Goal: Task Accomplishment & Management: Use online tool/utility

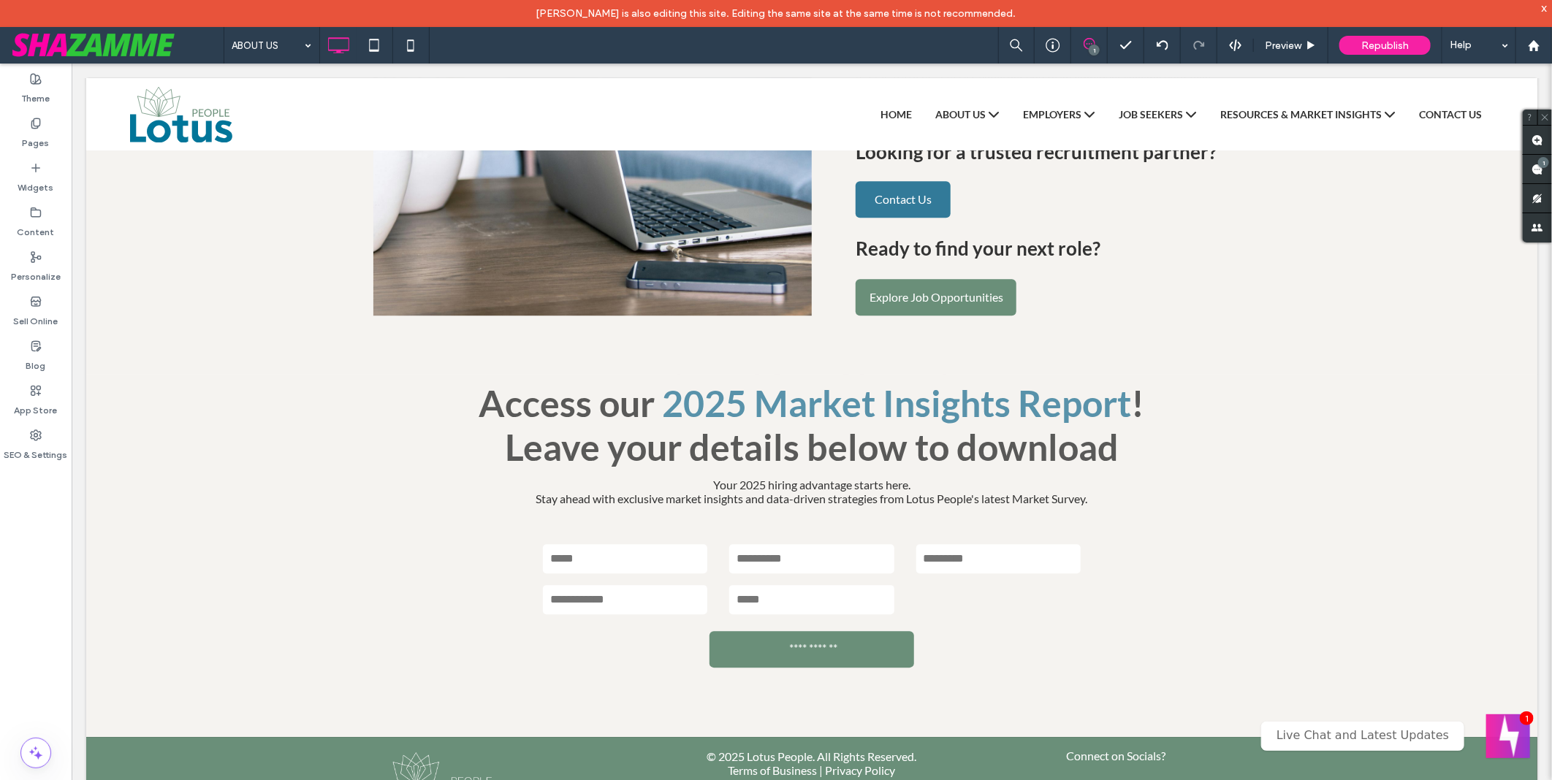
scroll to position [2448, 0]
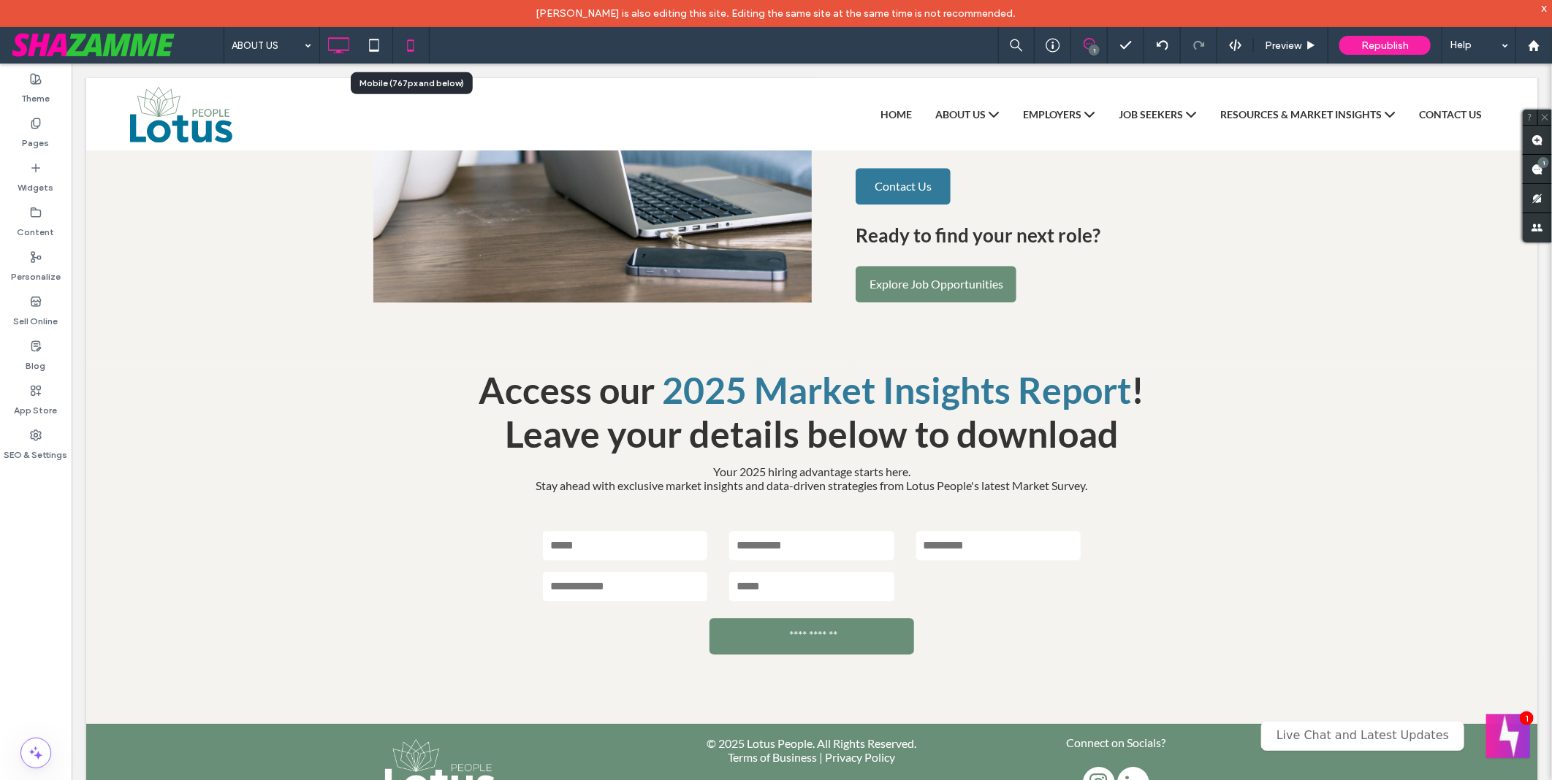
click at [402, 45] on icon at bounding box center [410, 45] width 29 height 29
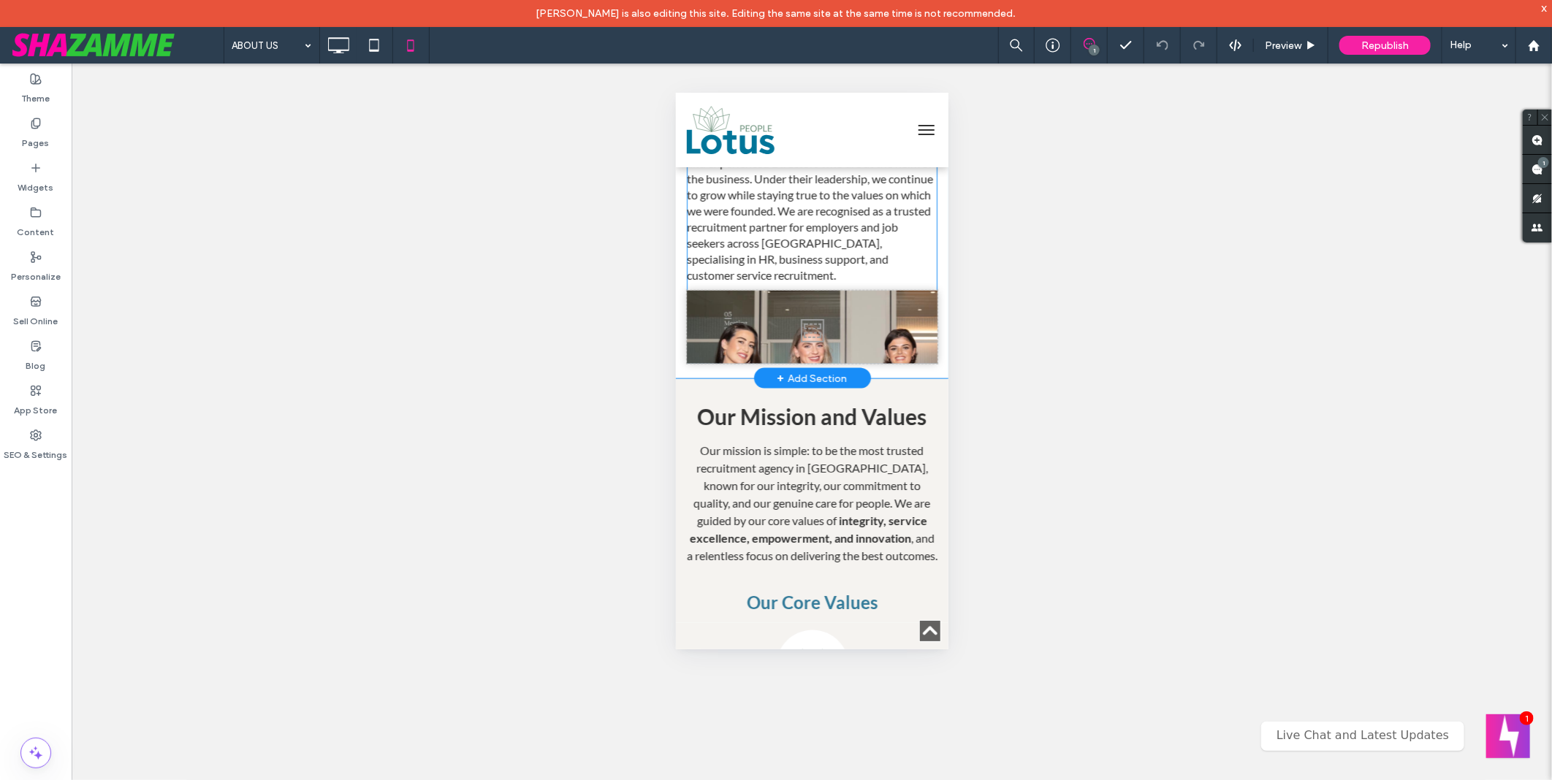
scroll to position [1055, 0]
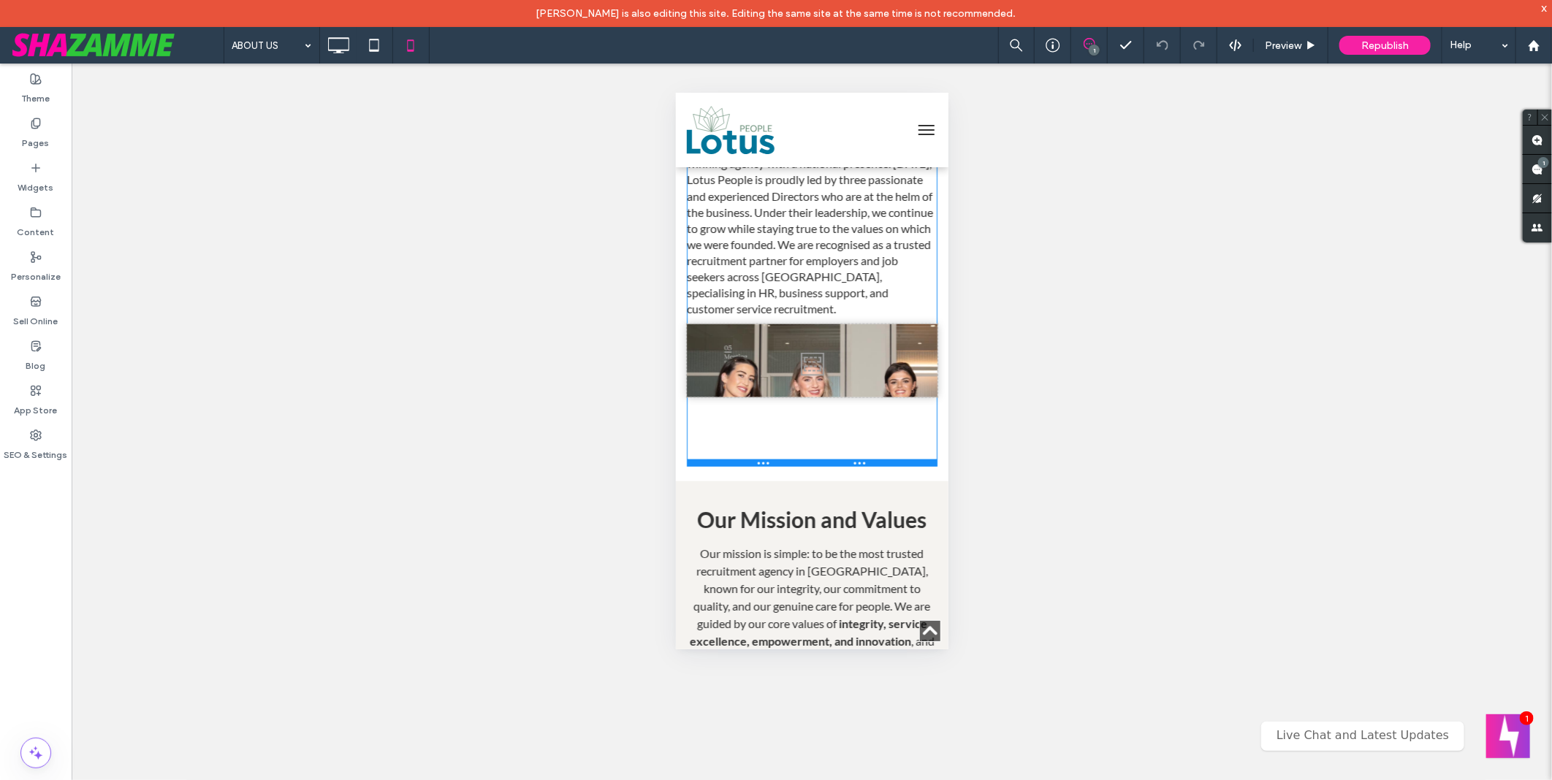
drag, startPoint x: 894, startPoint y: 392, endPoint x: 1564, endPoint y: 555, distance: 690.0
click at [889, 462] on div at bounding box center [811, 462] width 251 height 7
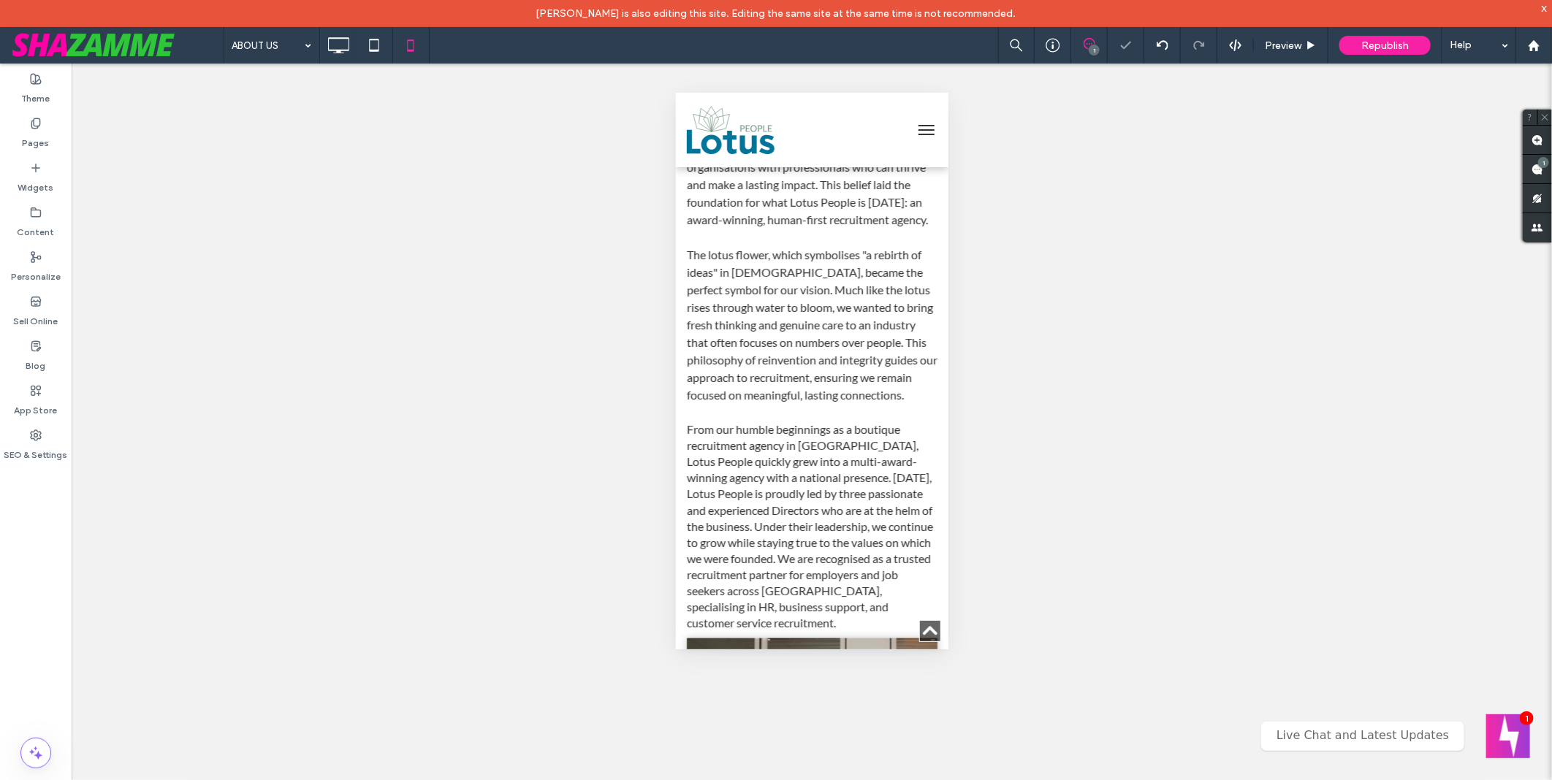
scroll to position [731, 0]
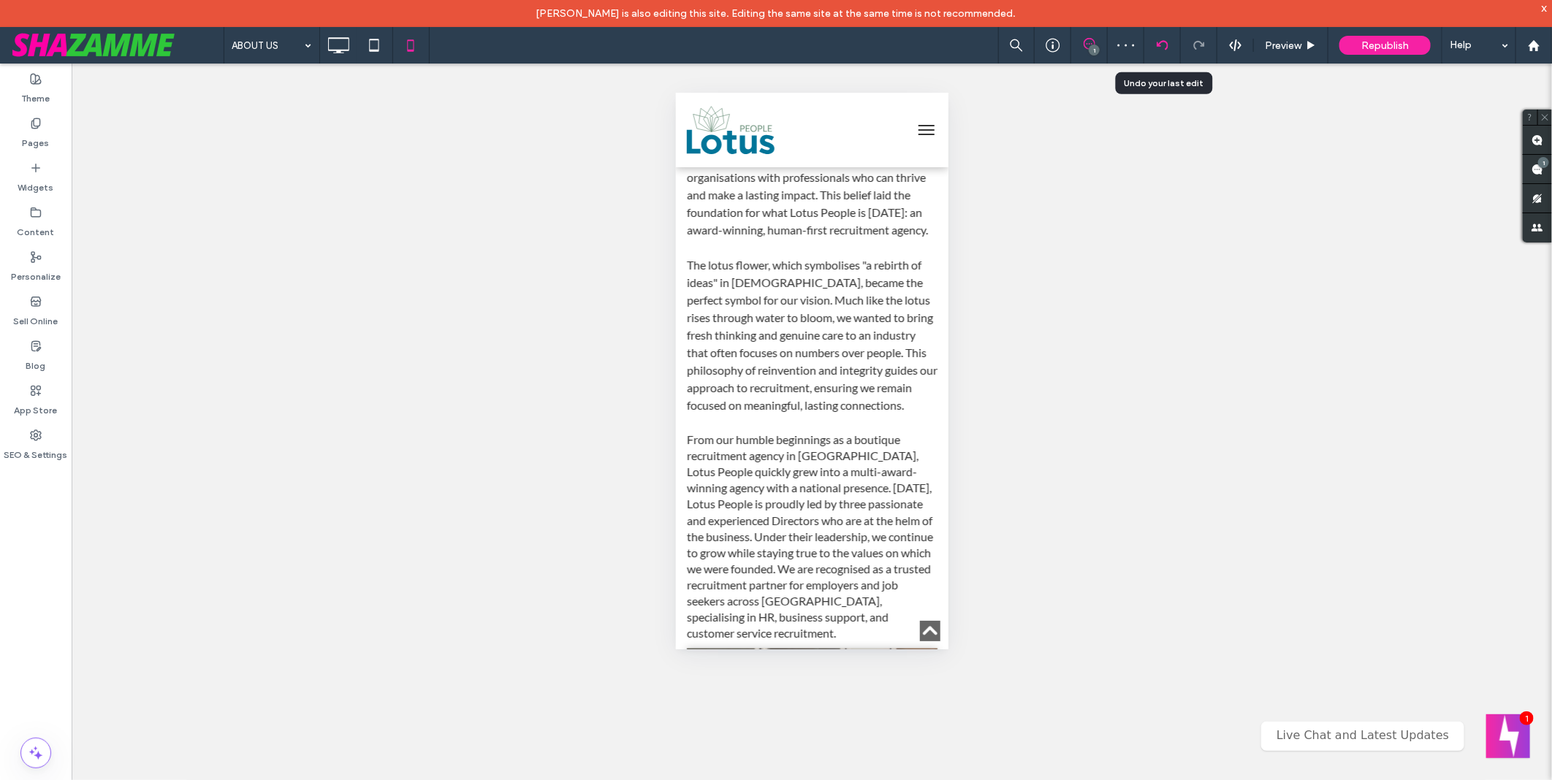
click at [1176, 39] on div at bounding box center [1162, 45] width 36 height 12
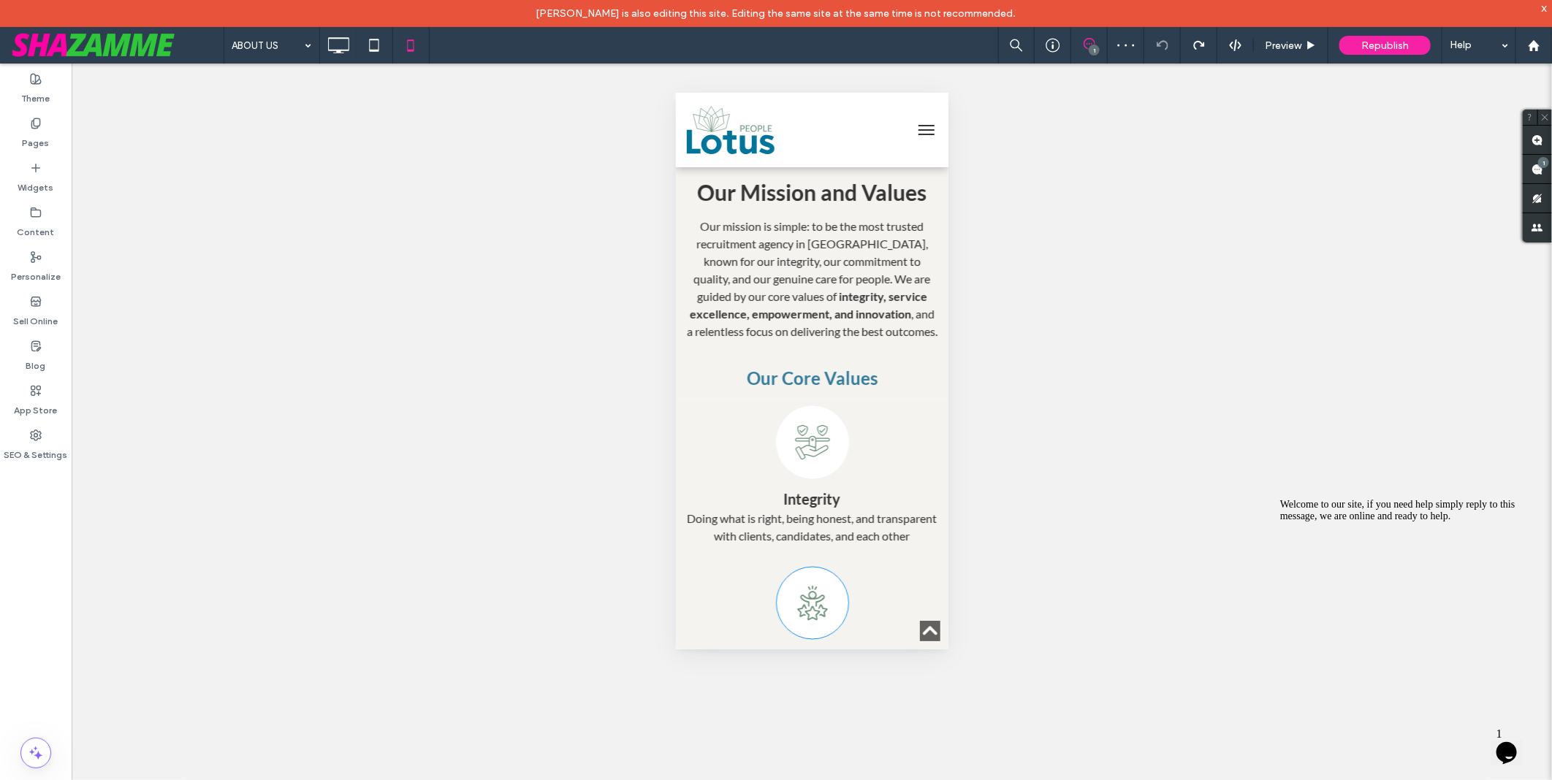
scroll to position [1136, 0]
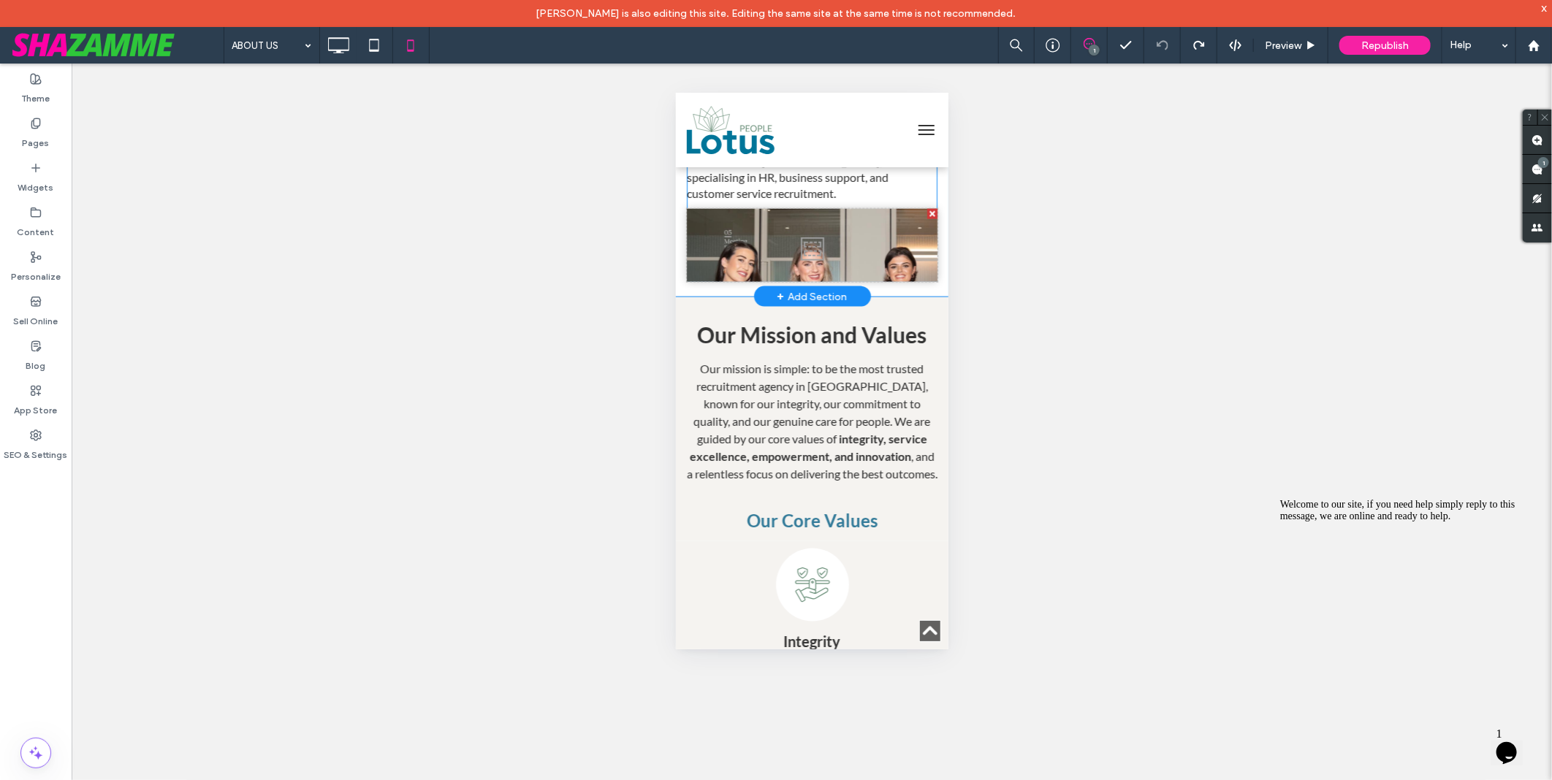
click at [788, 281] on div "Click To Paste" at bounding box center [811, 244] width 251 height 73
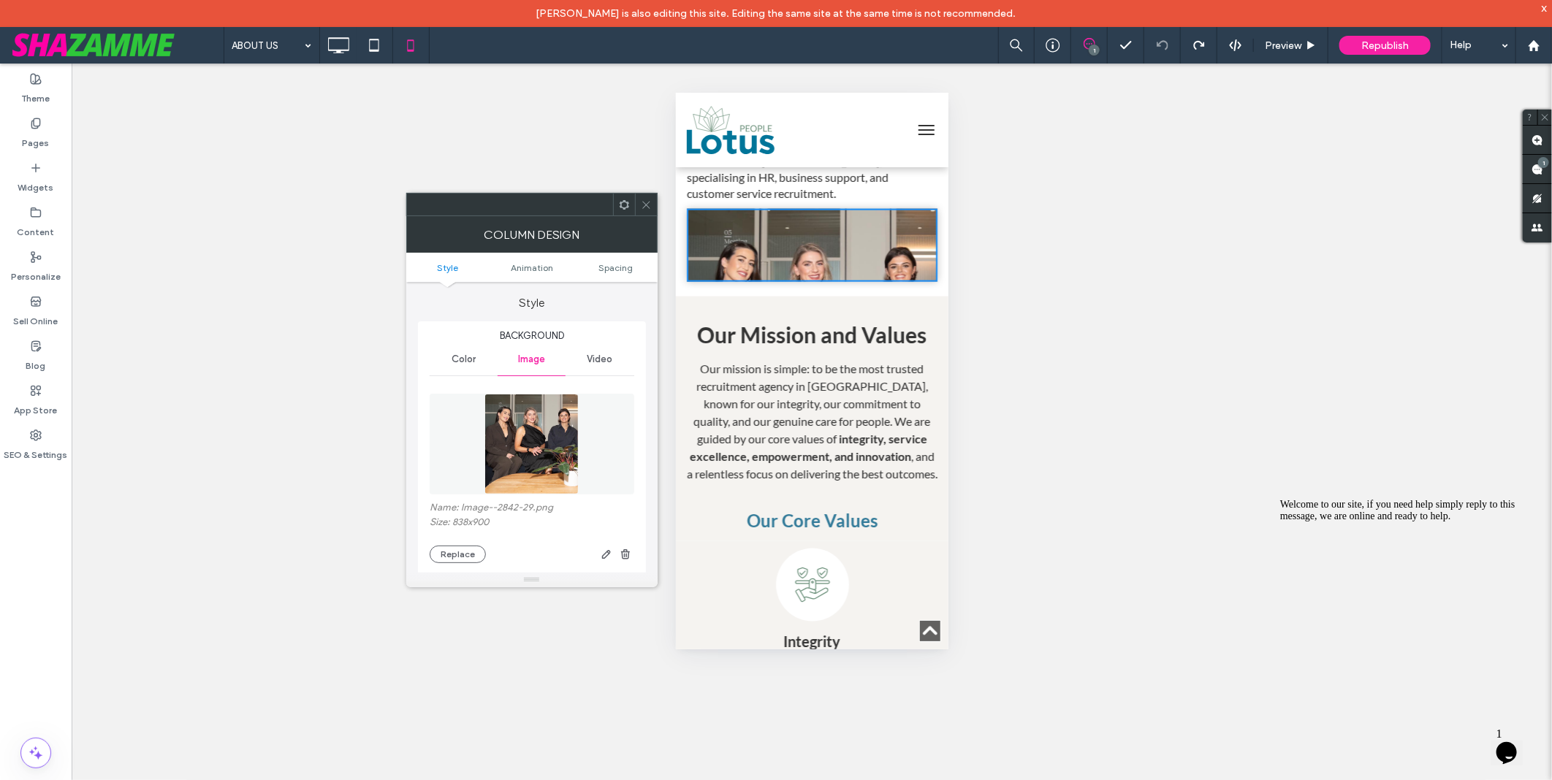
scroll to position [243, 0]
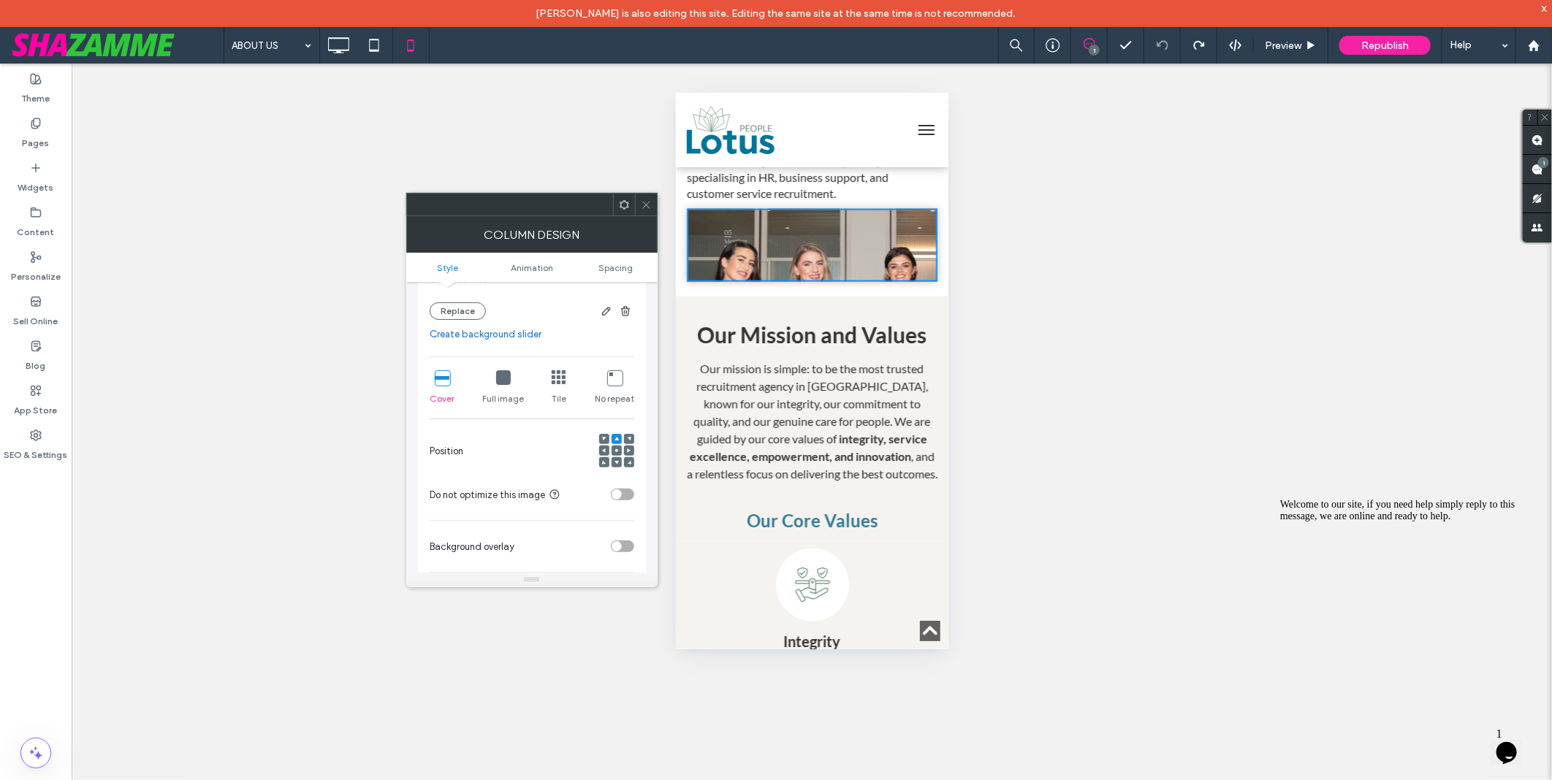
click at [501, 388] on div "Full image" at bounding box center [503, 388] width 42 height 47
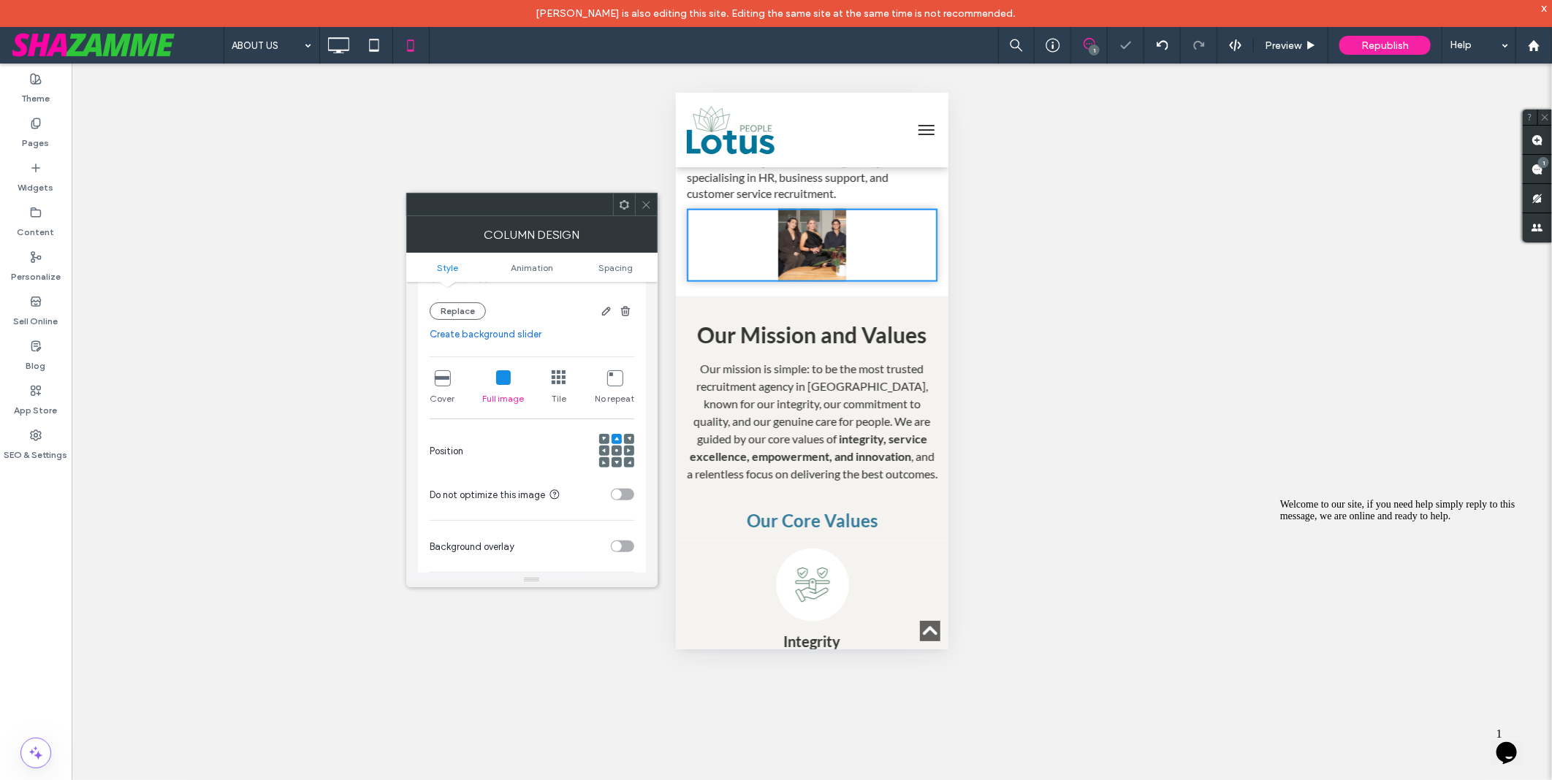
click at [450, 380] on div "Cover" at bounding box center [442, 388] width 25 height 47
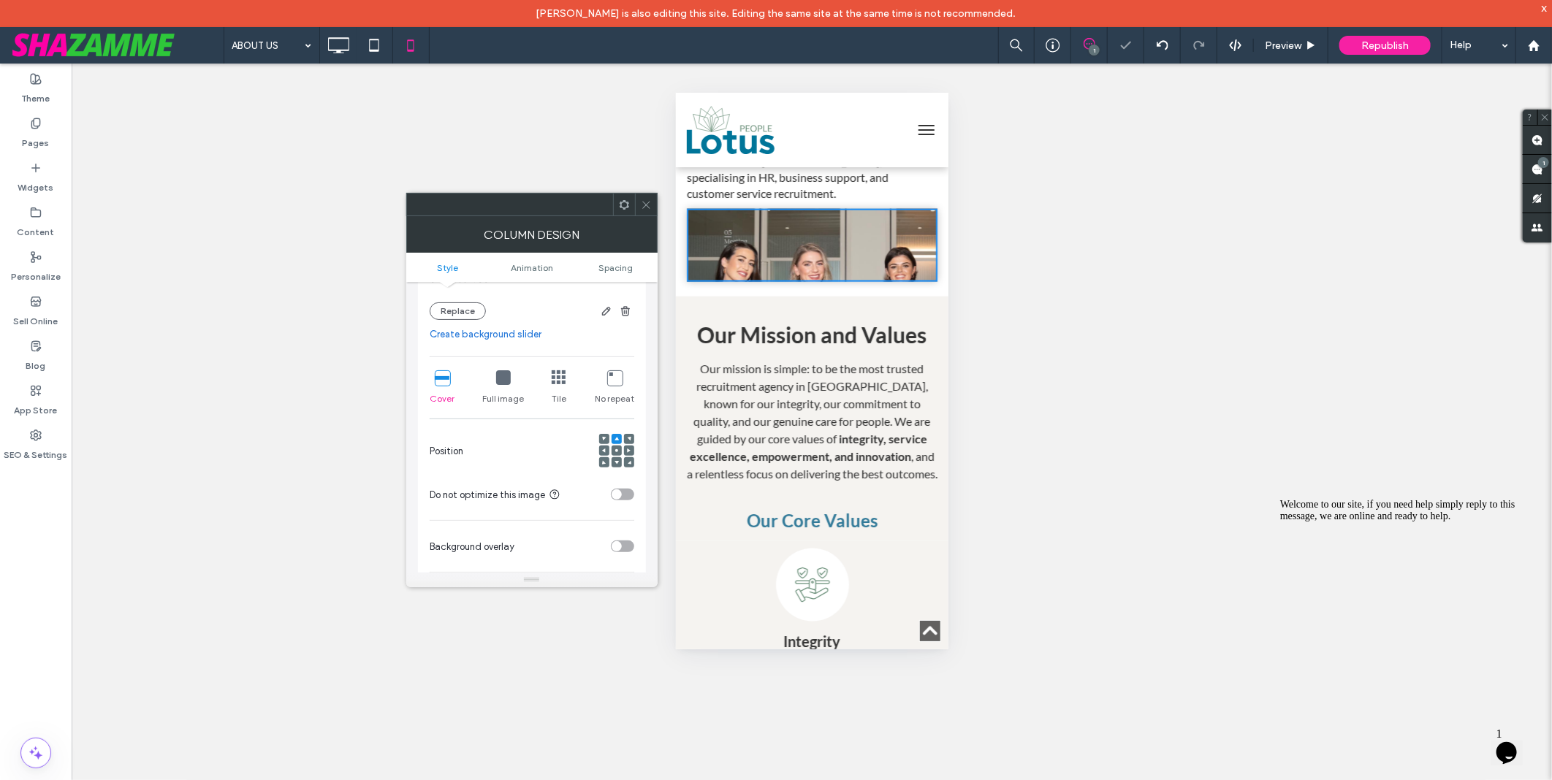
click at [648, 201] on icon at bounding box center [646, 204] width 11 height 11
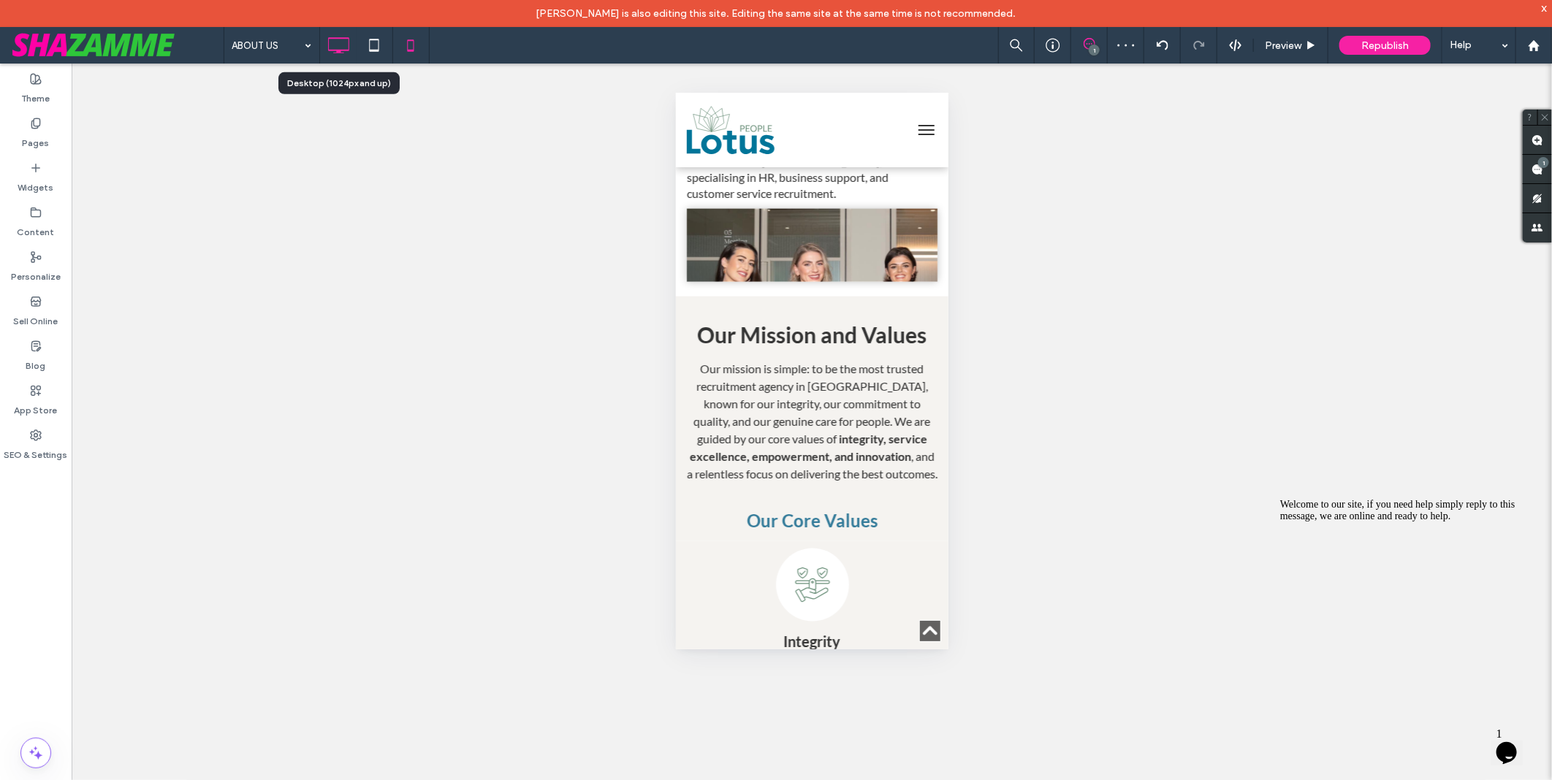
click at [343, 53] on icon at bounding box center [338, 45] width 29 height 29
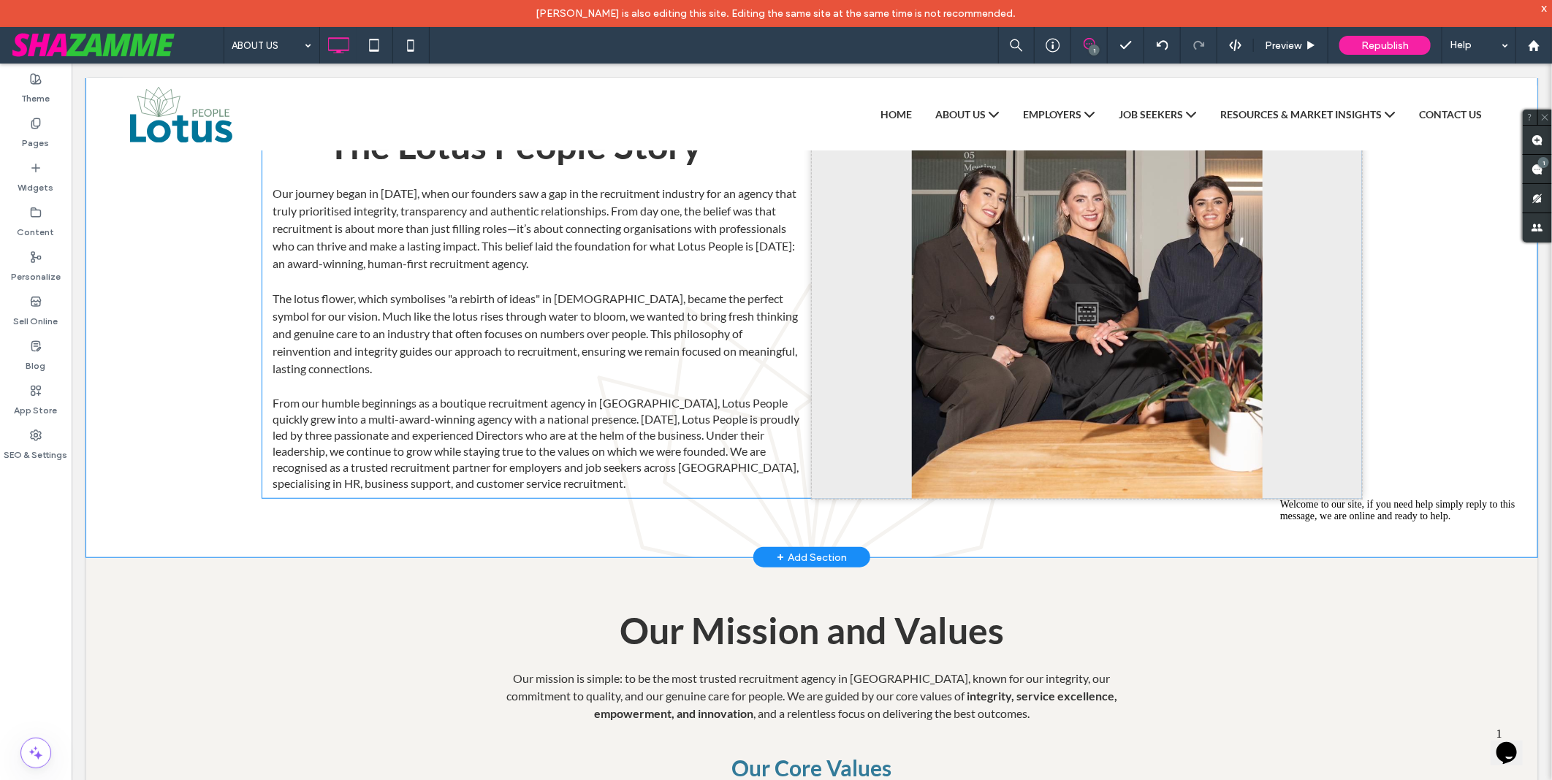
scroll to position [405, 0]
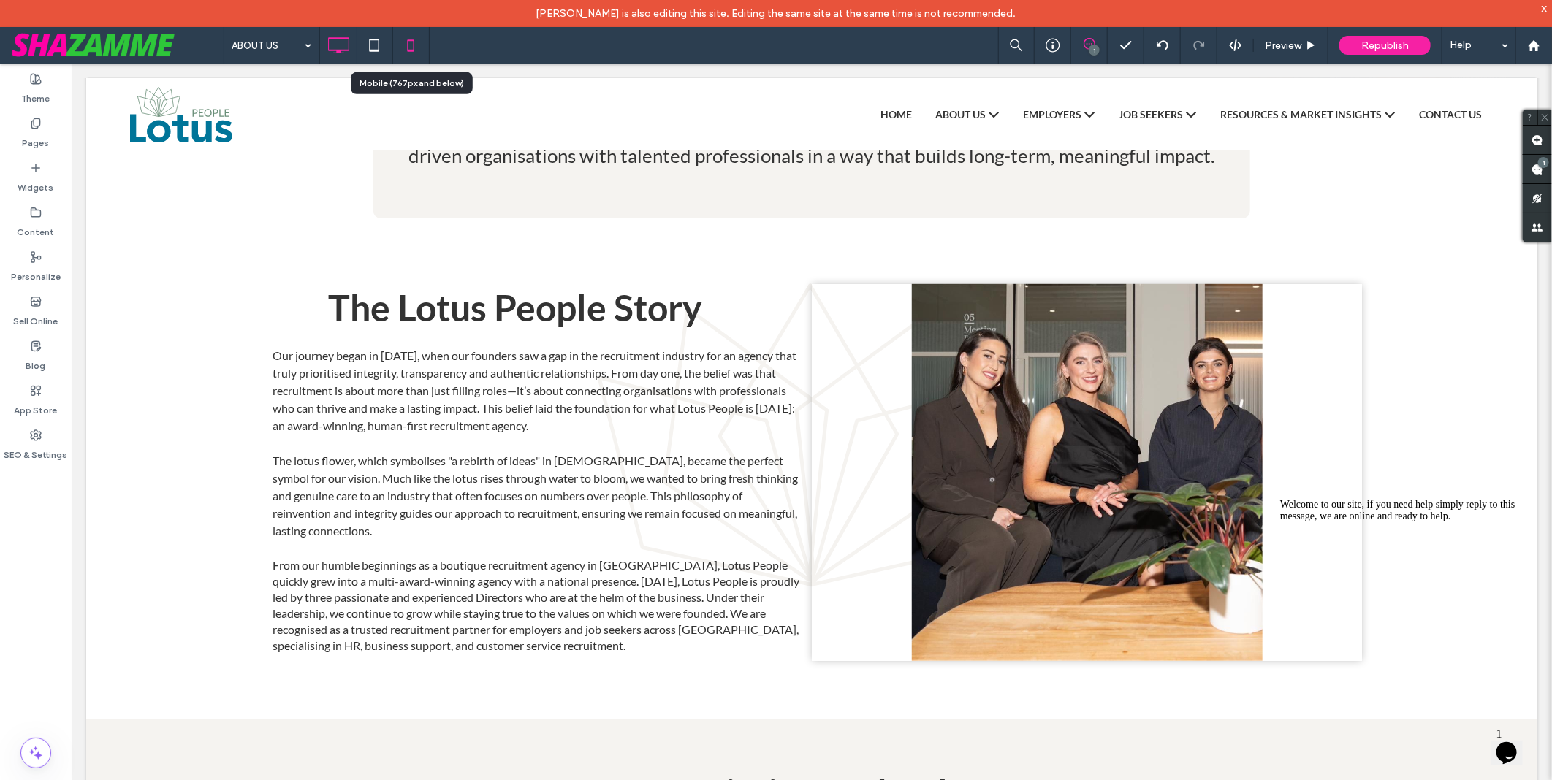
click at [411, 42] on icon at bounding box center [410, 45] width 29 height 29
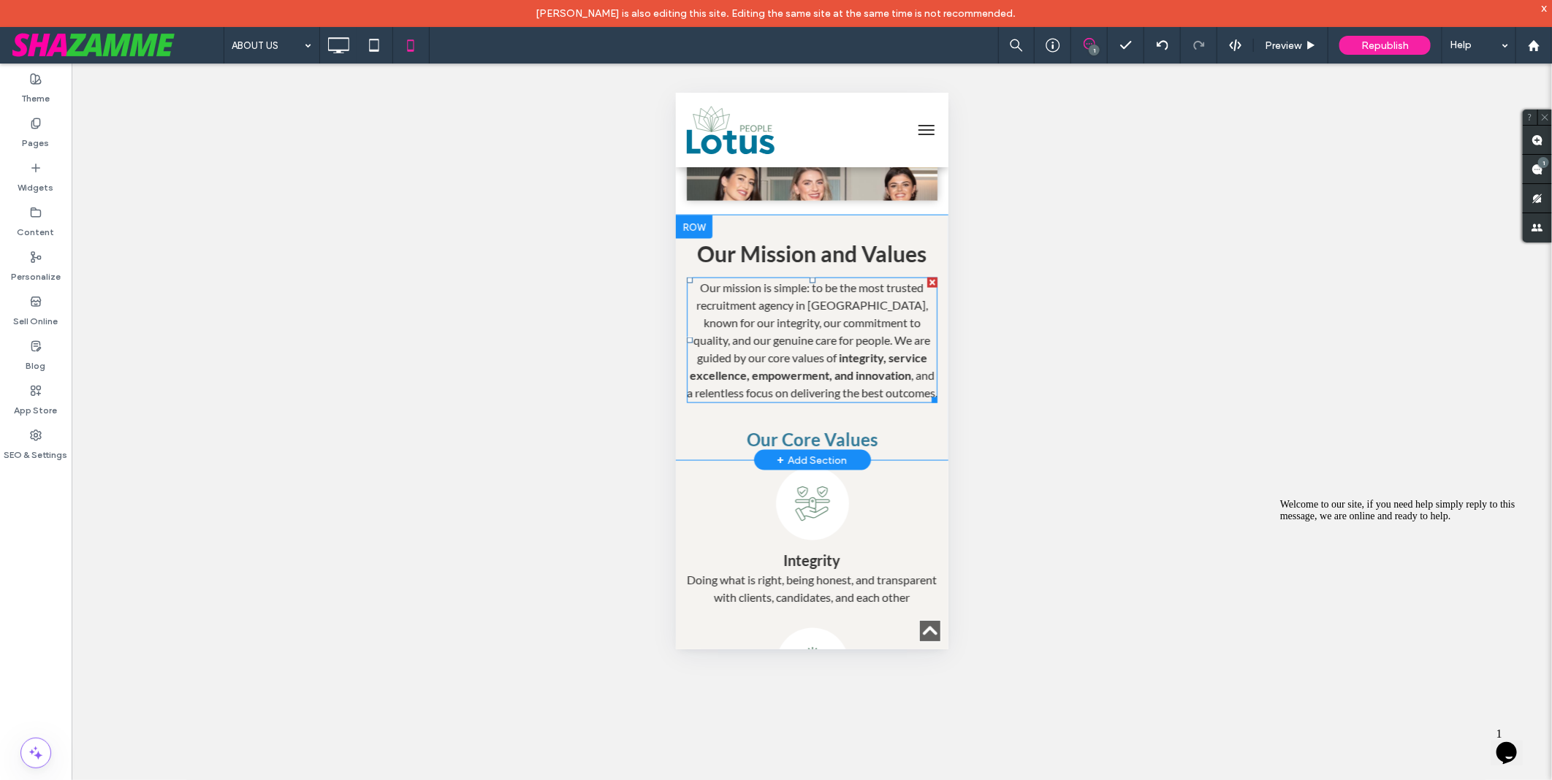
scroll to position [1055, 0]
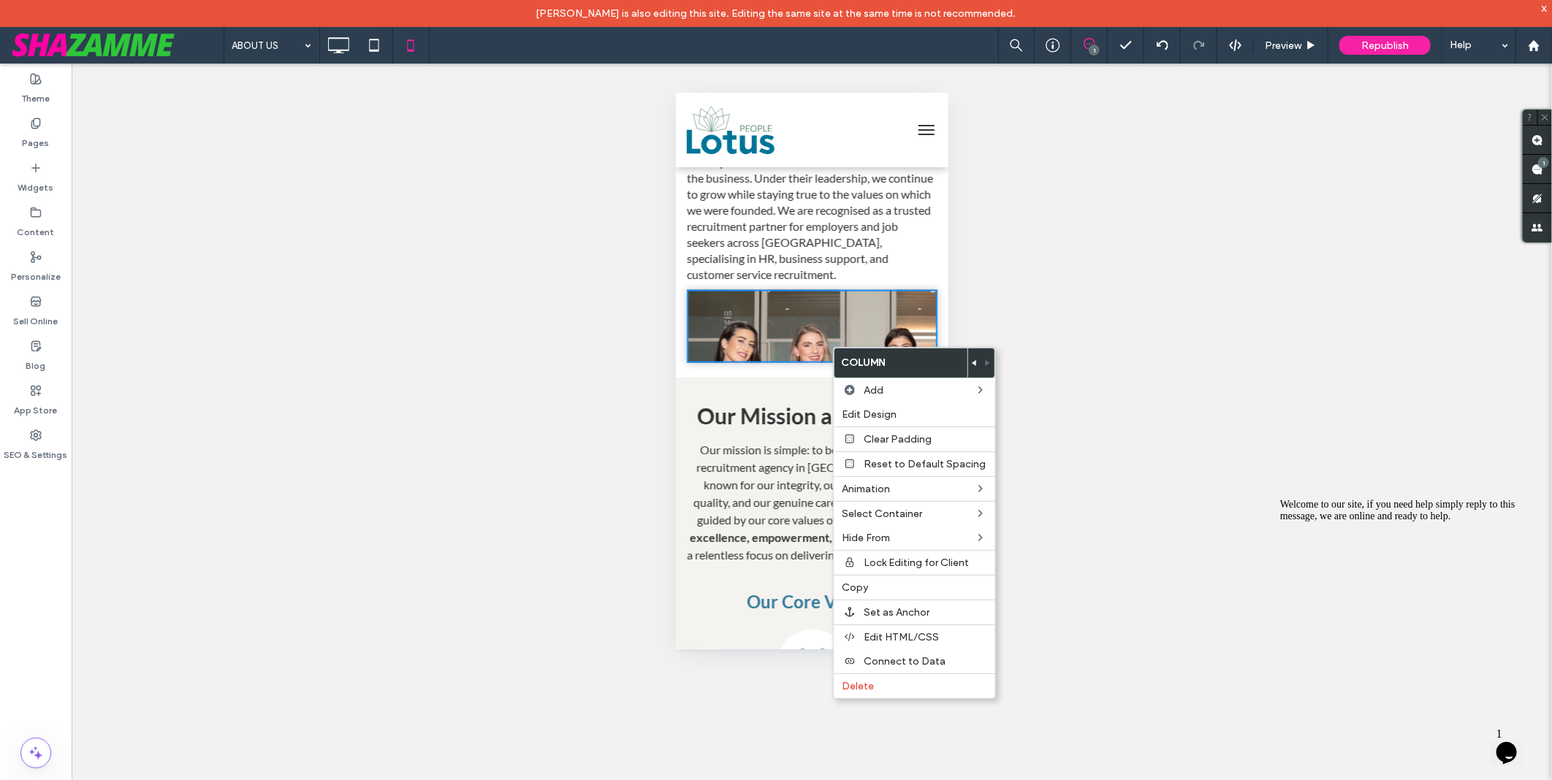
click at [773, 49] on div "ABOUT US 1 Preview Republish Help" at bounding box center [888, 45] width 1328 height 37
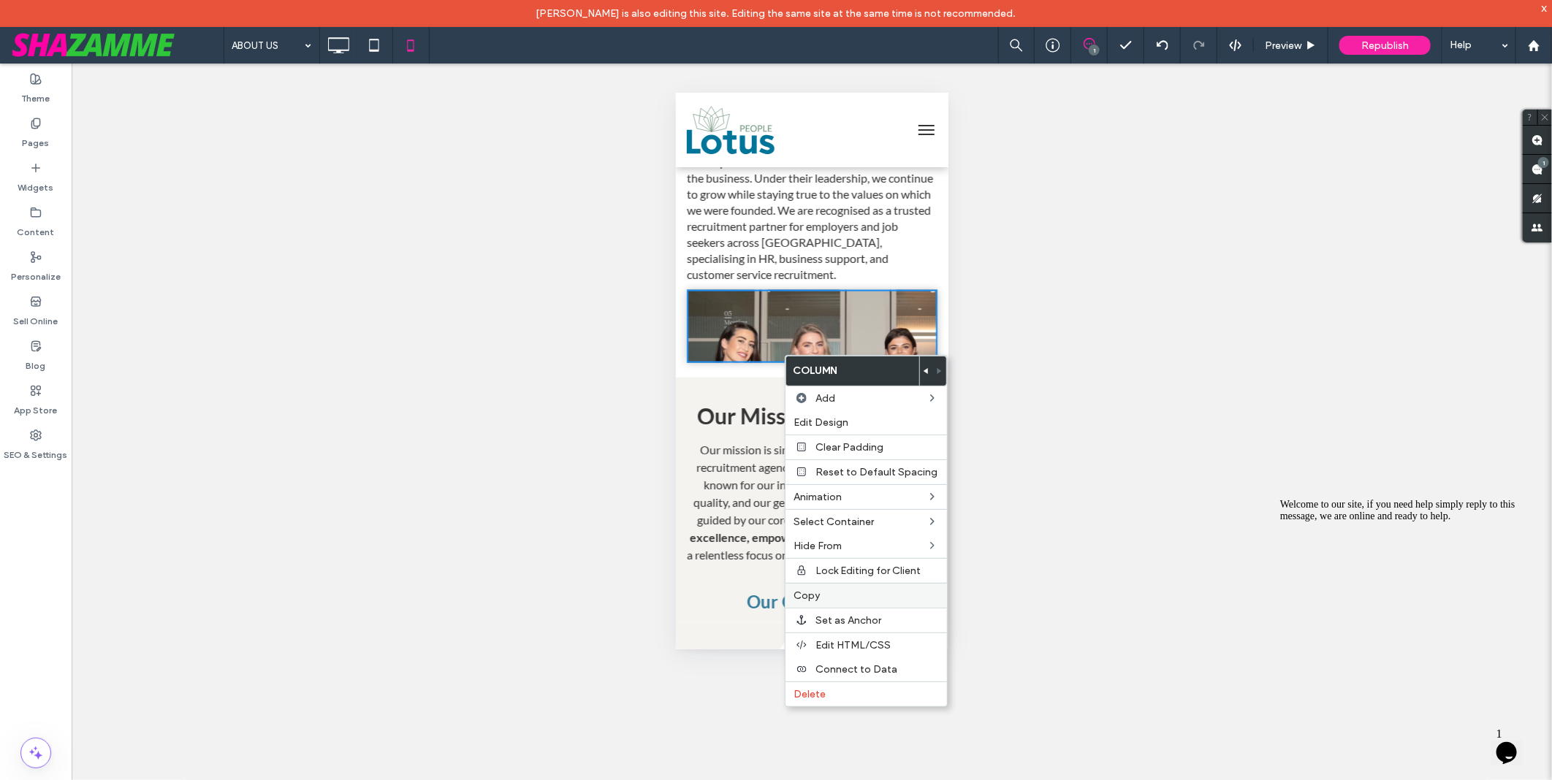
click at [866, 600] on label "Copy" at bounding box center [866, 596] width 144 height 12
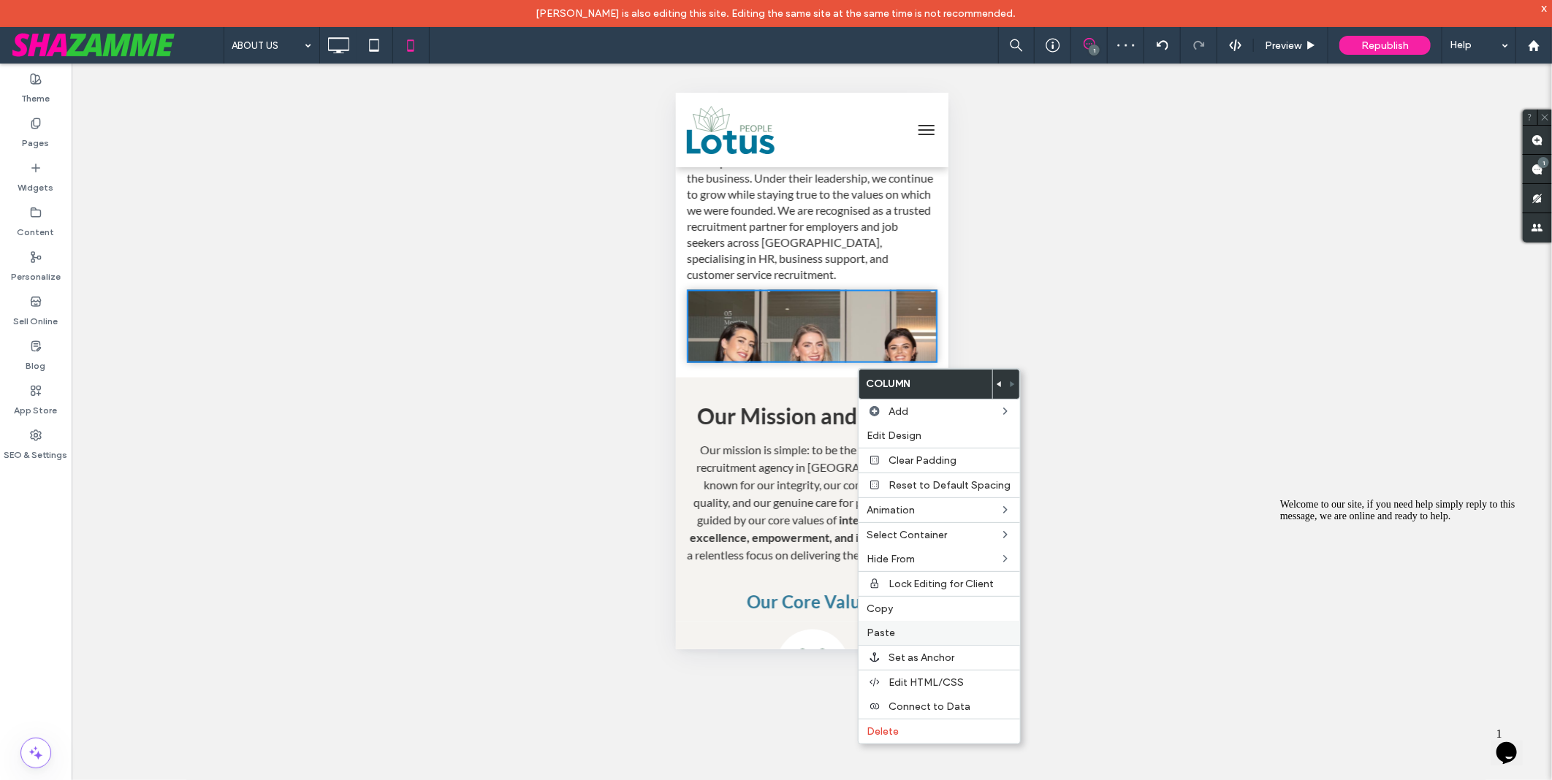
click at [907, 622] on div "Paste" at bounding box center [938, 633] width 161 height 24
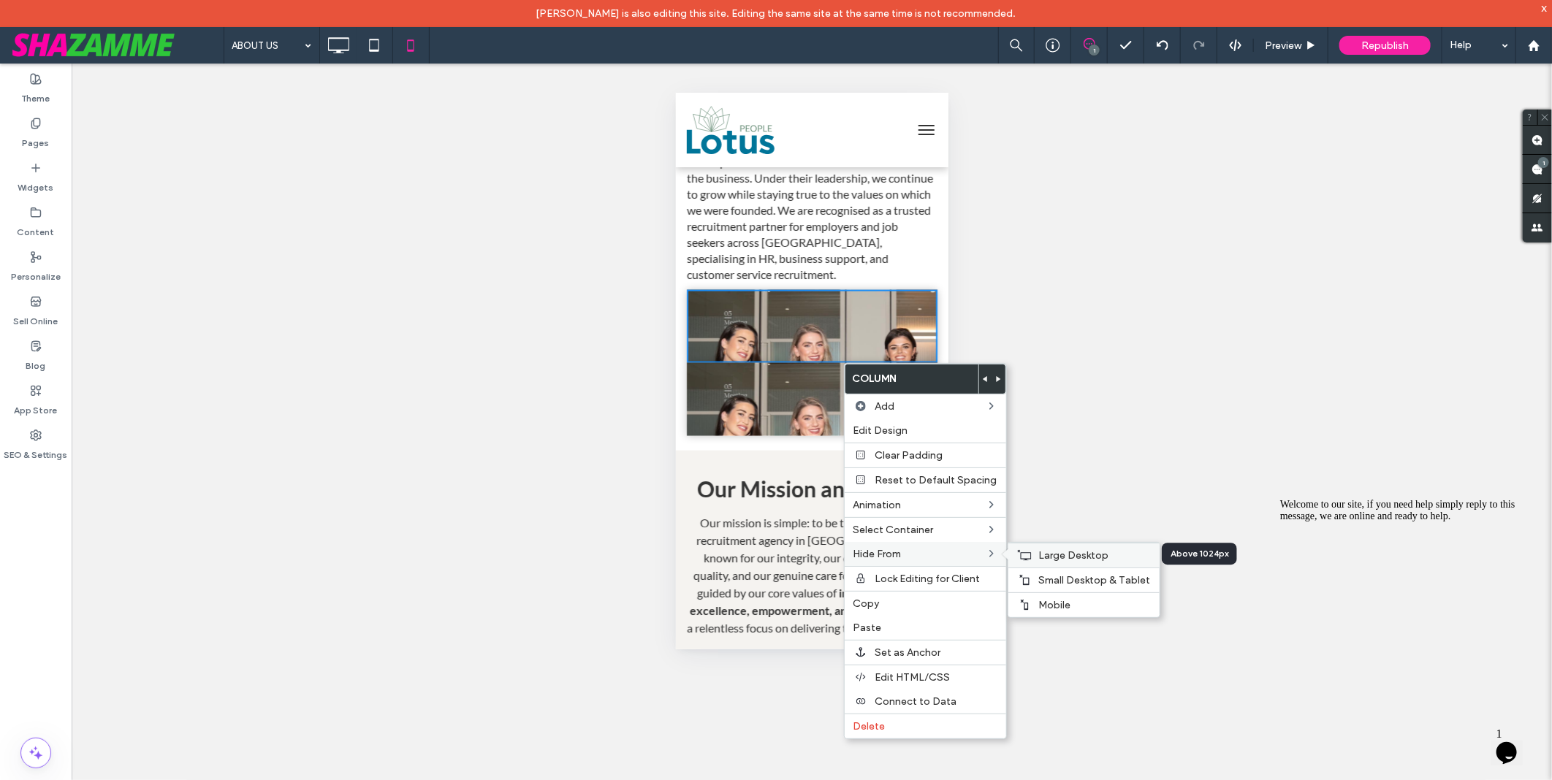
click at [1020, 550] on icon at bounding box center [1024, 555] width 15 height 12
click at [1097, 585] on span "Small Desktop & Tablet" at bounding box center [1095, 580] width 112 height 12
click at [1149, 389] on div "Unhide? Yes Unhide? Yes Unhide? Yes" at bounding box center [812, 436] width 1480 height 744
drag, startPoint x: 720, startPoint y: 53, endPoint x: 725, endPoint y: 85, distance: 32.7
click at [720, 51] on div "ABOUT US 1 Preview Republish Help" at bounding box center [888, 45] width 1328 height 37
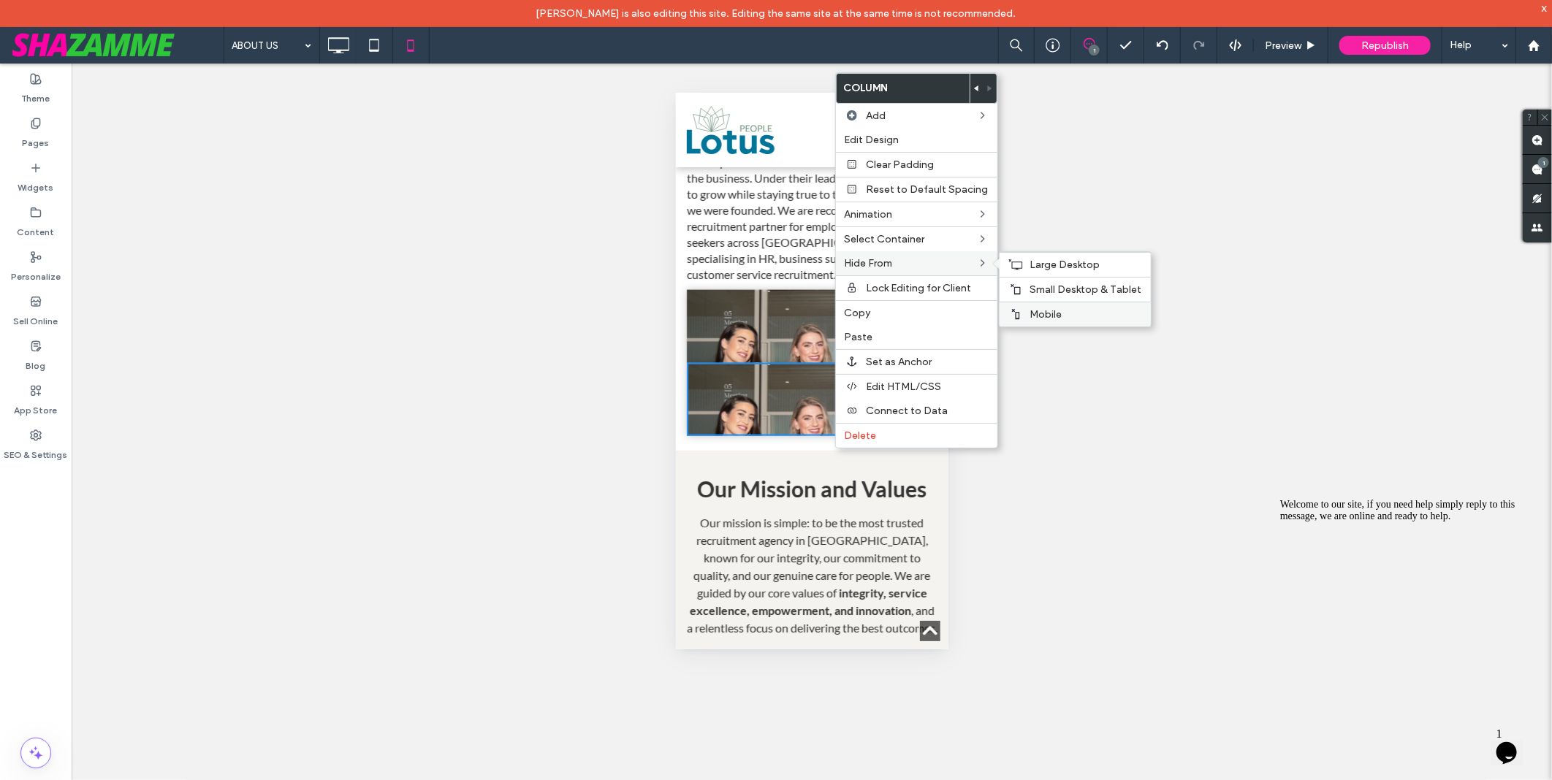
click at [1092, 316] on label "Mobile" at bounding box center [1086, 314] width 112 height 12
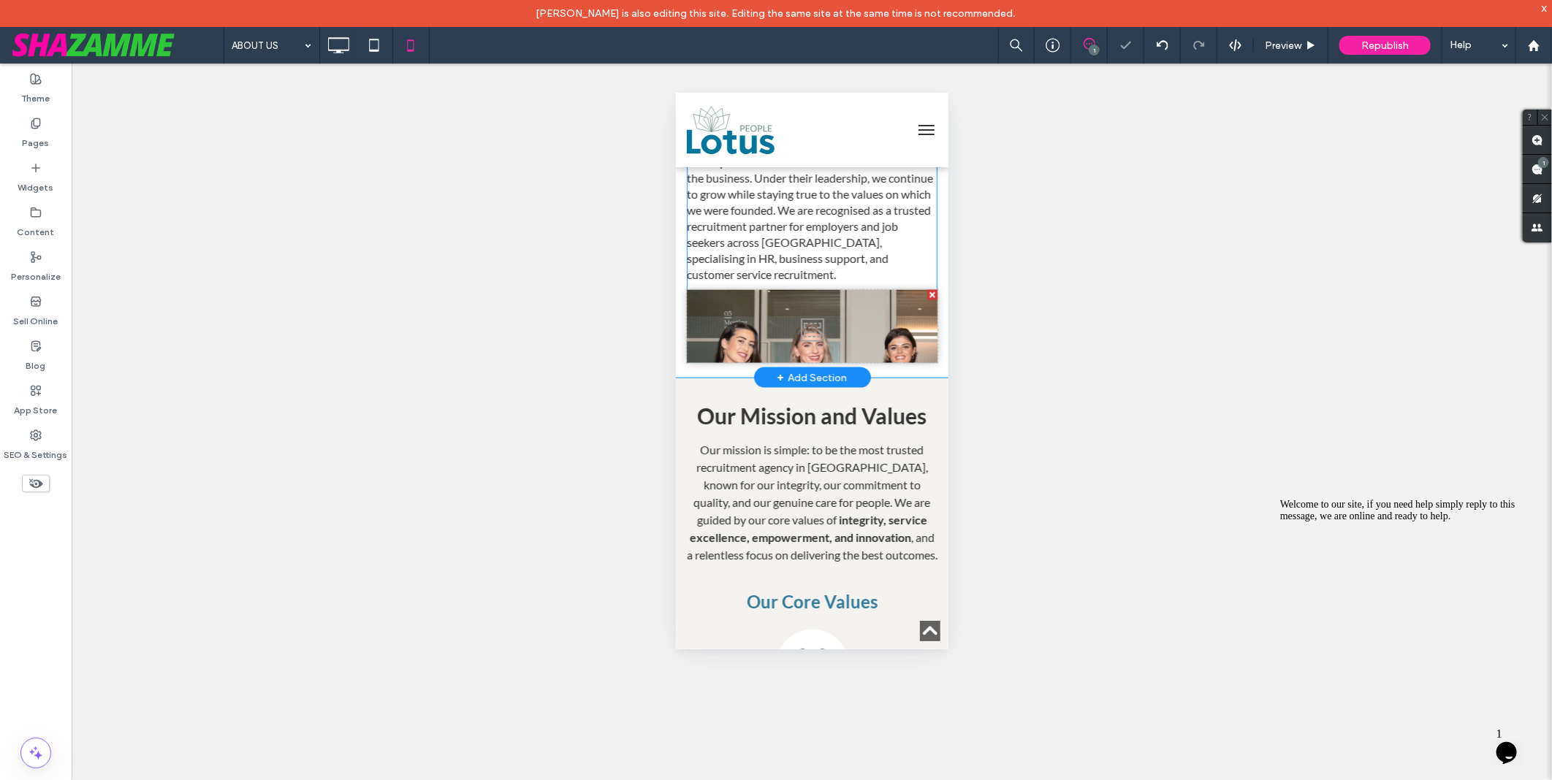
drag, startPoint x: 1520, startPoint y: 463, endPoint x: 844, endPoint y: 370, distance: 682.2
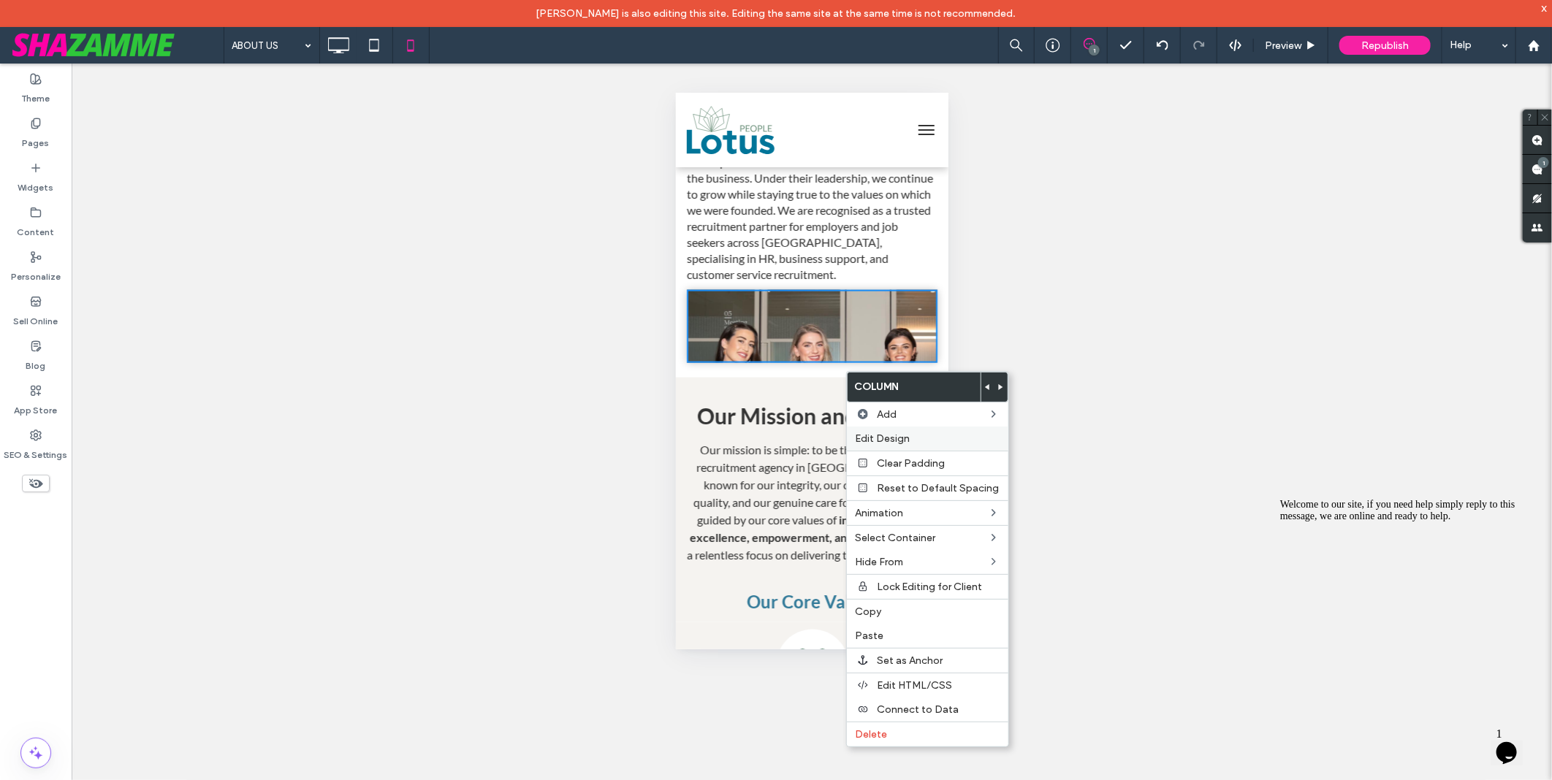
click at [875, 433] on span "Edit Design" at bounding box center [883, 439] width 55 height 12
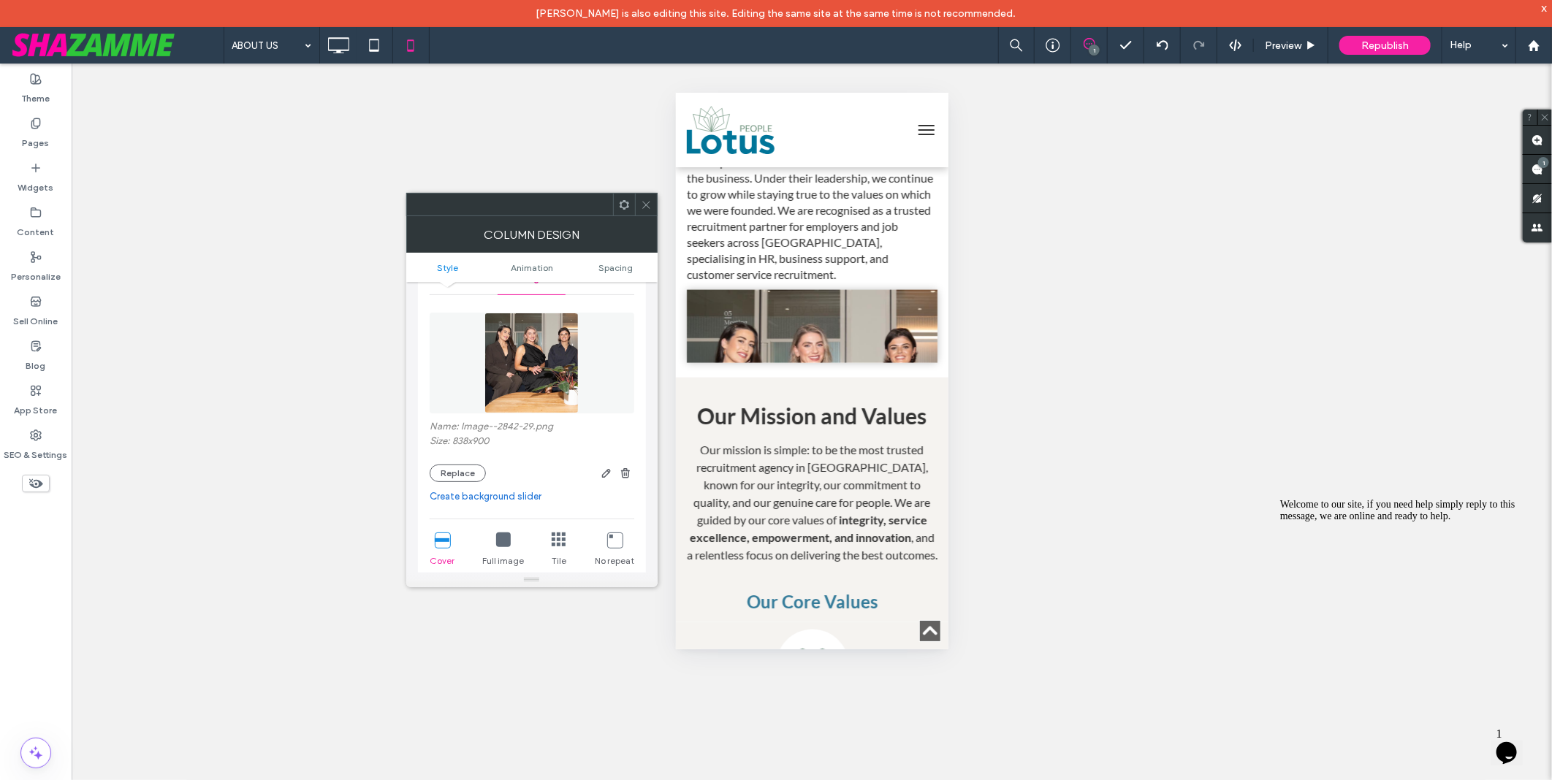
scroll to position [0, 0]
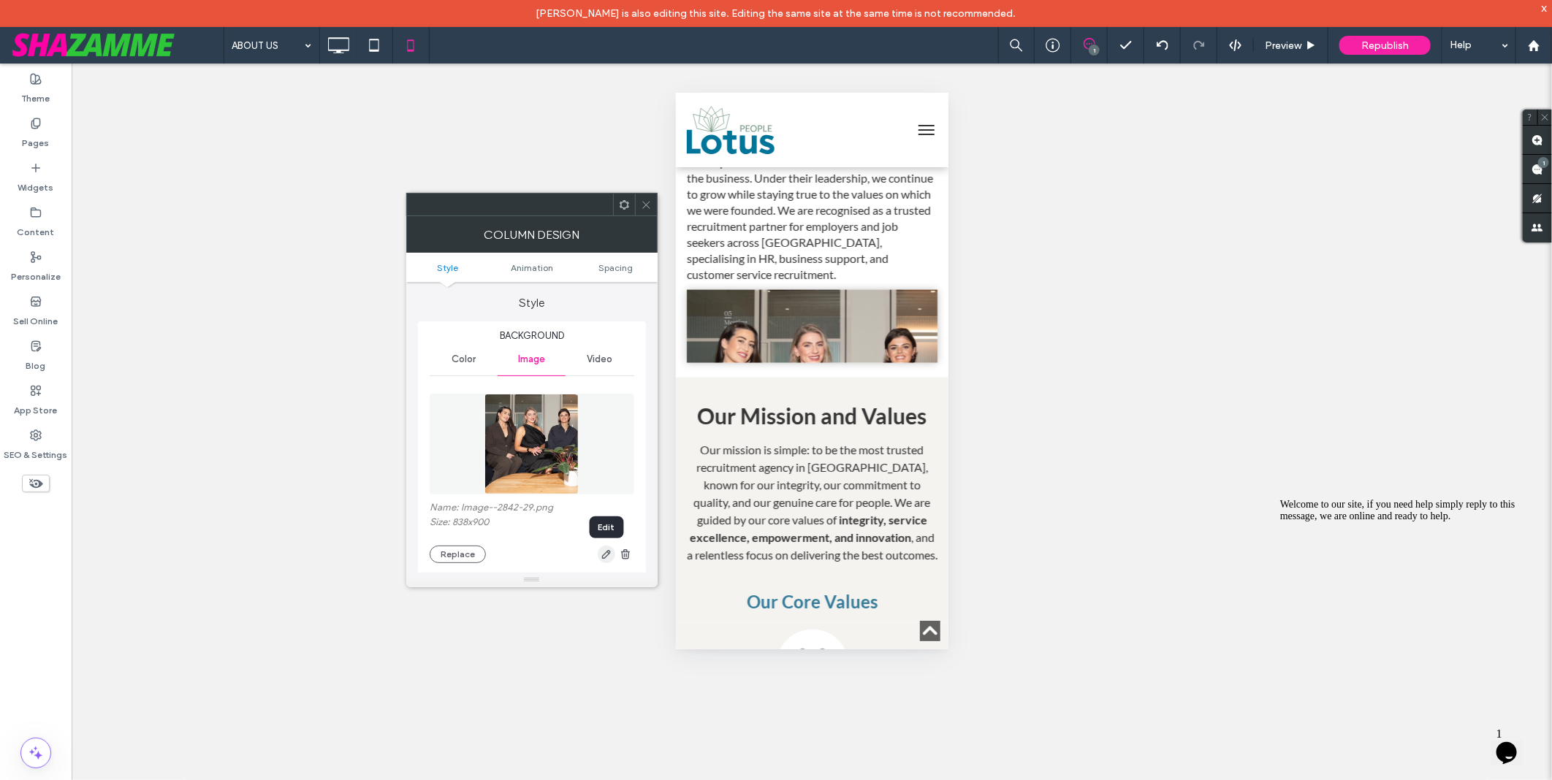
click at [612, 554] on span "button" at bounding box center [607, 555] width 18 height 18
click at [647, 202] on icon at bounding box center [646, 204] width 11 height 11
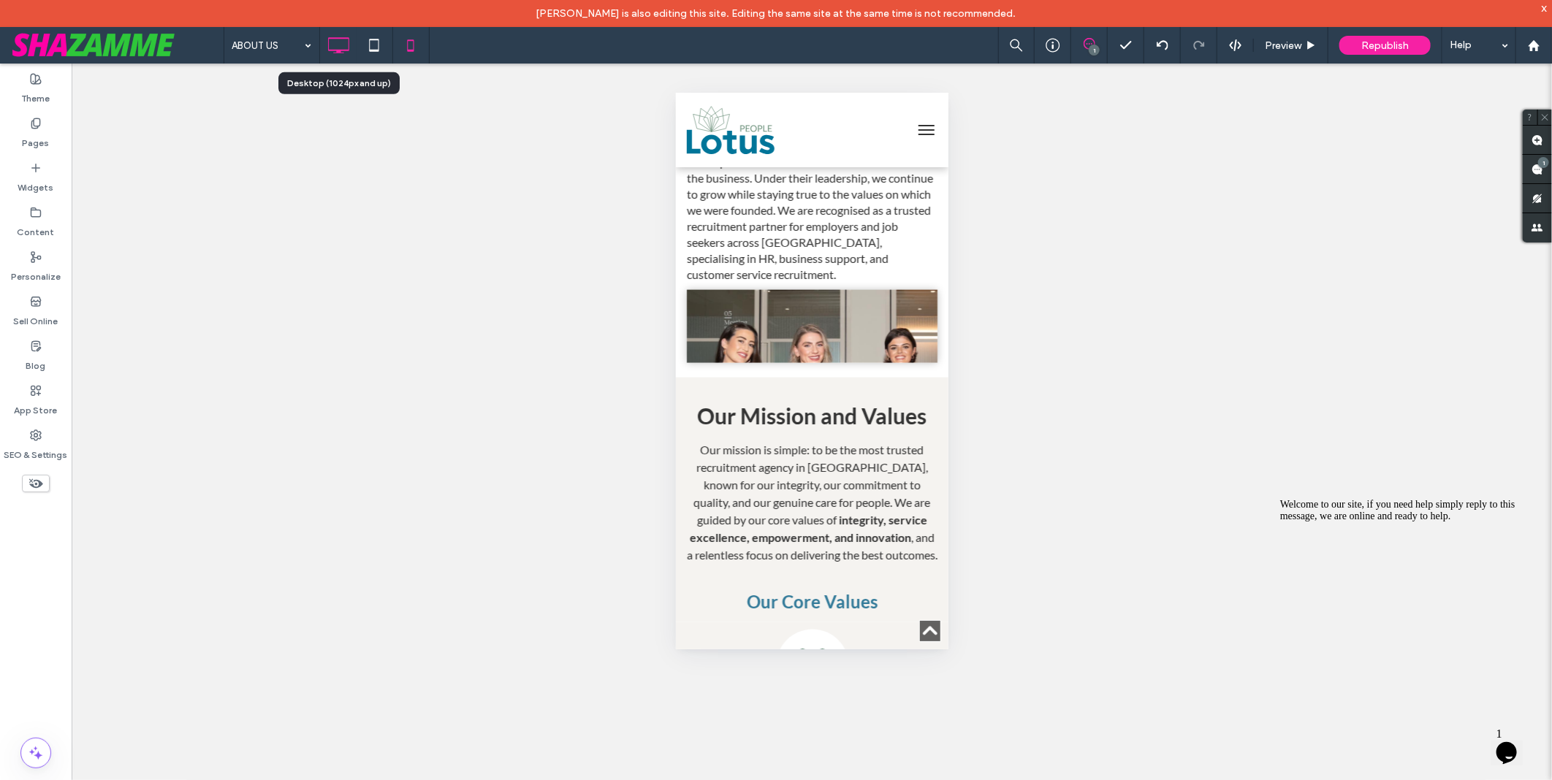
click at [327, 38] on icon at bounding box center [338, 45] width 29 height 29
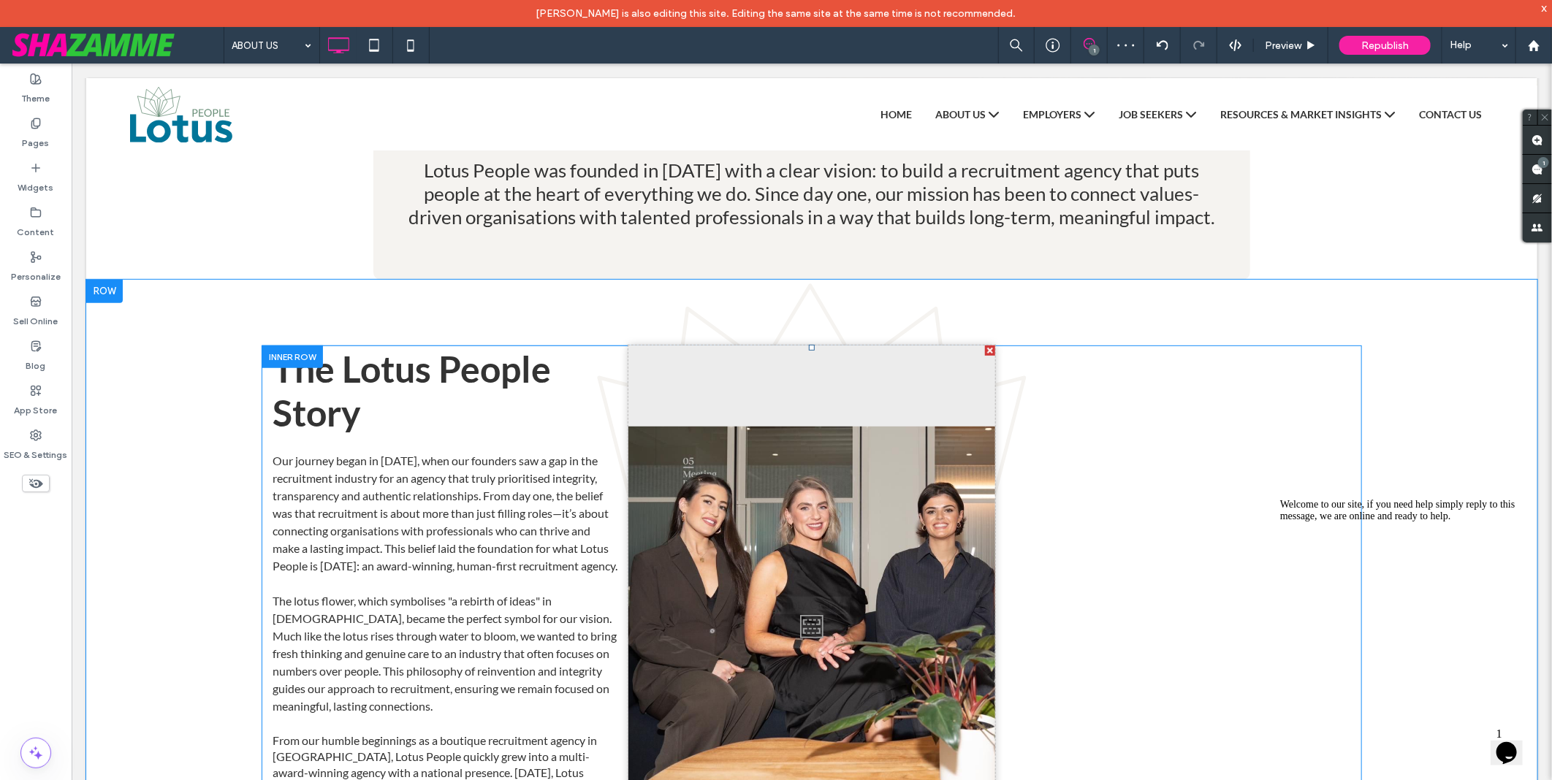
scroll to position [324, 0]
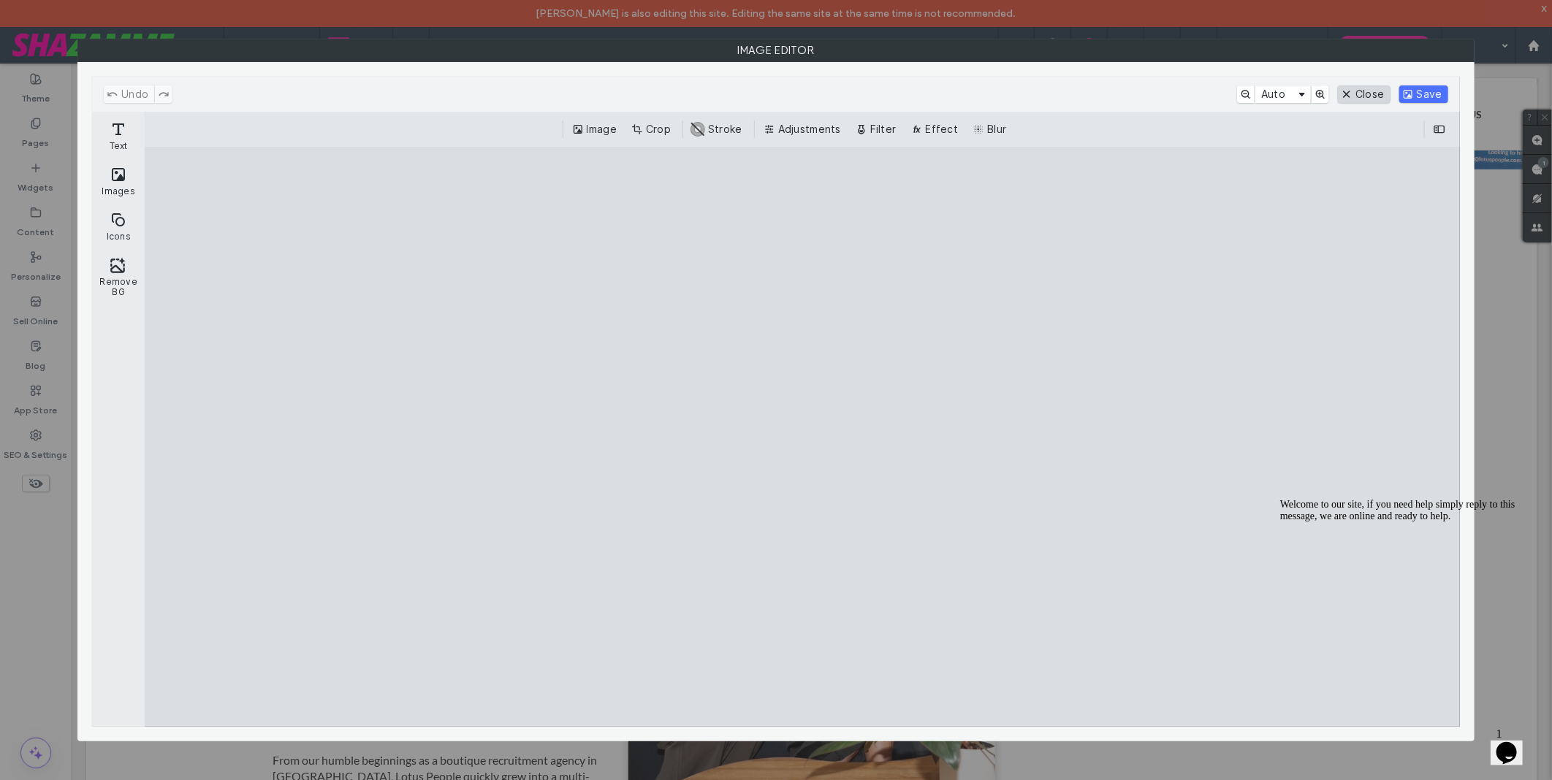
click at [1353, 96] on button "Close" at bounding box center [1364, 94] width 52 height 18
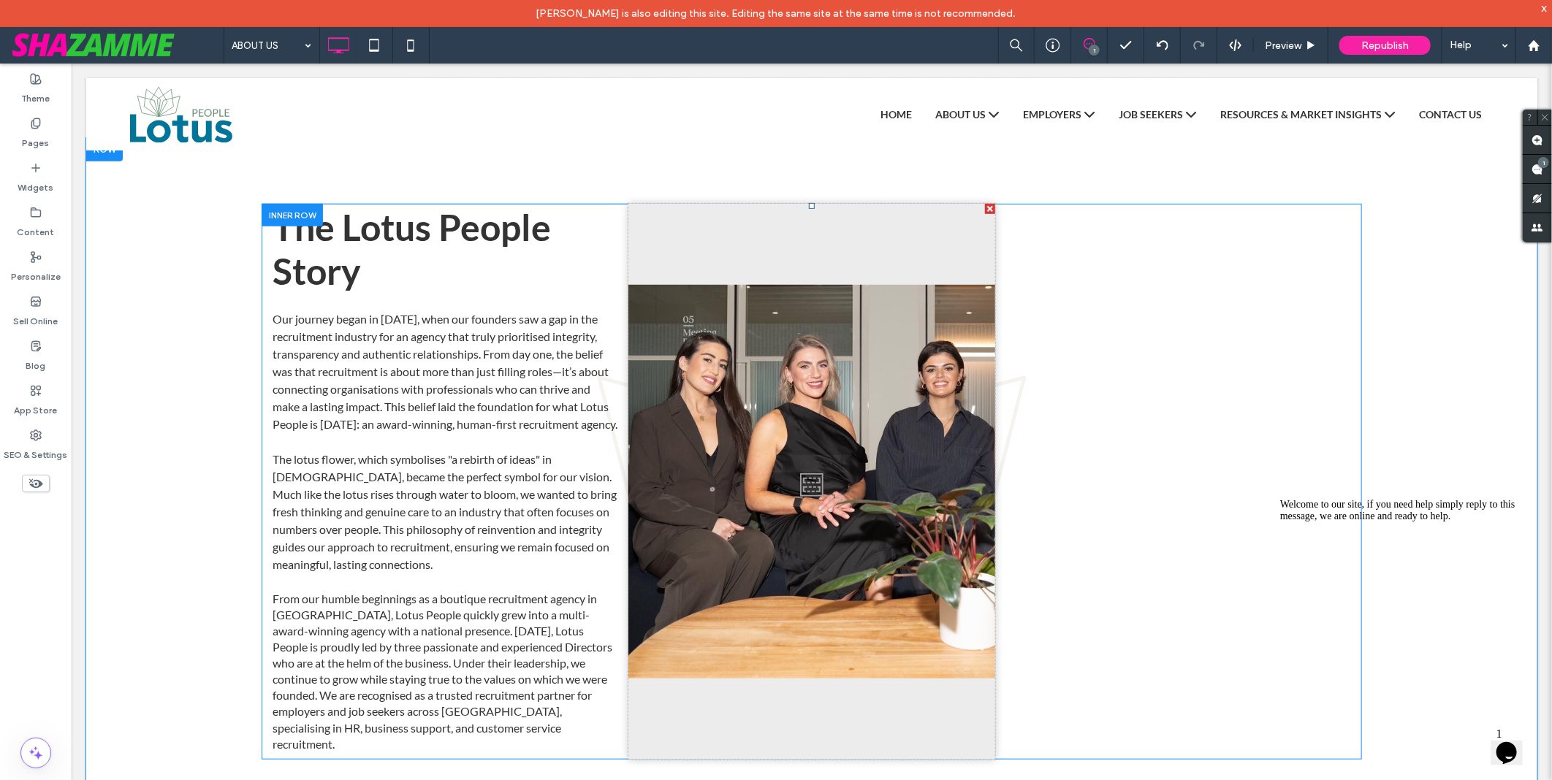
scroll to position [487, 0]
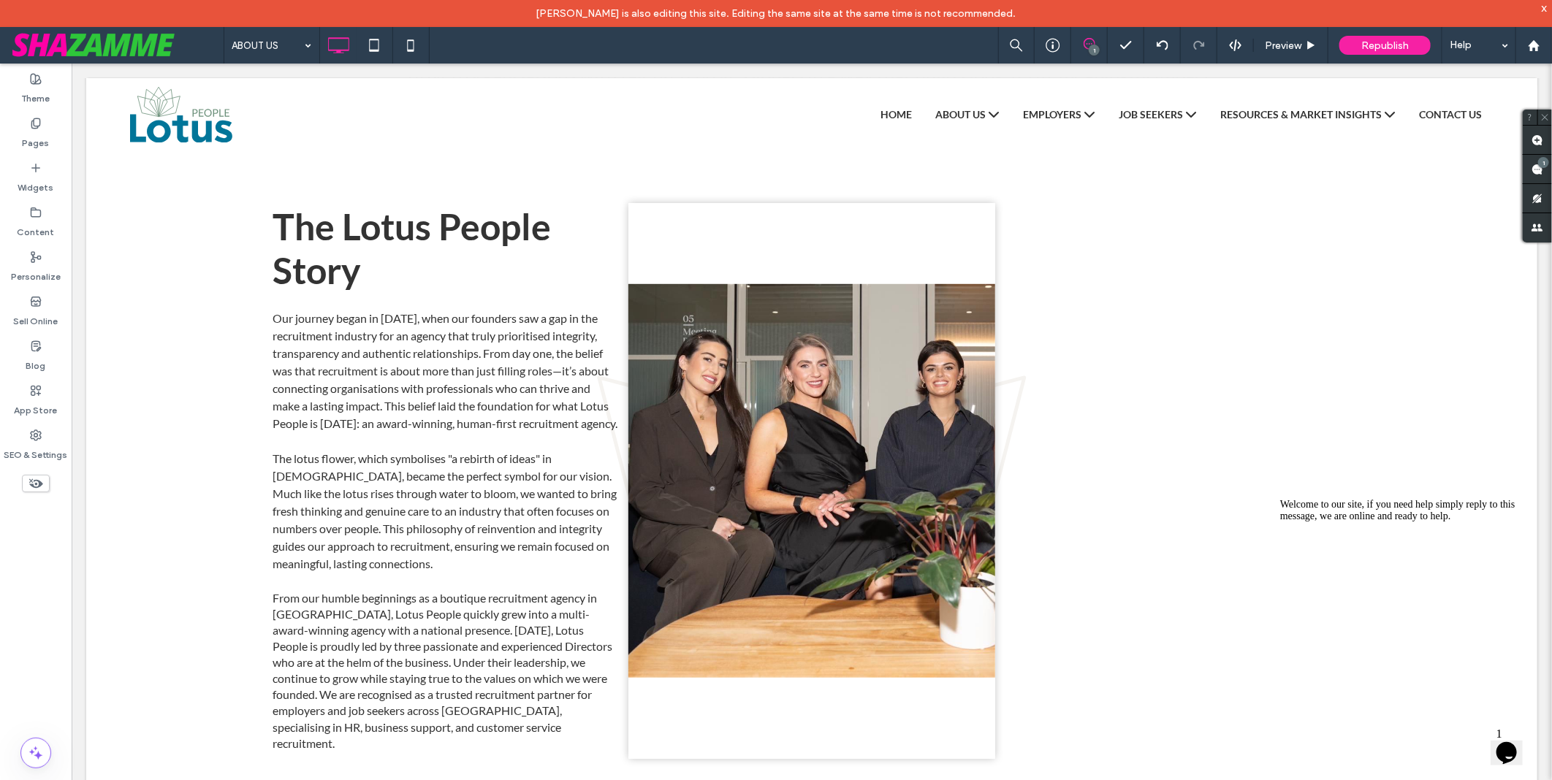
click at [47, 490] on span at bounding box center [36, 484] width 28 height 18
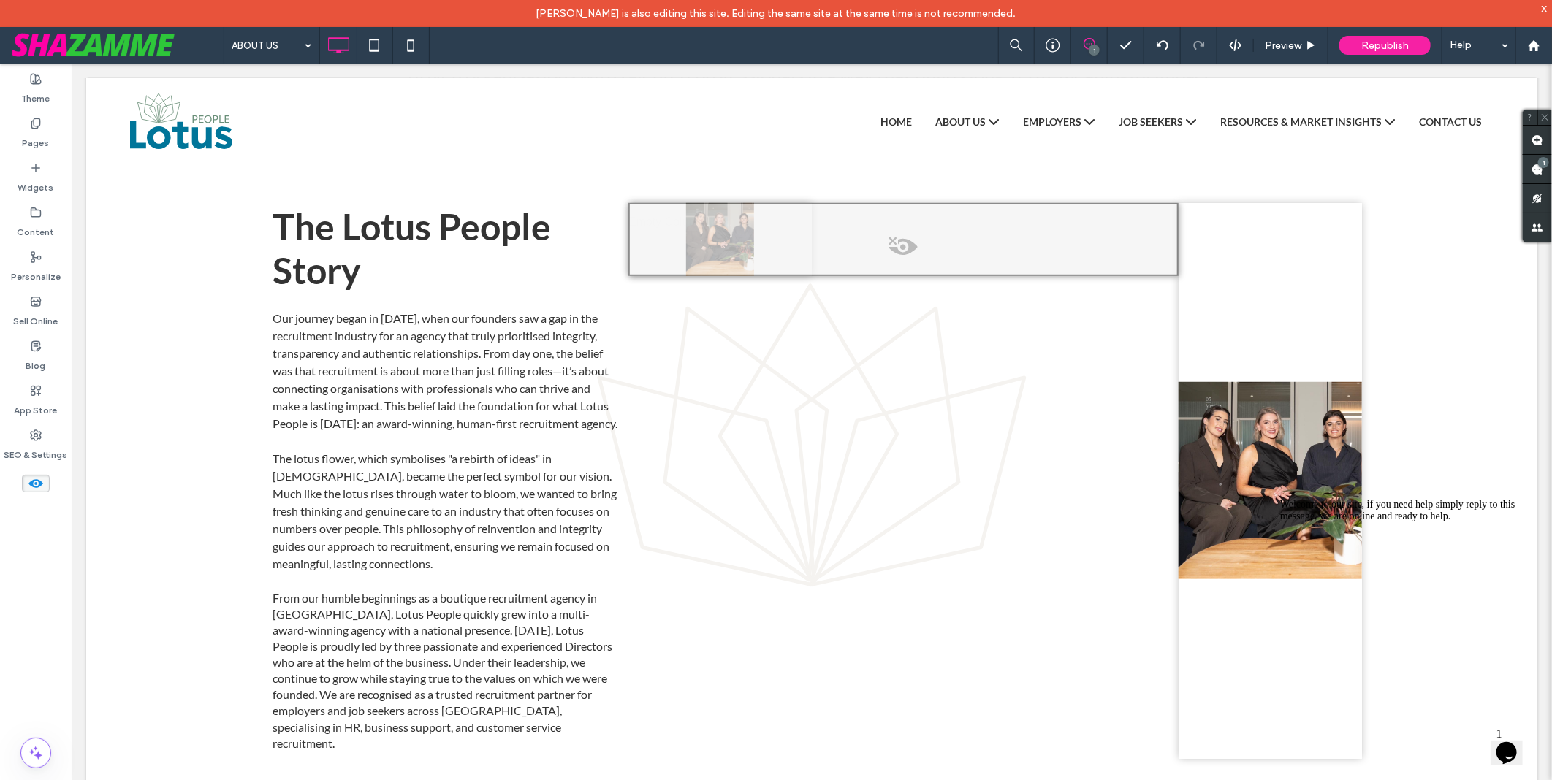
click at [47, 490] on span at bounding box center [36, 484] width 28 height 18
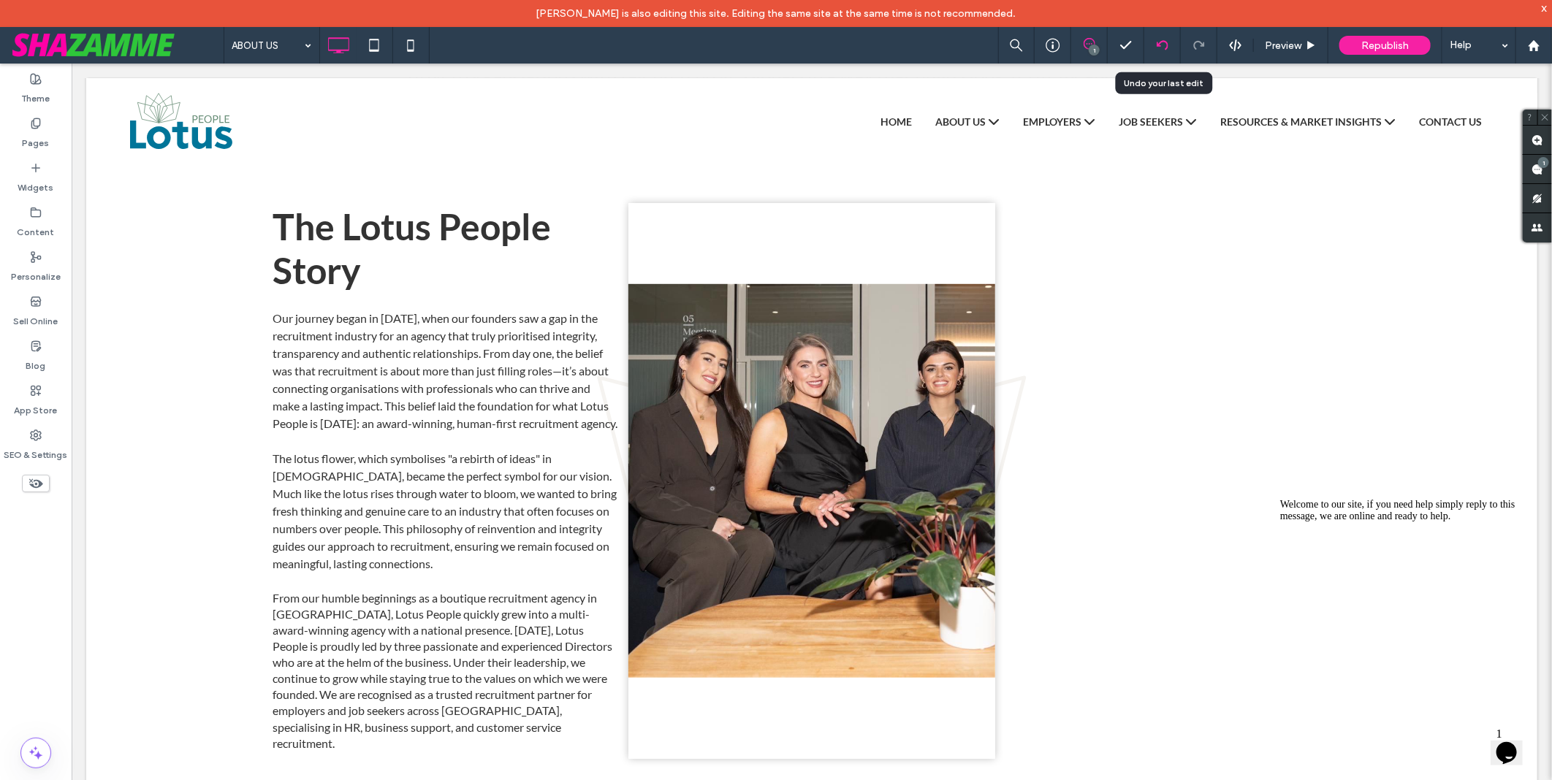
click at [1164, 42] on icon at bounding box center [1163, 45] width 12 height 12
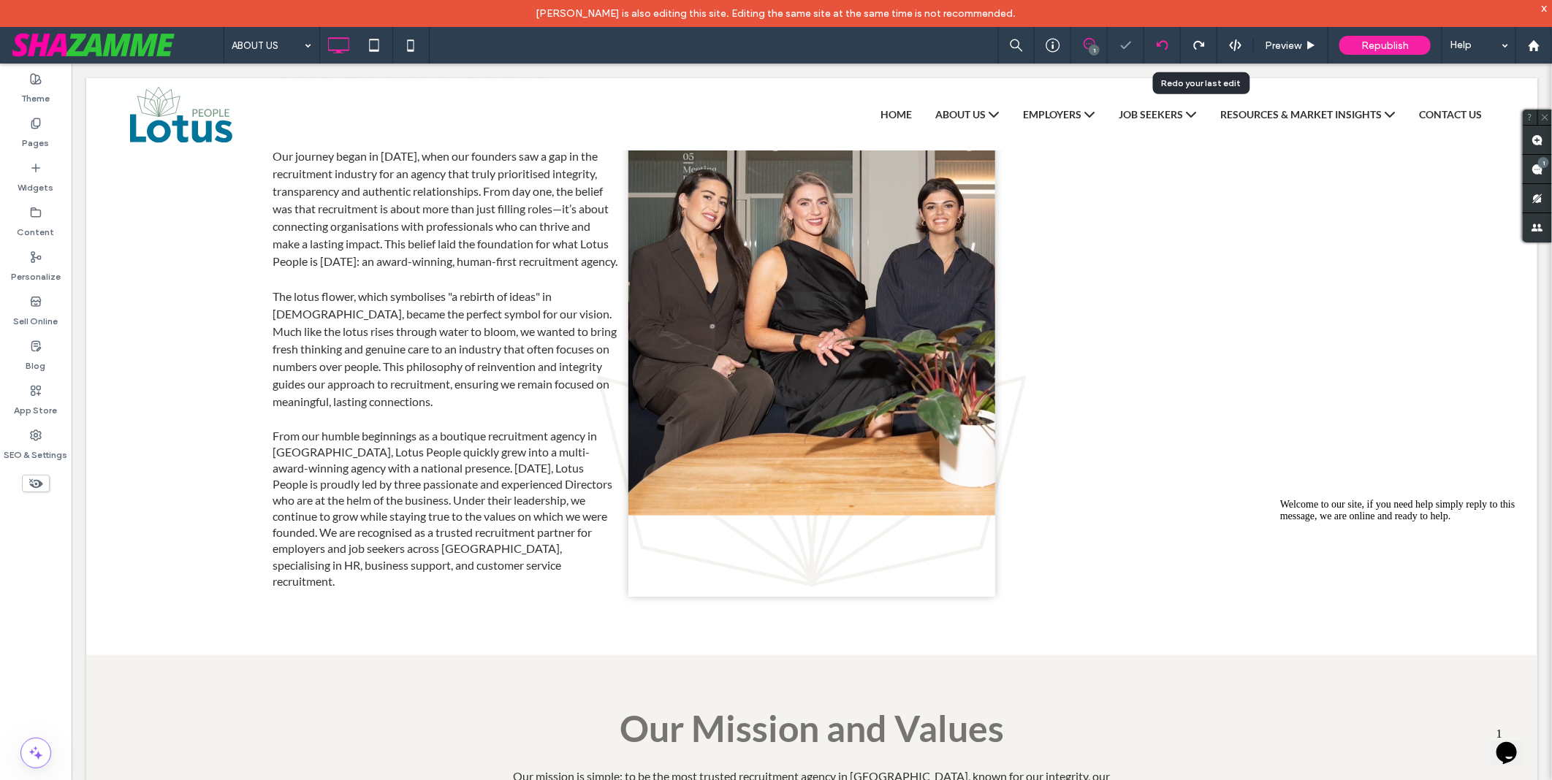
scroll to position [663, 0]
click at [1171, 49] on div at bounding box center [1162, 45] width 36 height 12
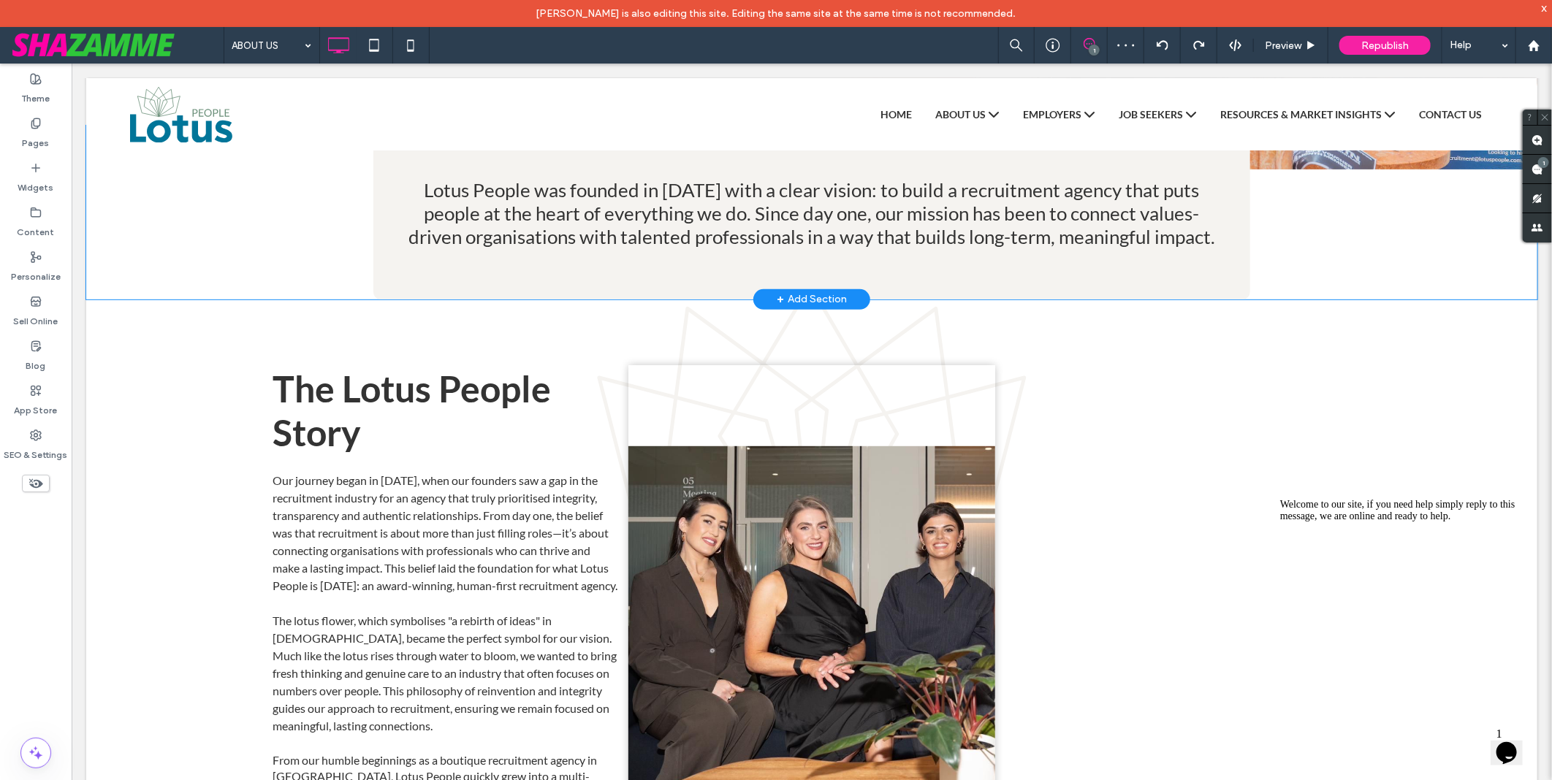
scroll to position [339, 0]
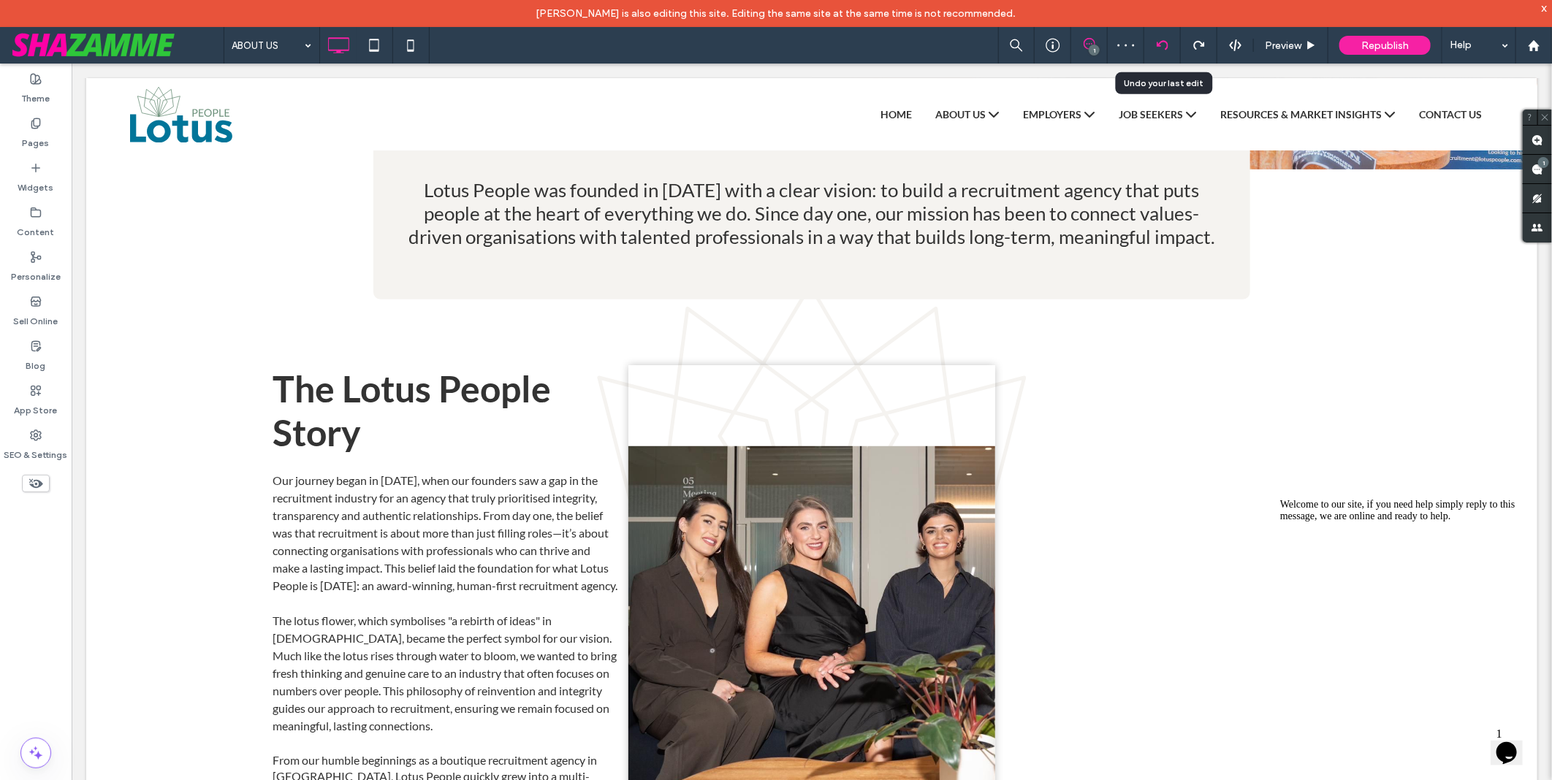
click at [1167, 54] on div at bounding box center [1162, 45] width 37 height 37
click at [1165, 46] on icon at bounding box center [1163, 45] width 12 height 12
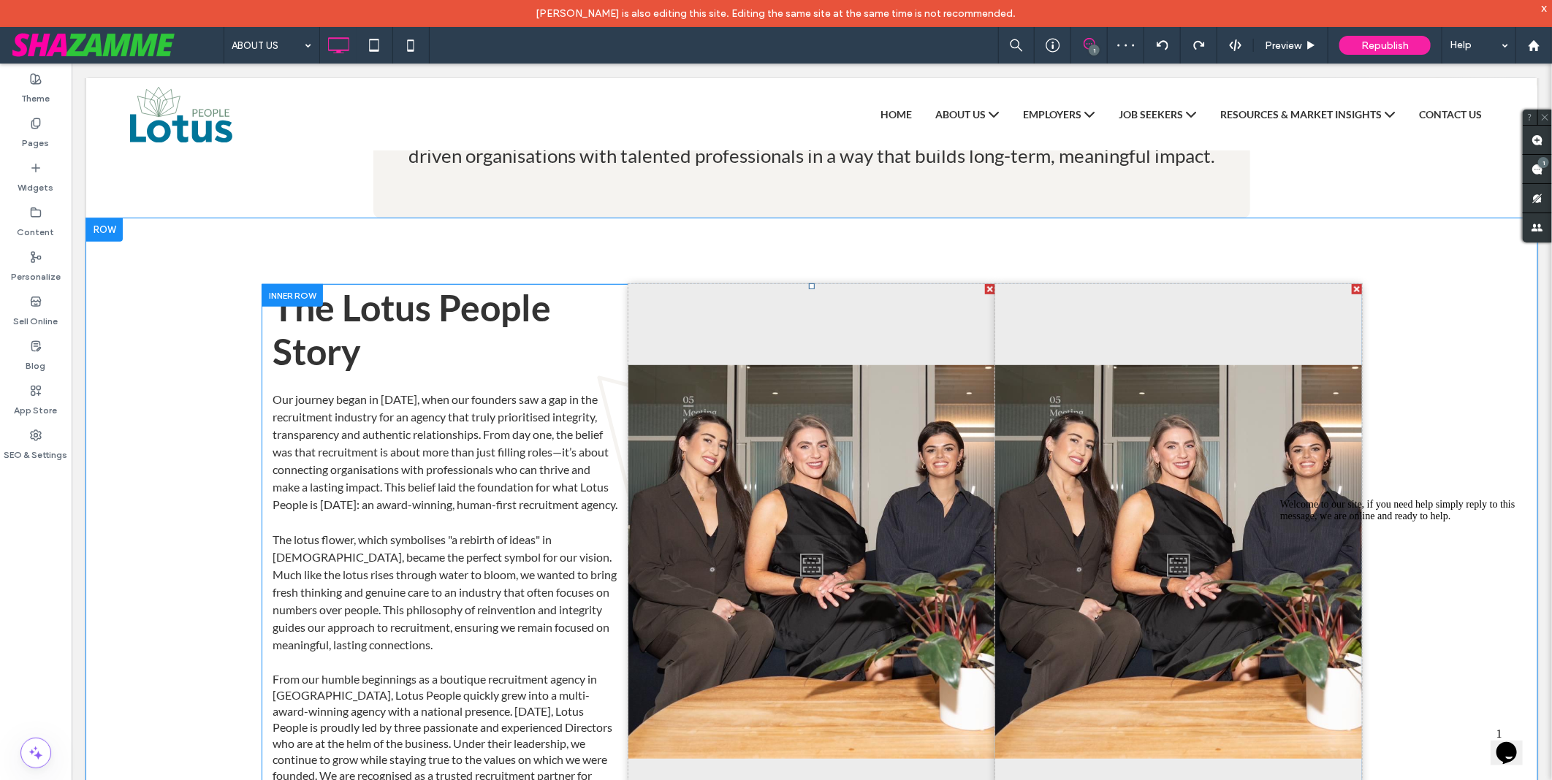
scroll to position [568, 0]
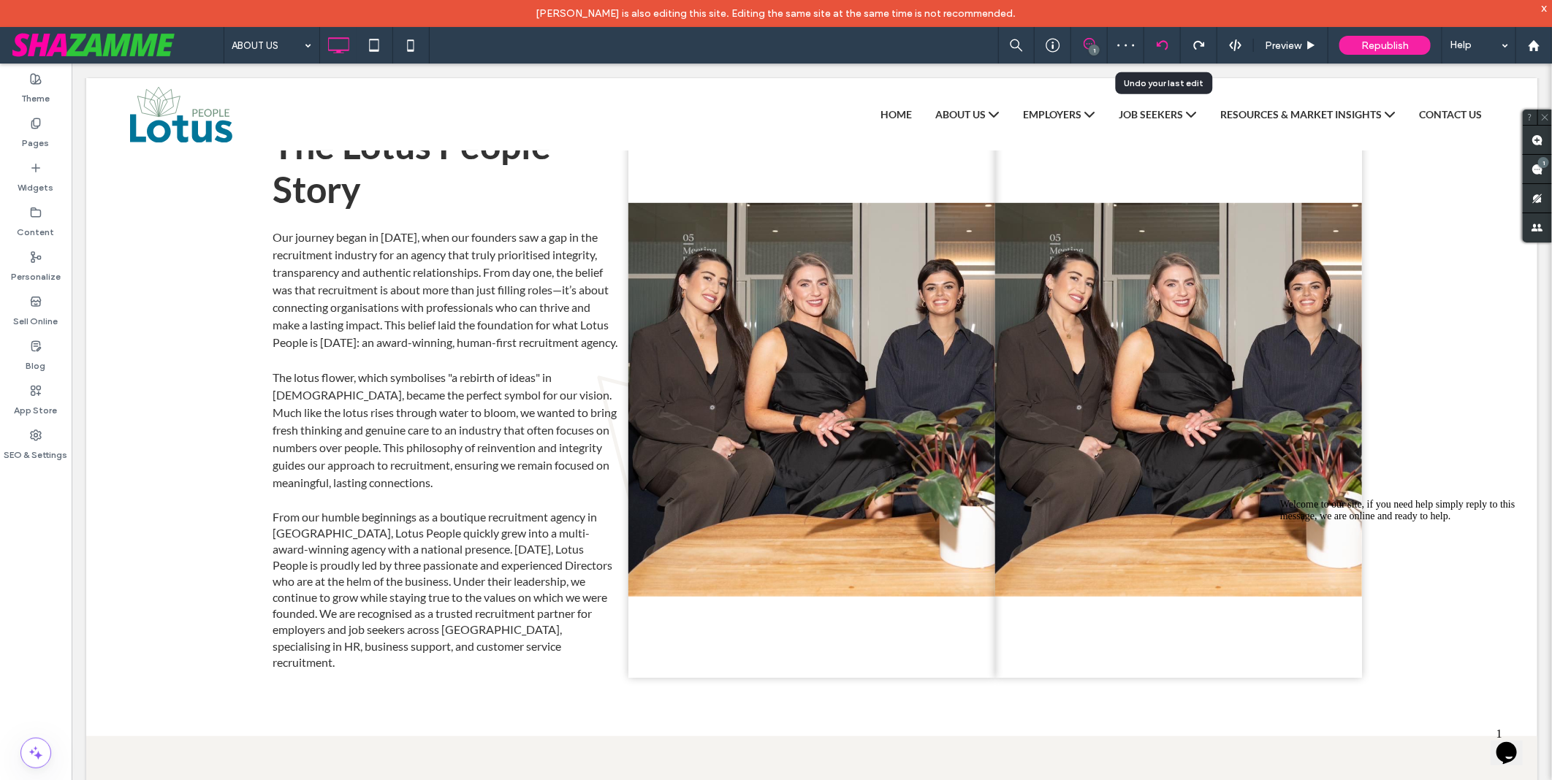
click at [1165, 56] on div at bounding box center [1162, 45] width 37 height 37
click at [1165, 49] on use at bounding box center [1162, 44] width 12 height 9
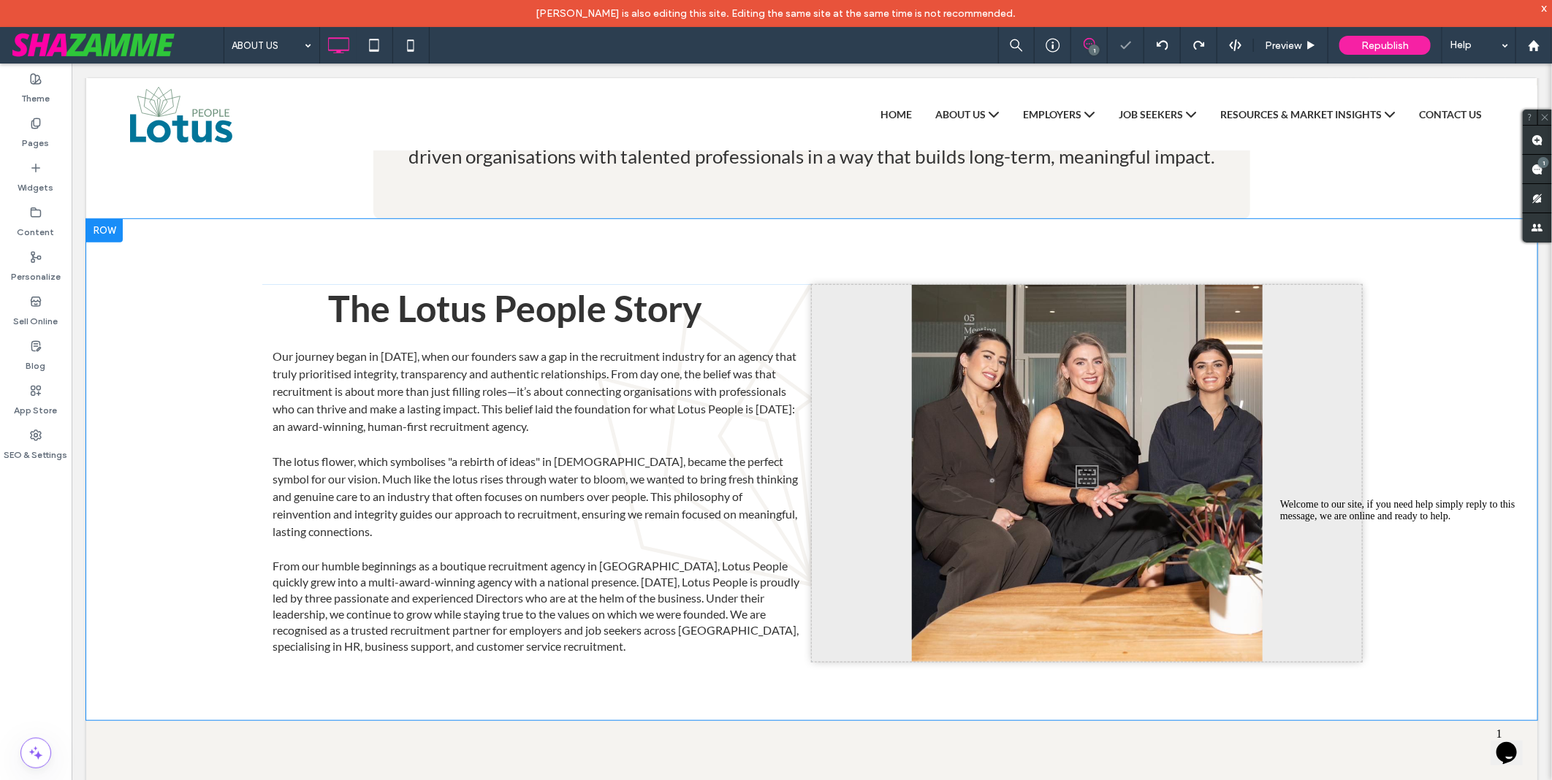
scroll to position [405, 0]
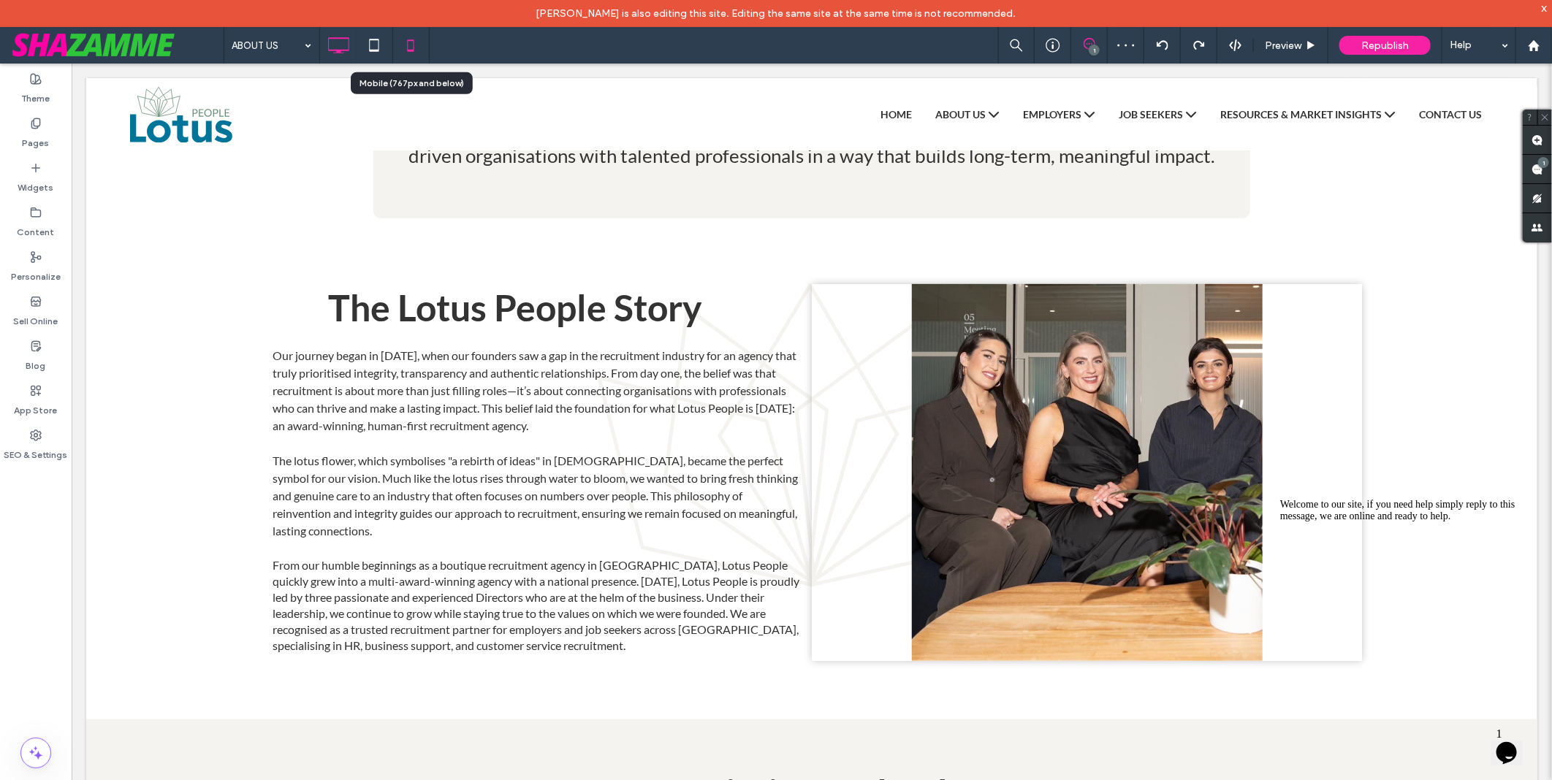
click at [393, 55] on div at bounding box center [411, 45] width 36 height 29
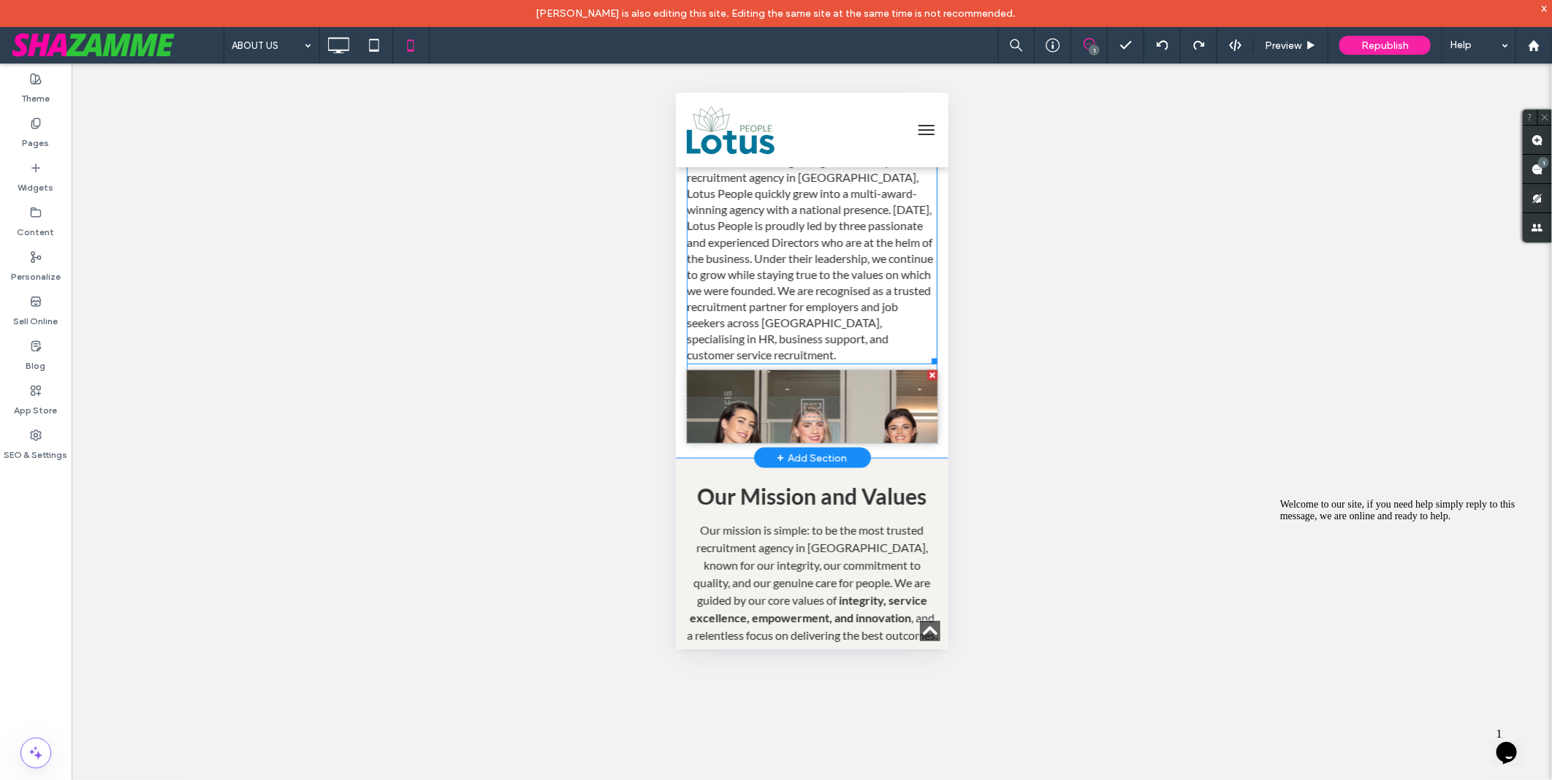
scroll to position [1136, 0]
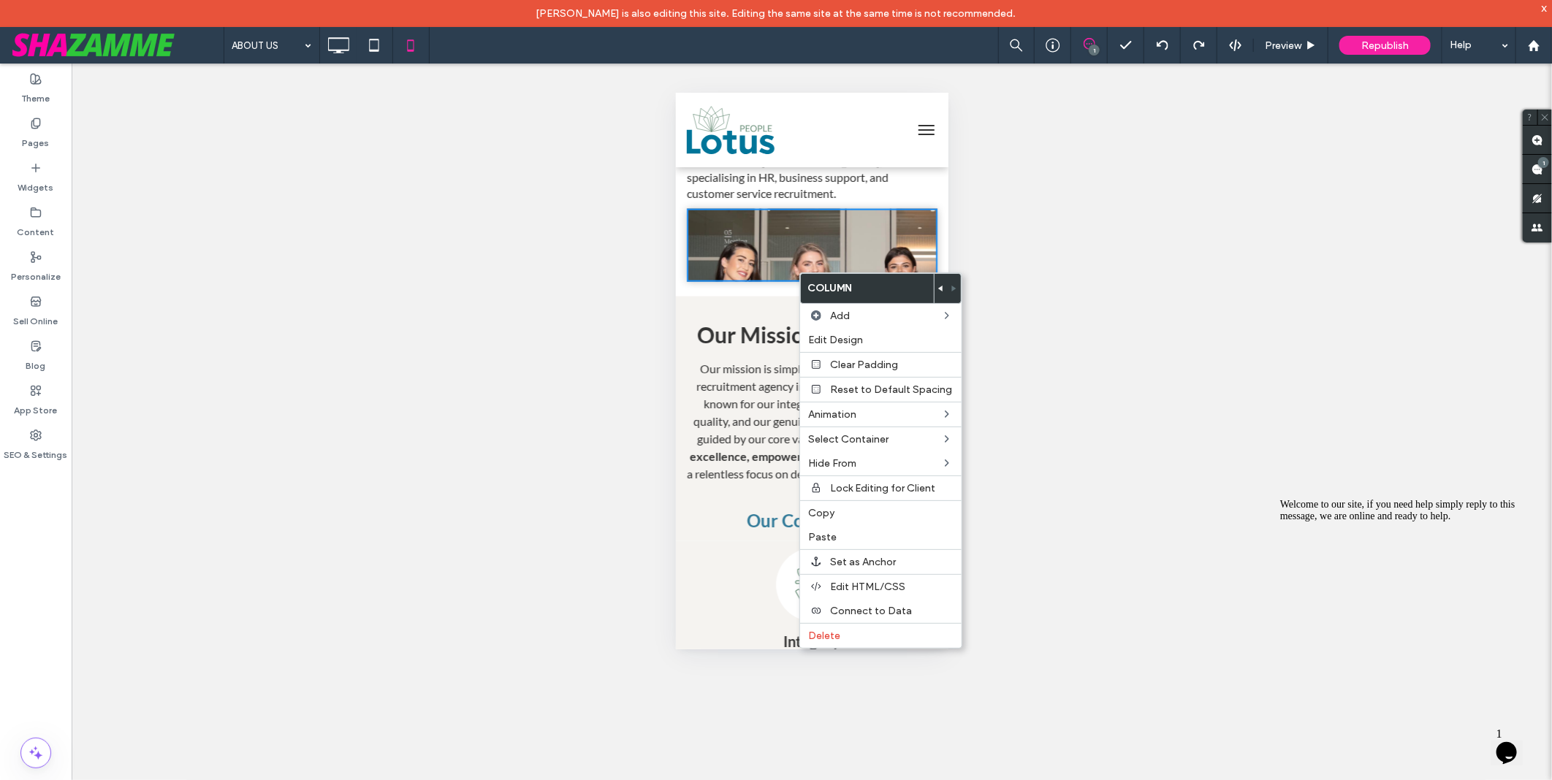
drag, startPoint x: 632, startPoint y: 56, endPoint x: 9, endPoint y: 44, distance: 622.6
click at [632, 56] on div "ABOUT US 1 Preview Republish Help" at bounding box center [888, 45] width 1328 height 37
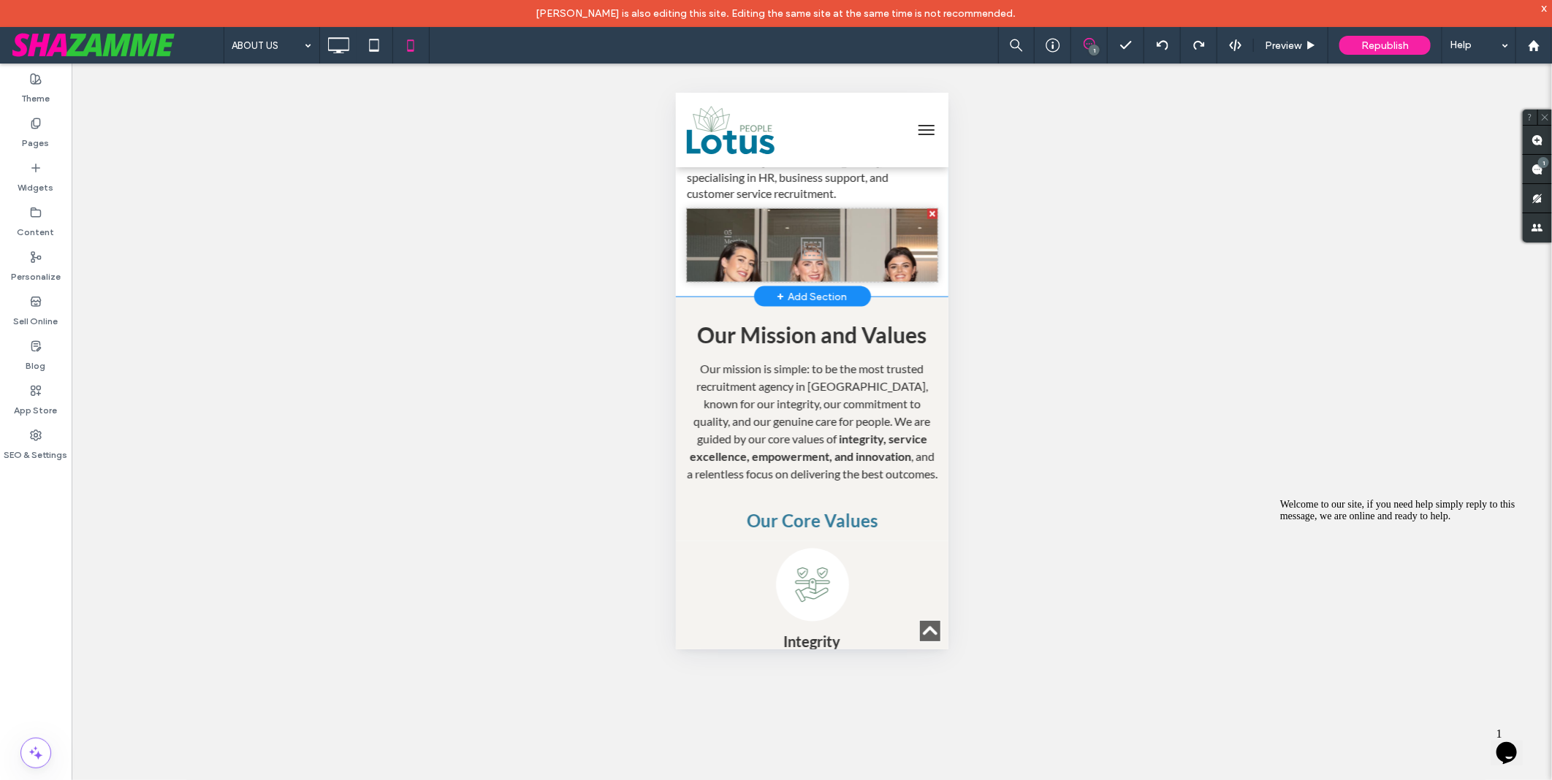
click at [798, 304] on div "+ Add Section" at bounding box center [812, 296] width 70 height 16
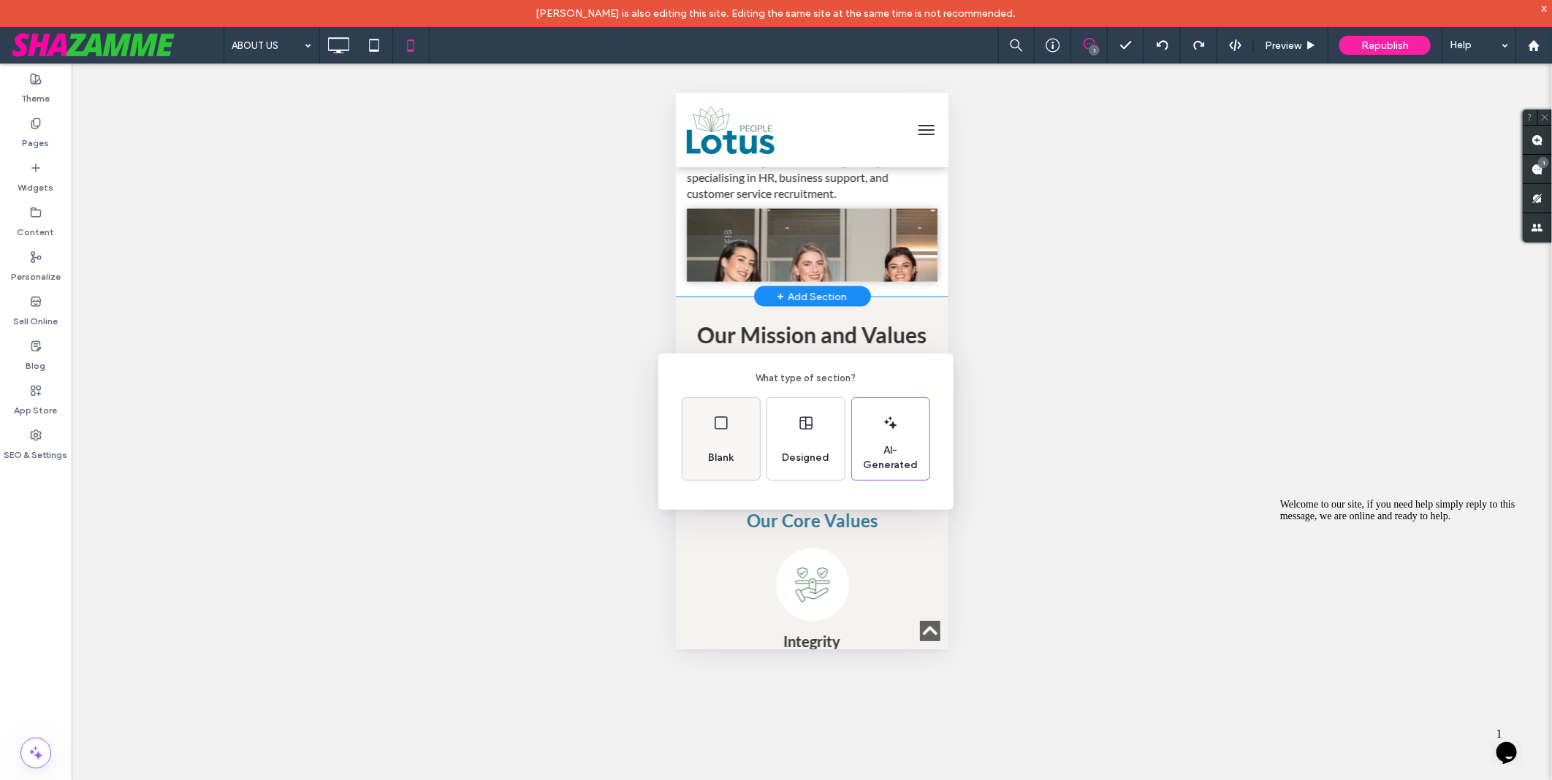
drag, startPoint x: 733, startPoint y: 449, endPoint x: 102, endPoint y: 341, distance: 640.4
click at [733, 449] on div "Blank" at bounding box center [720, 458] width 37 height 32
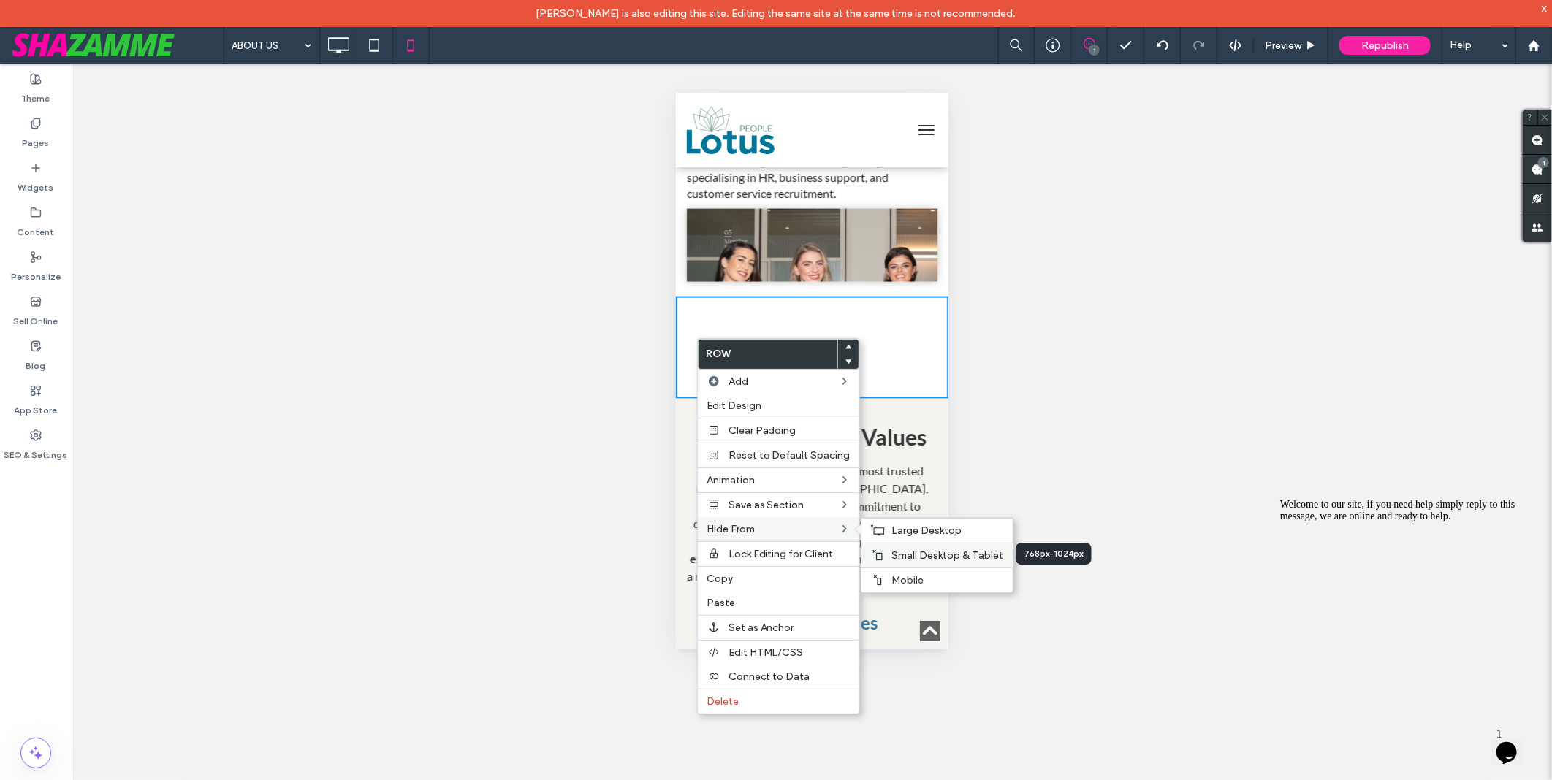
click at [919, 559] on span "Small Desktop & Tablet" at bounding box center [948, 555] width 112 height 12
click at [910, 527] on span "Large Desktop" at bounding box center [927, 531] width 70 height 12
drag, startPoint x: 1089, startPoint y: 376, endPoint x: 237, endPoint y: 242, distance: 862.3
click at [1089, 376] on div "Unhide? Yes Unhide? Yes Unhide? Yes Unhide? Yes Unhide? Yes Unhide? Yes Unhide?…" at bounding box center [812, 436] width 1480 height 744
click at [454, 241] on div "Unhide? Yes Unhide? Yes Unhide? Yes Unhide? Yes Unhide? Yes Unhide? Yes Unhide?…" at bounding box center [812, 436] width 1480 height 744
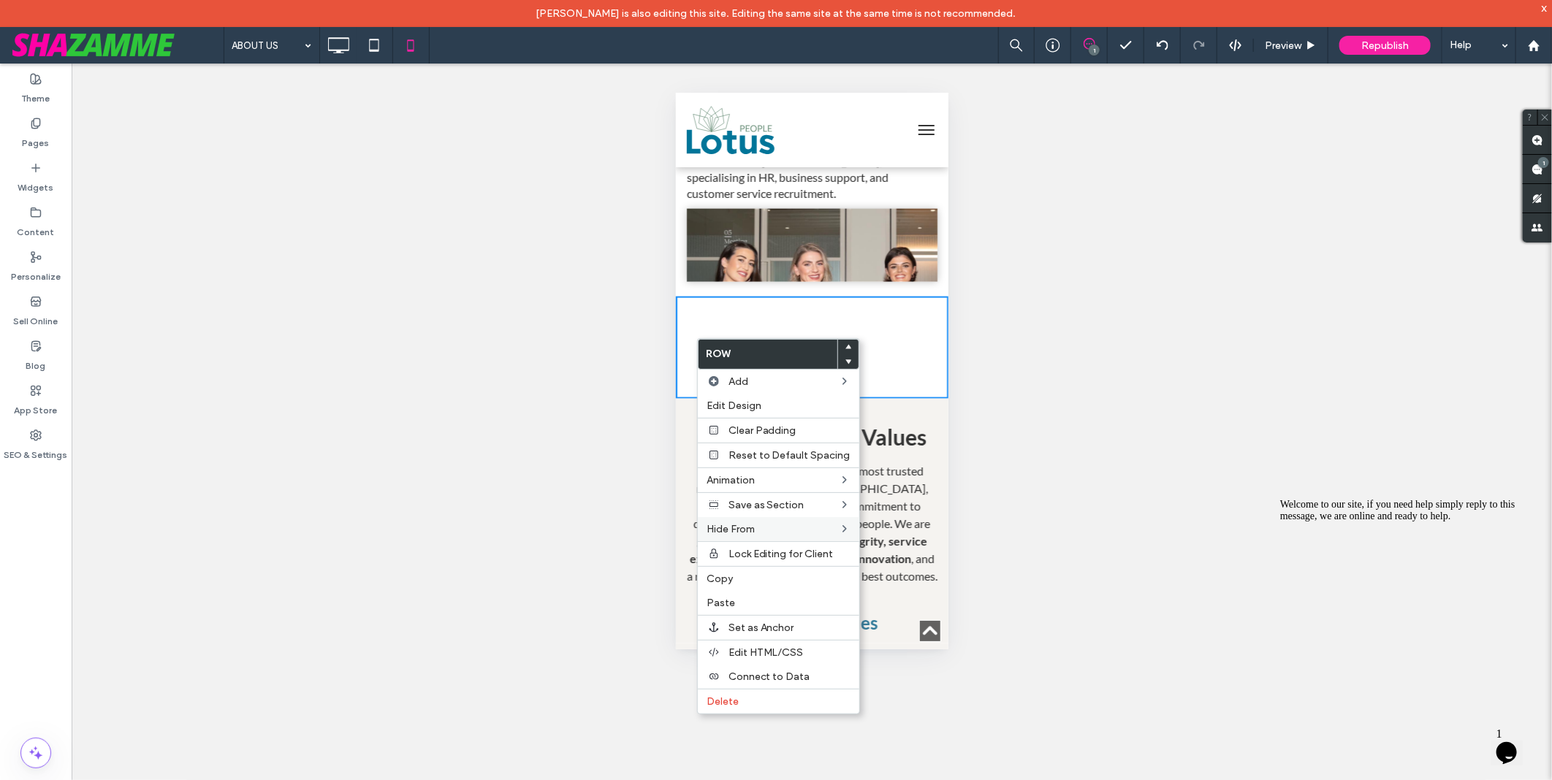
click at [567, 48] on div "ABOUT US 1 Preview Republish Help" at bounding box center [888, 45] width 1328 height 37
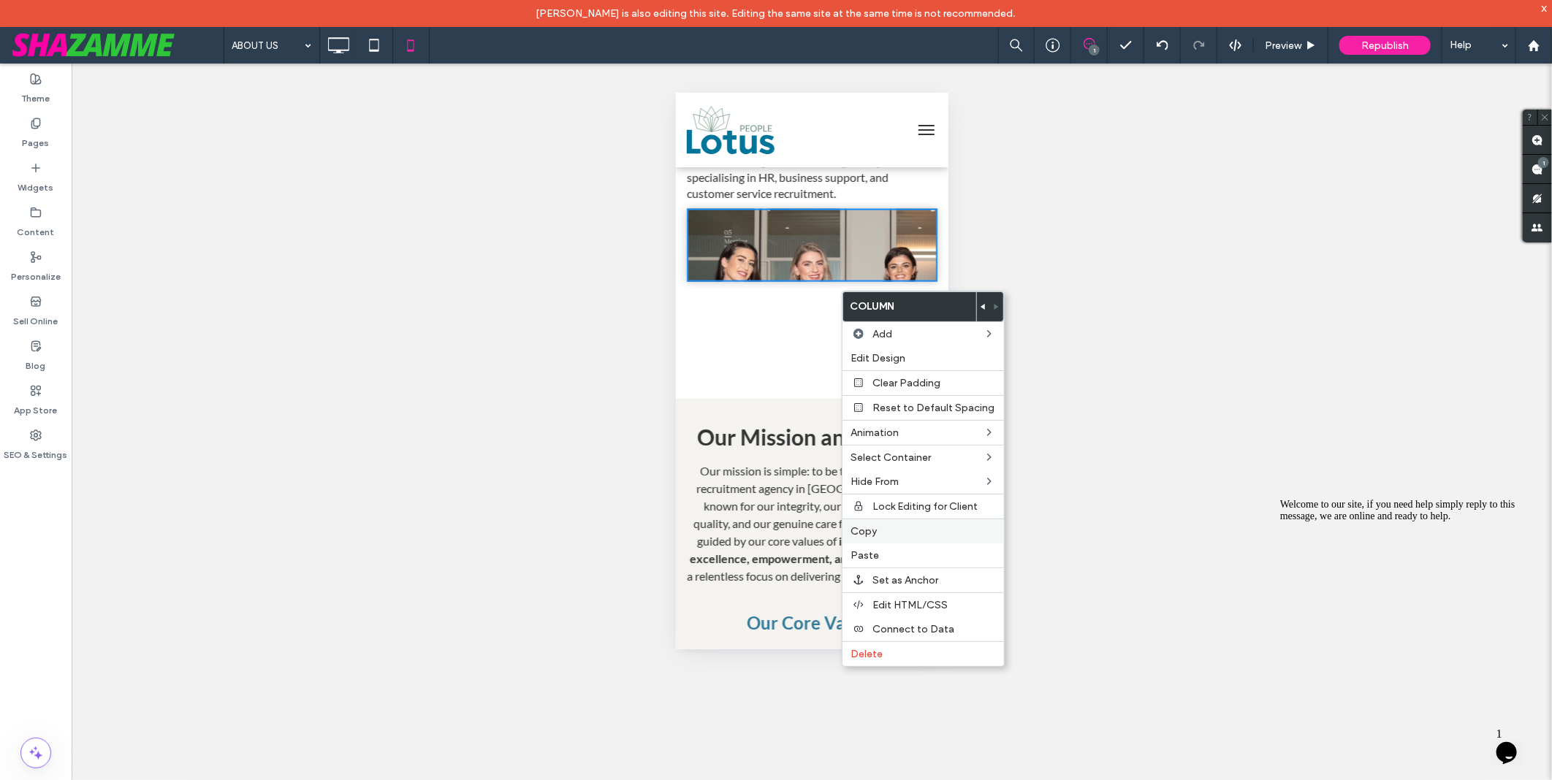
click at [901, 535] on label "Copy" at bounding box center [923, 531] width 144 height 12
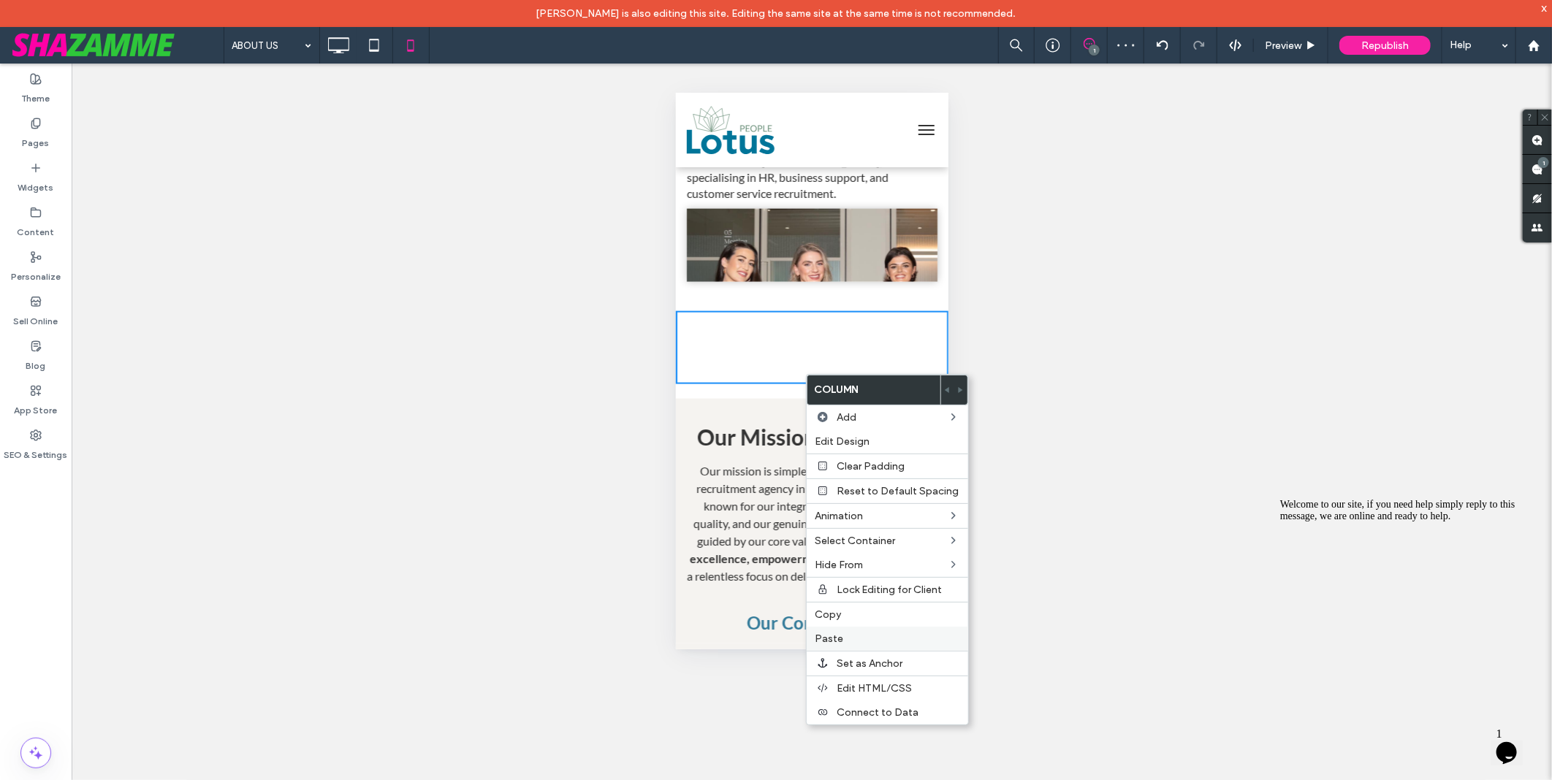
click at [868, 633] on label "Paste" at bounding box center [887, 639] width 144 height 12
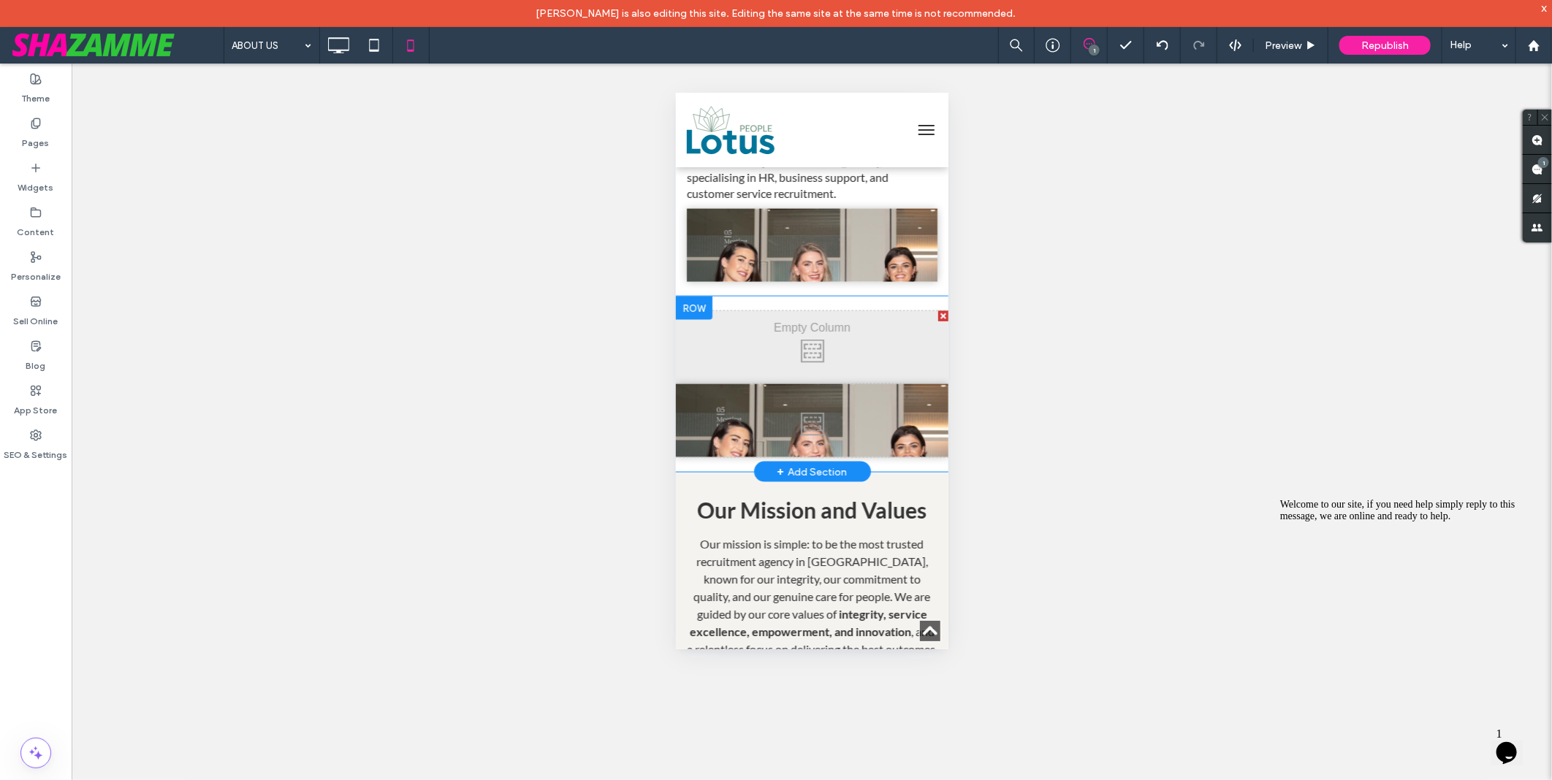
click at [937, 321] on div at bounding box center [942, 316] width 10 height 10
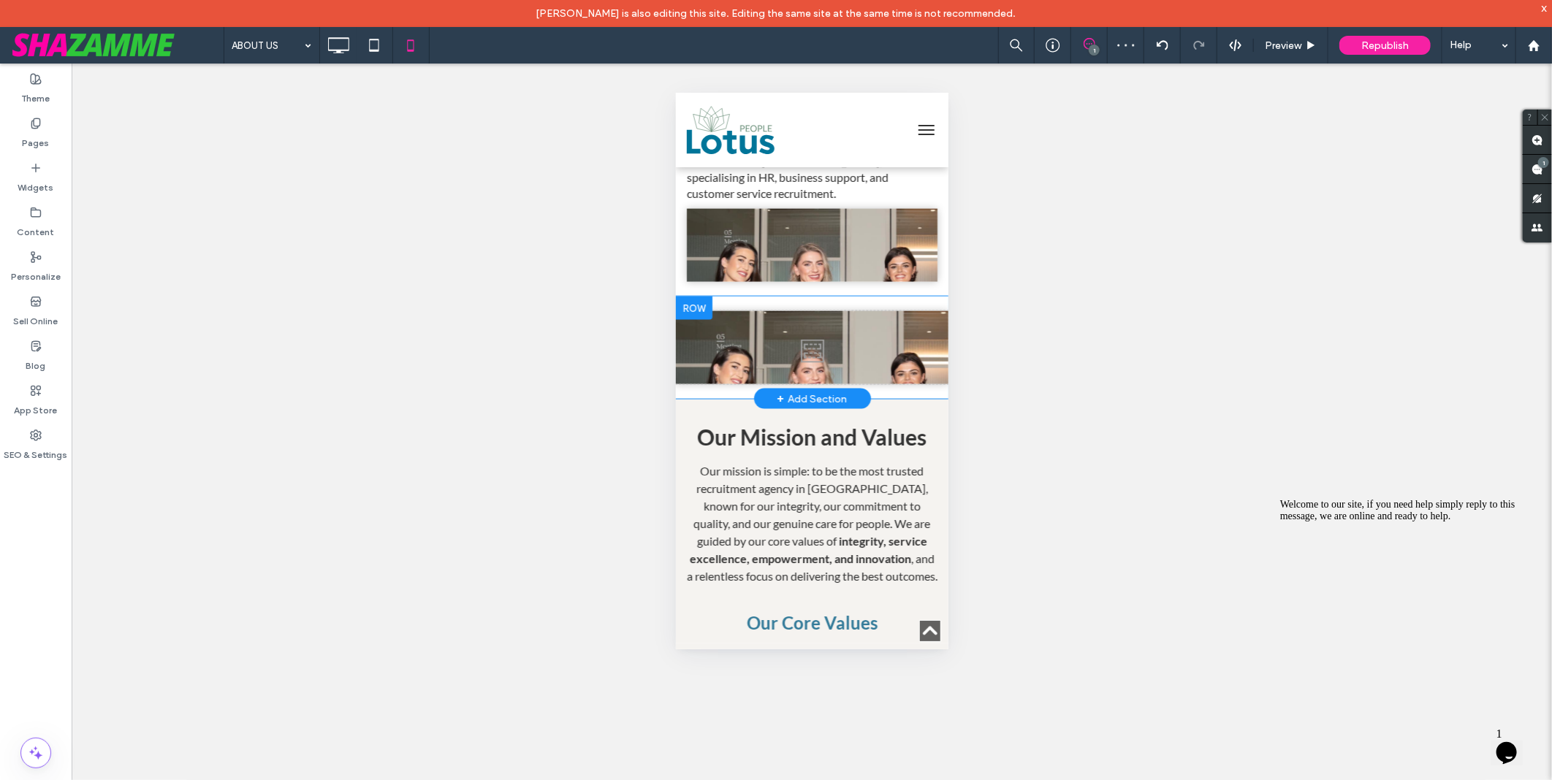
click at [682, 319] on div at bounding box center [693, 307] width 37 height 23
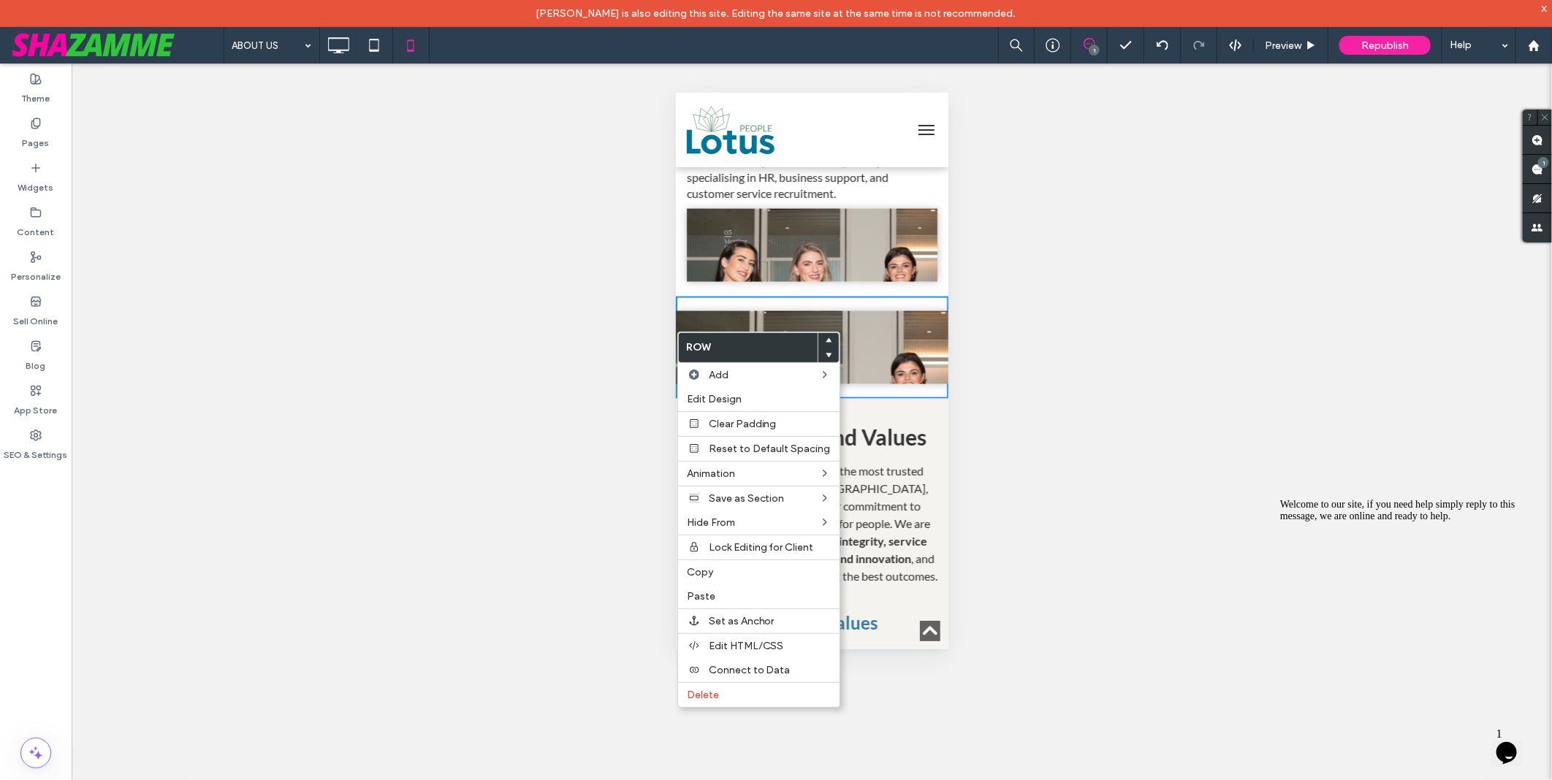
click at [1101, 289] on div "Unhide? Yes Unhide? Yes Unhide? Yes Unhide? Yes Unhide? Yes Unhide? Yes Unhide?…" at bounding box center [812, 436] width 1480 height 744
click at [637, 45] on div "ABOUT US 1 Preview Republish Help" at bounding box center [888, 45] width 1328 height 37
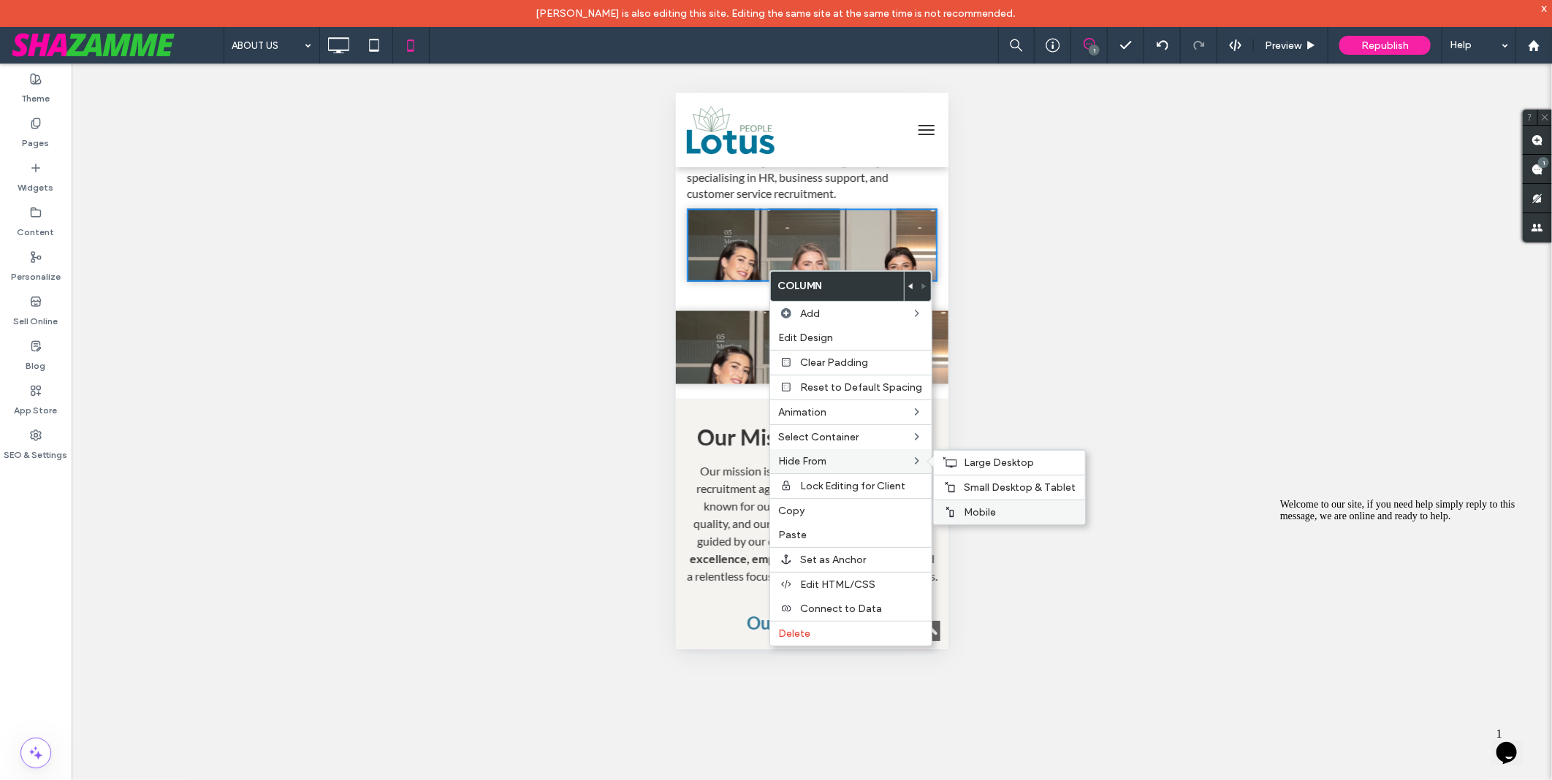
click at [983, 504] on div "Mobile" at bounding box center [1009, 512] width 151 height 25
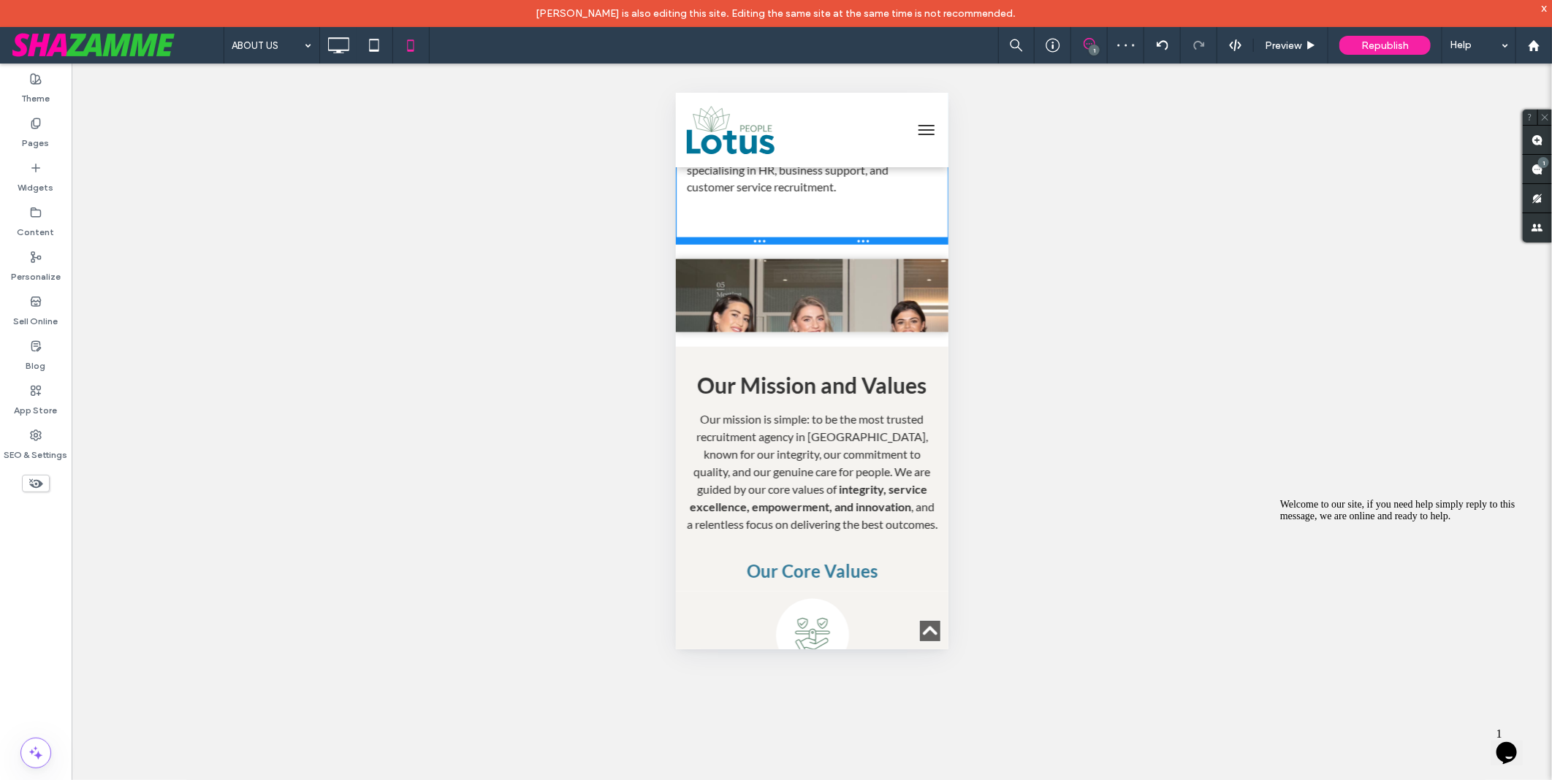
drag, startPoint x: 898, startPoint y: 253, endPoint x: 902, endPoint y: 239, distance: 14.6
click at [902, 239] on div at bounding box center [811, 240] width 273 height 7
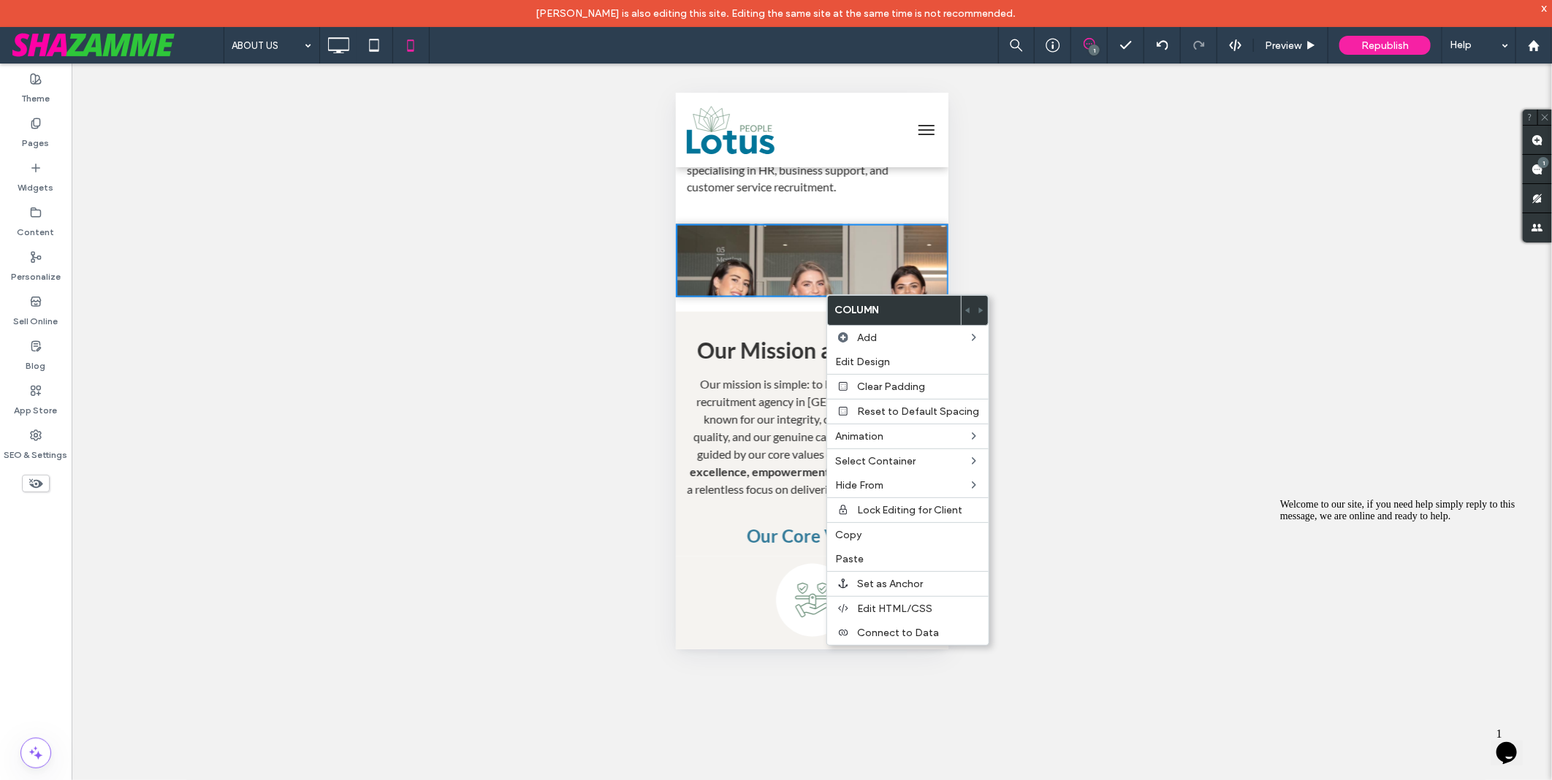
click at [750, 53] on div "ABOUT US 1 Preview Republish Help" at bounding box center [888, 45] width 1328 height 37
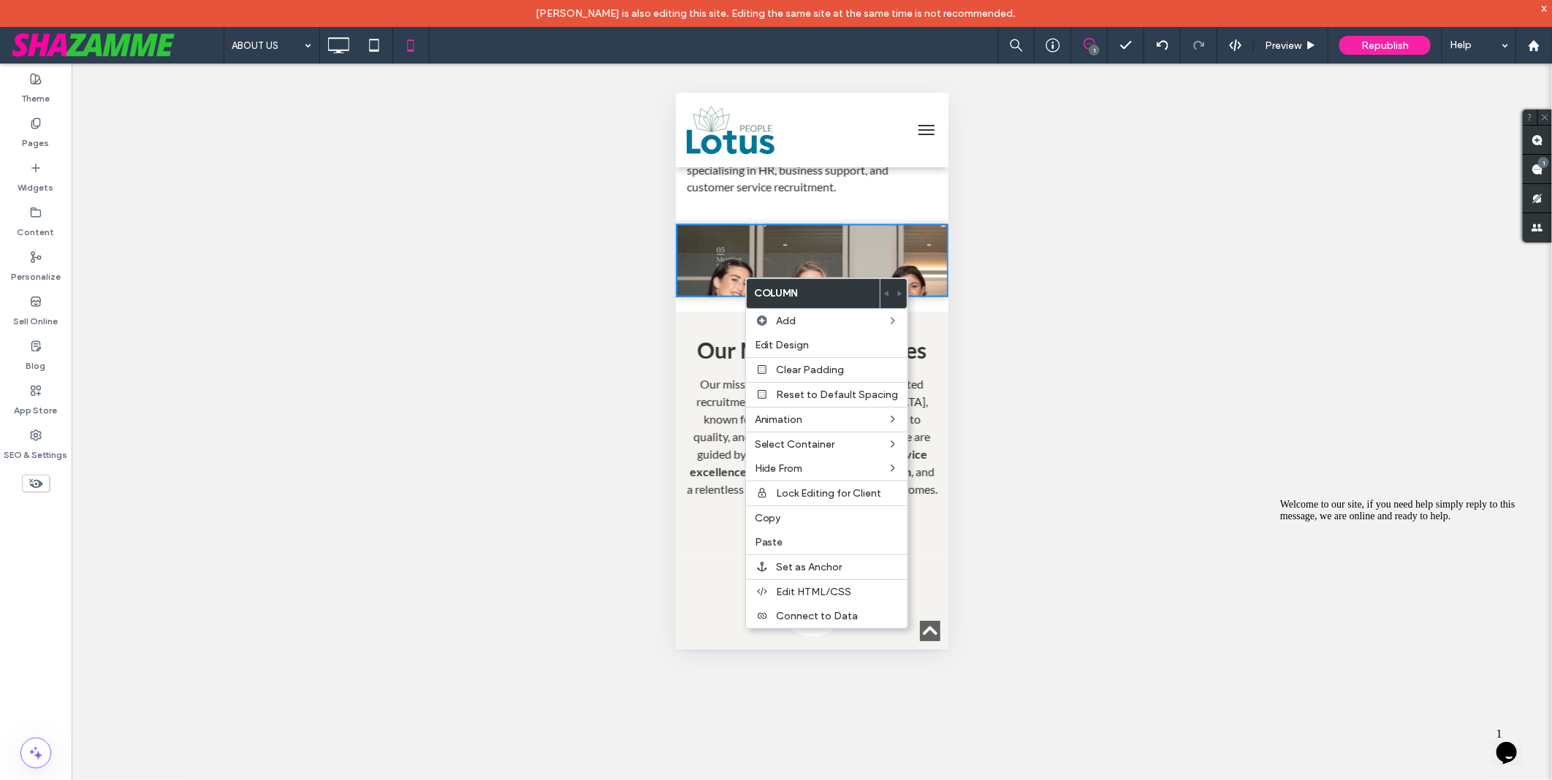
click at [747, 40] on div "ABOUT US 1 Preview Republish Help" at bounding box center [888, 45] width 1328 height 37
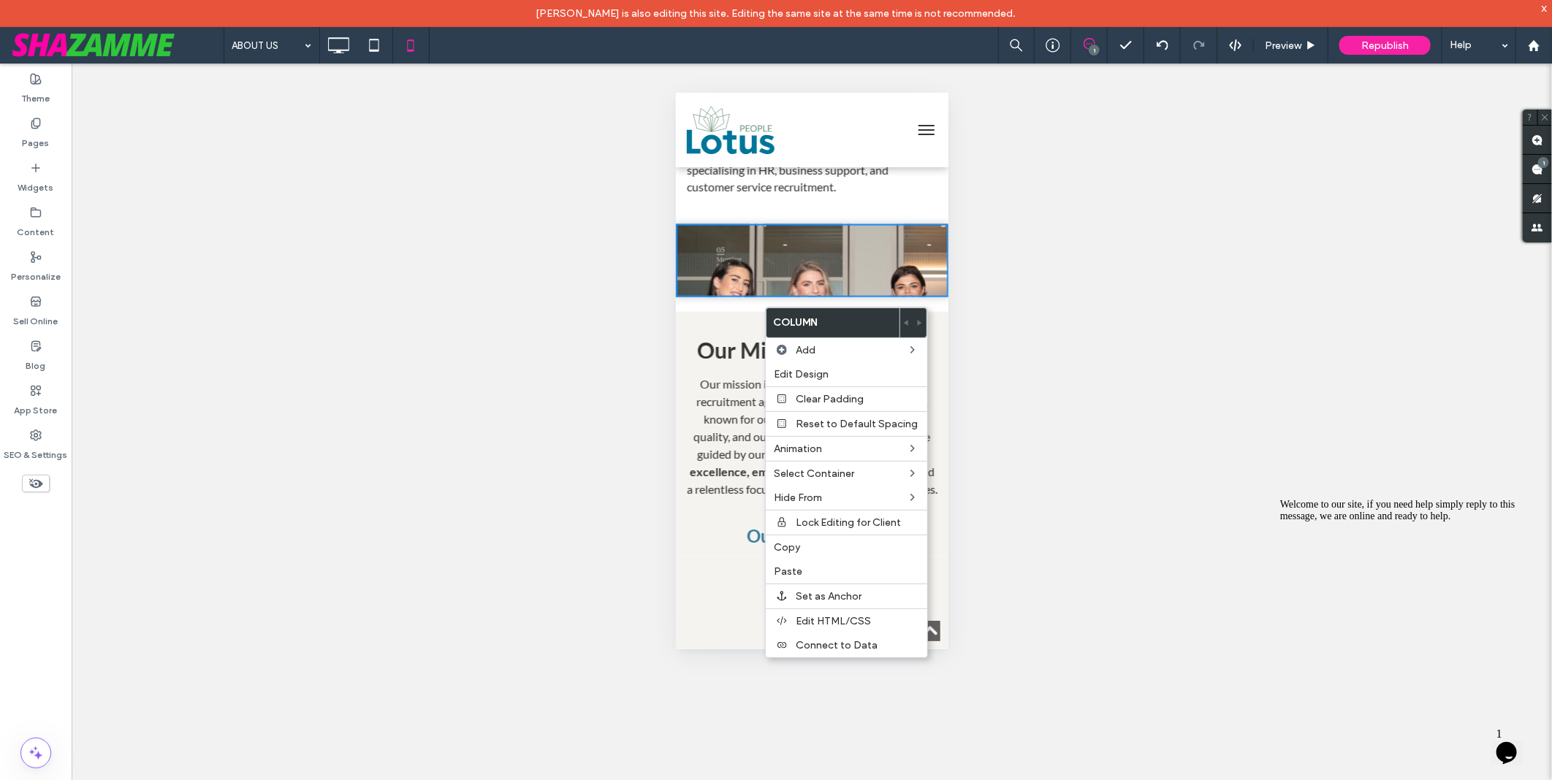
click at [717, 54] on div "ABOUT US 1 Preview Republish Help" at bounding box center [888, 45] width 1328 height 37
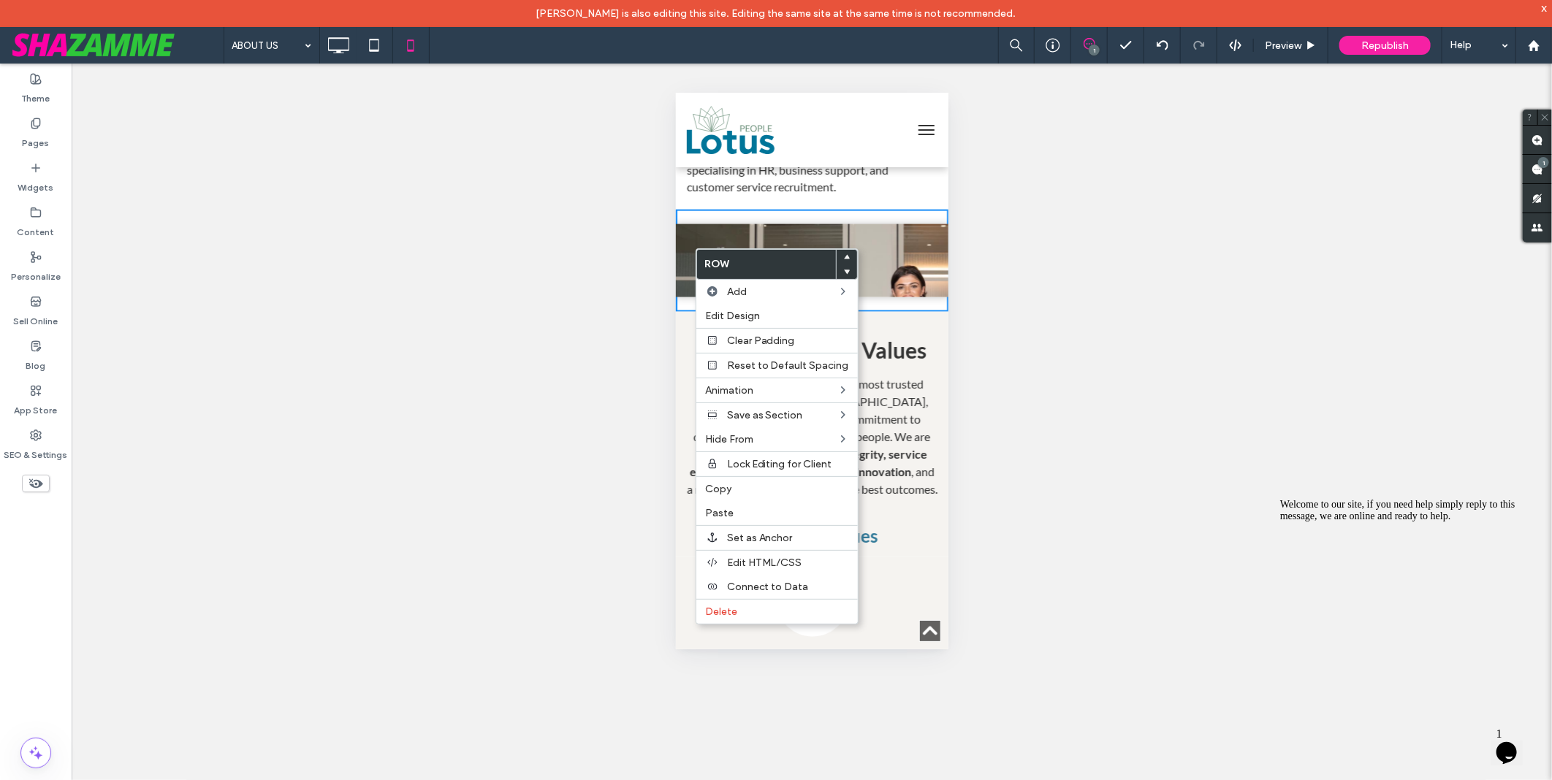
click at [760, 66] on div "Unhide? Yes Unhide? Yes Unhide? Yes Unhide? Yes Unhide? Yes Unhide? Yes Unhide?…" at bounding box center [812, 436] width 1480 height 744
click at [758, 46] on div "ABOUT US 1 Preview Republish Help" at bounding box center [888, 45] width 1328 height 37
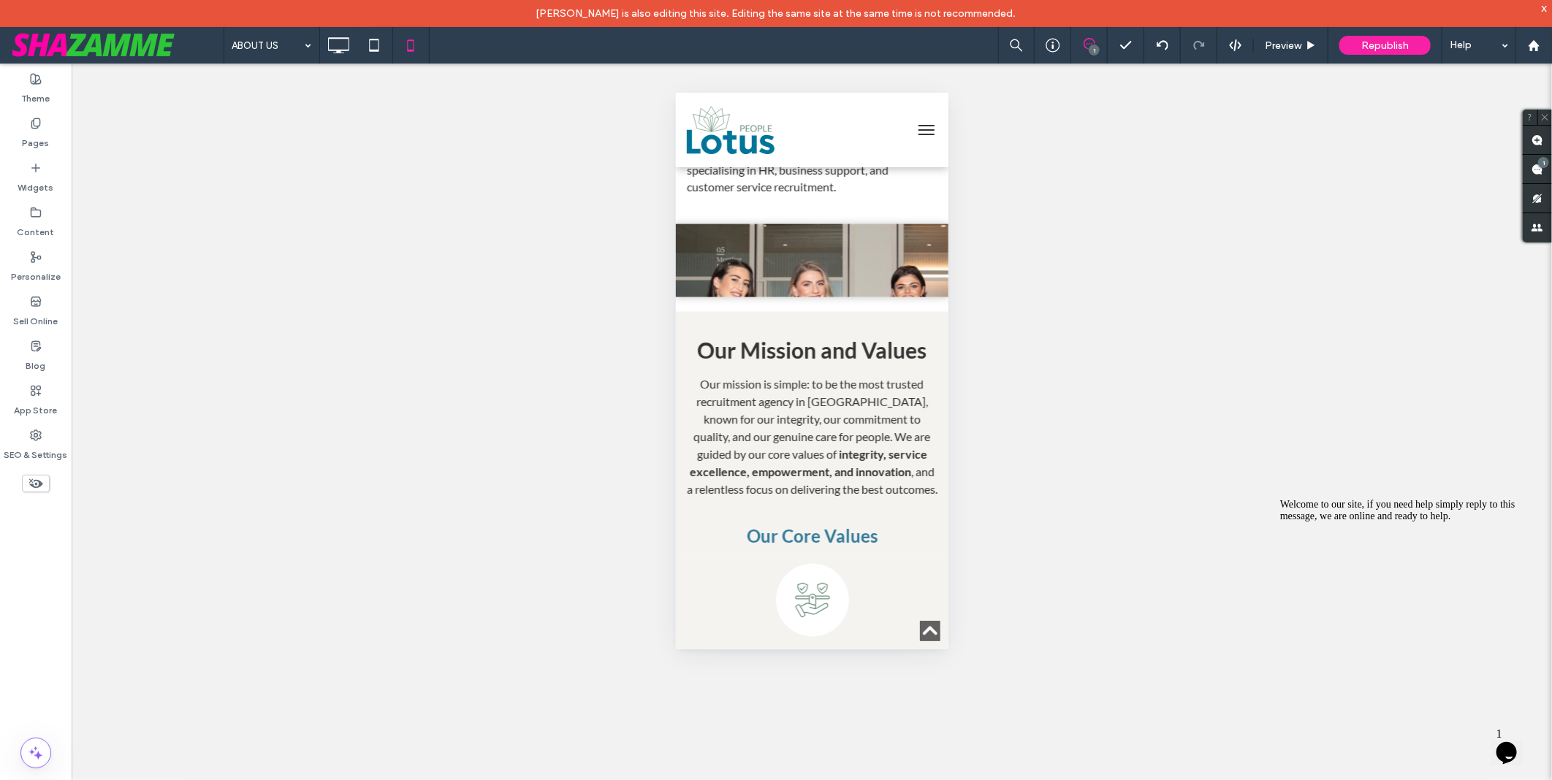
click at [709, 286] on div "Click To Paste Click To Paste" at bounding box center [811, 260] width 273 height 73
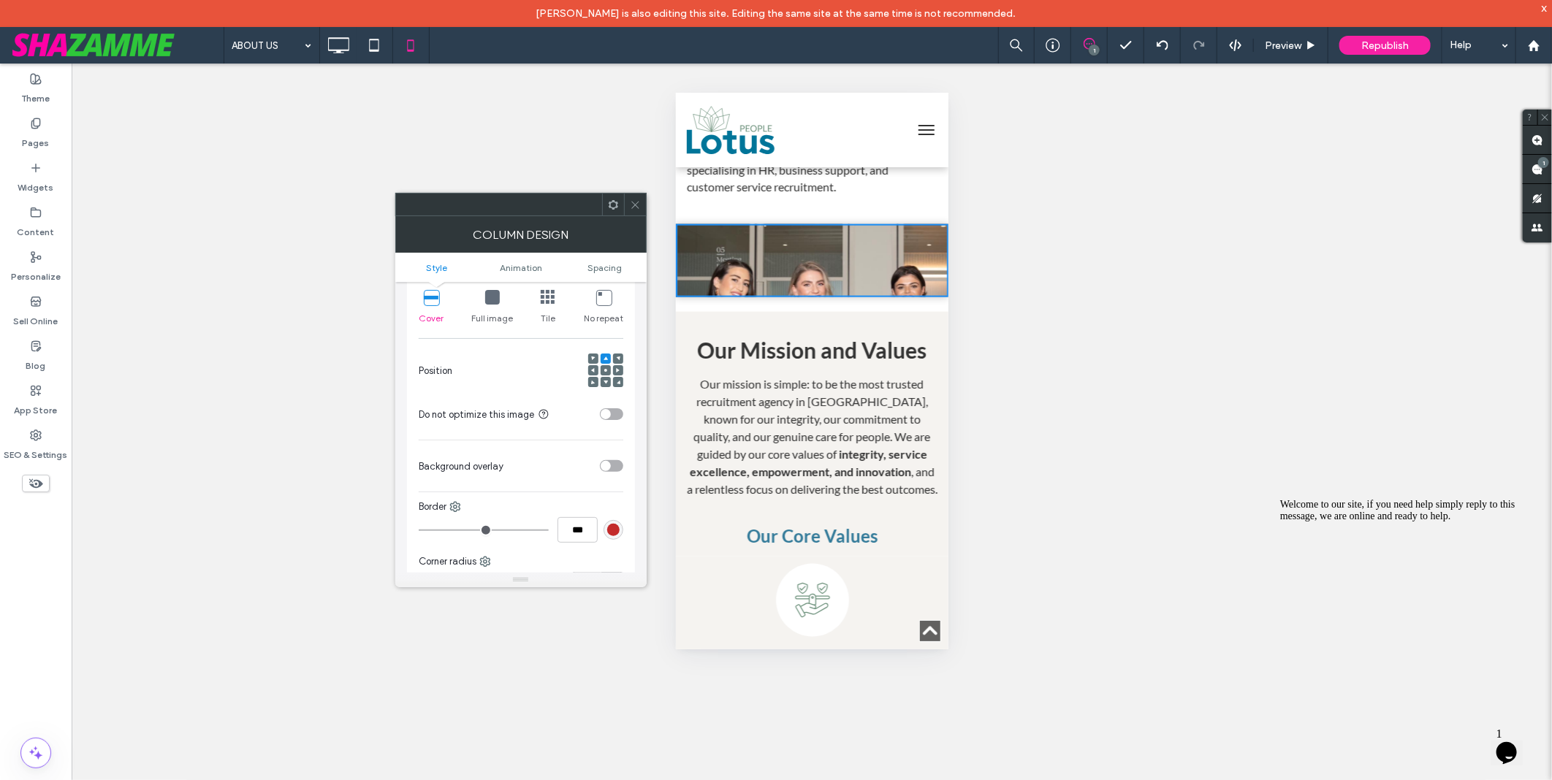
scroll to position [324, 0]
click at [606, 370] on use at bounding box center [605, 369] width 3 height 3
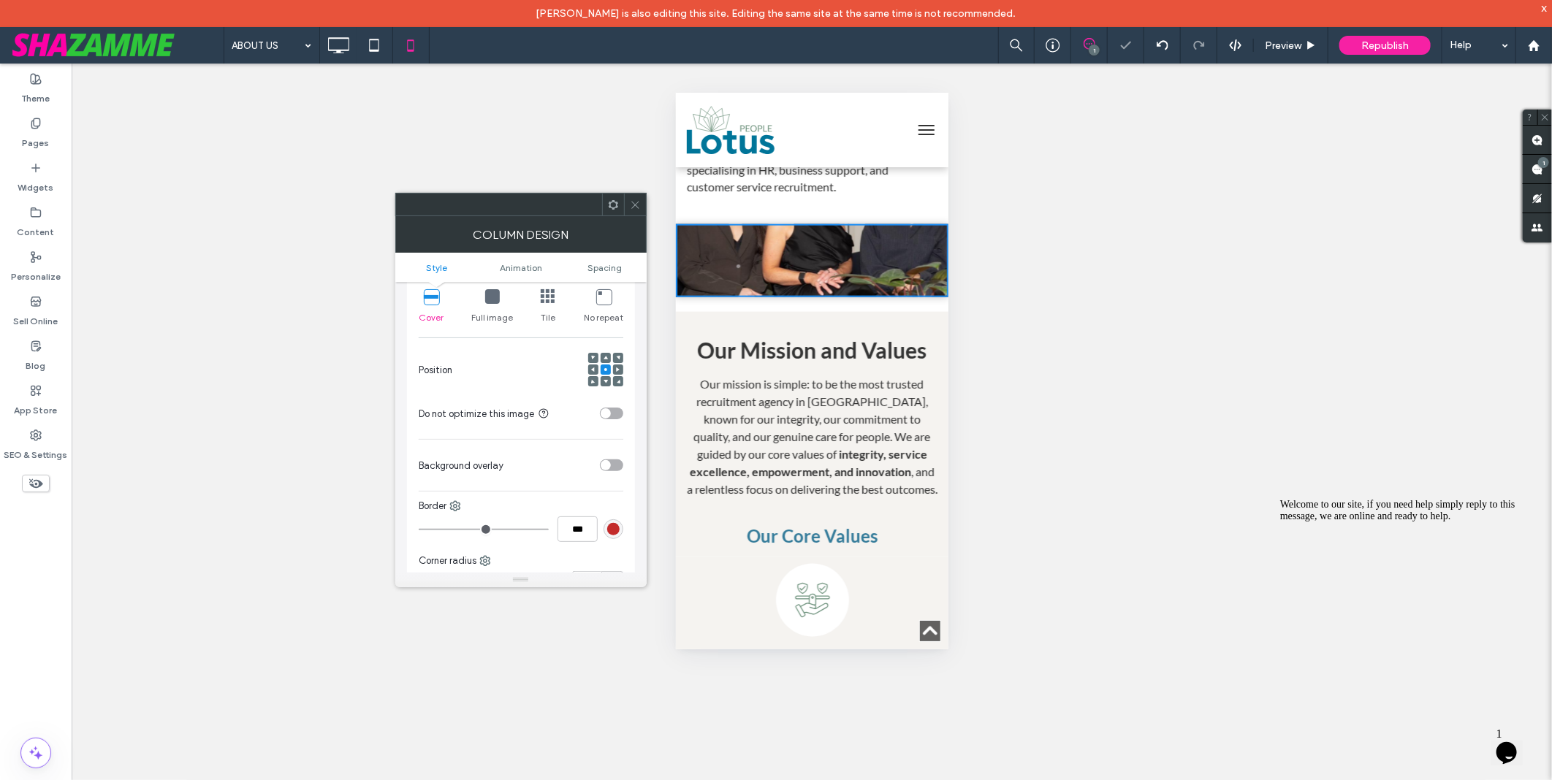
click at [495, 304] on icon at bounding box center [492, 296] width 15 height 15
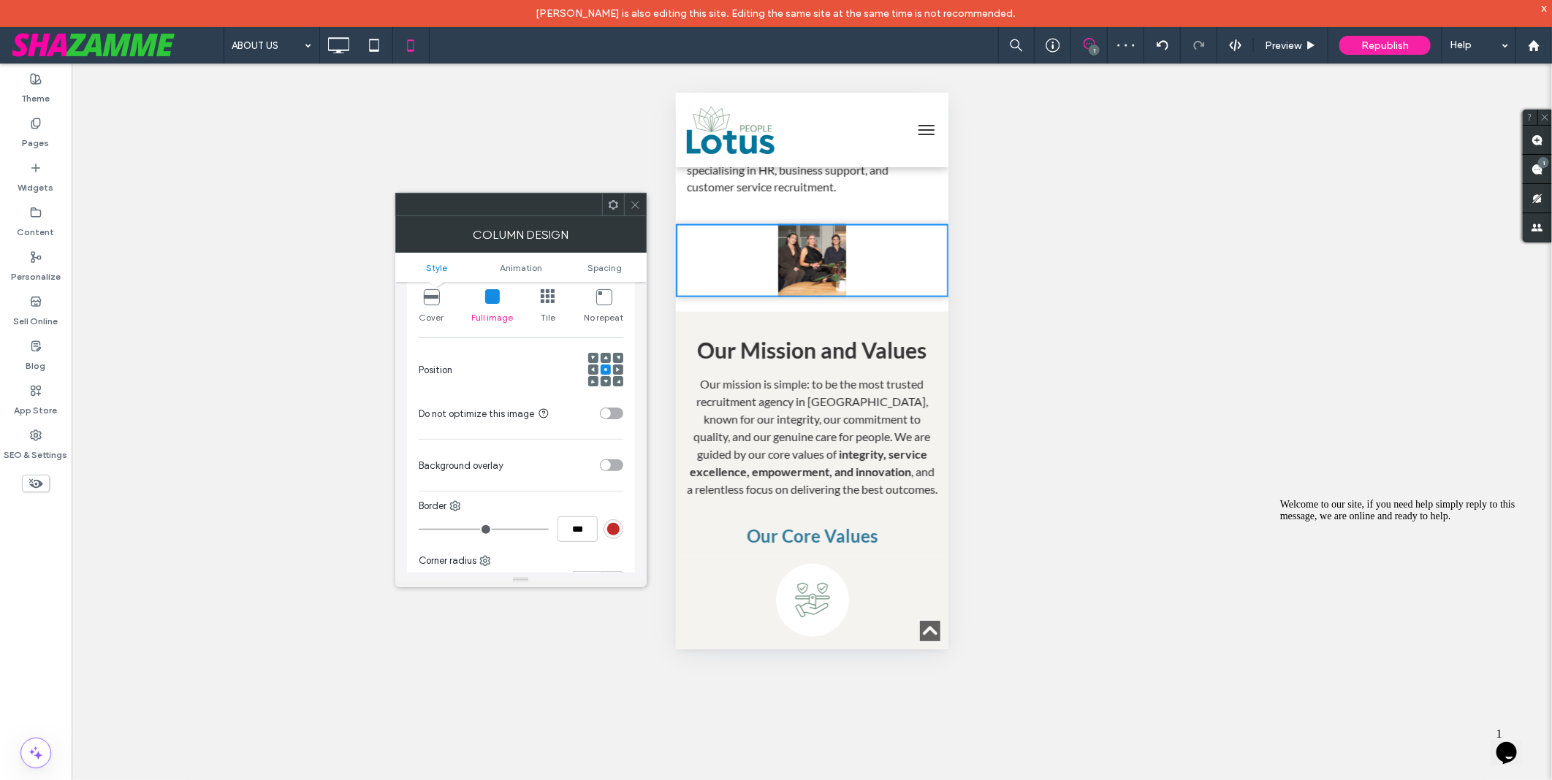
click at [549, 304] on icon at bounding box center [548, 296] width 15 height 15
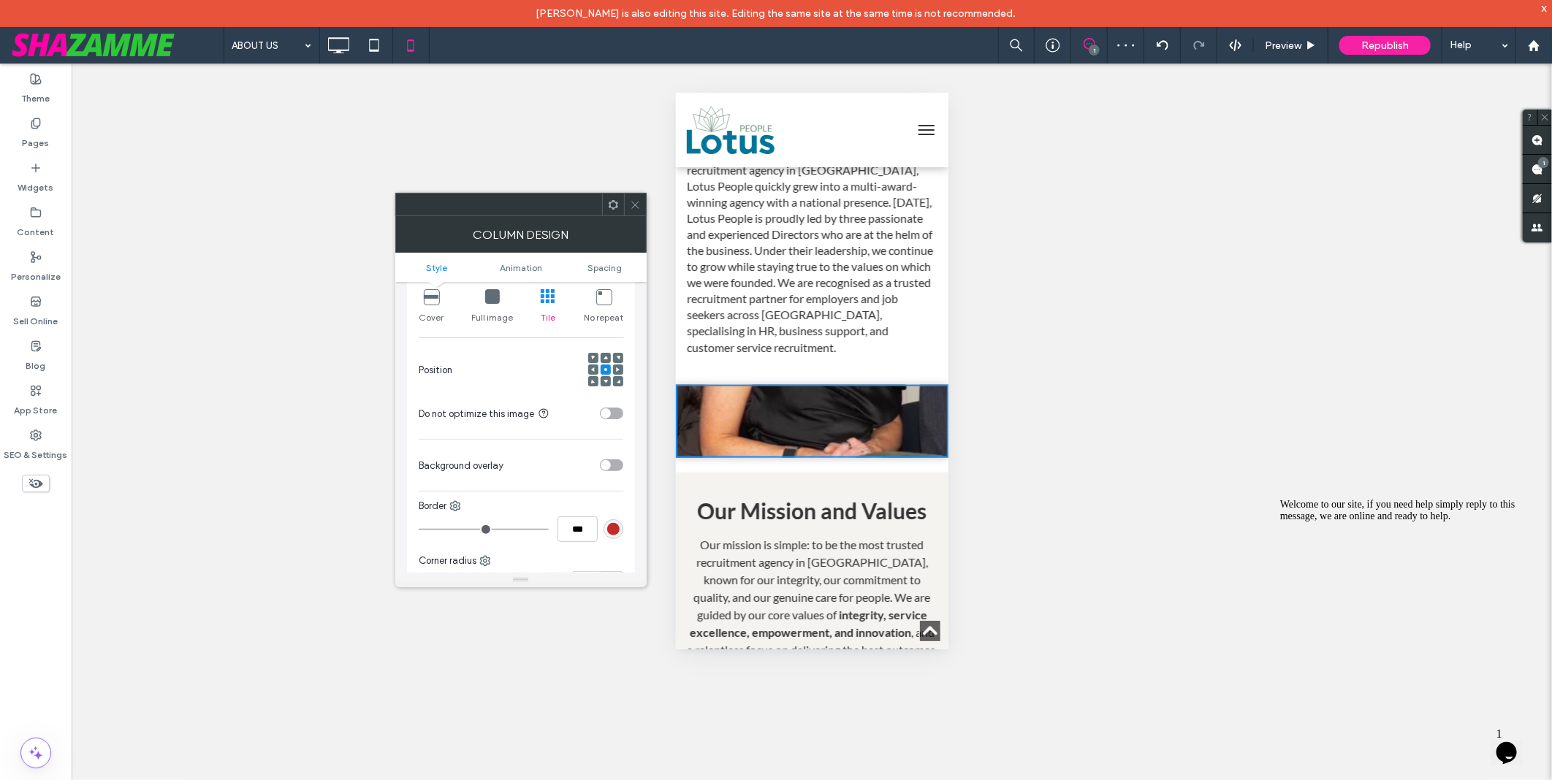
scroll to position [974, 0]
click at [599, 308] on div "No repeat" at bounding box center [603, 306] width 39 height 47
click at [607, 296] on icon at bounding box center [603, 296] width 15 height 15
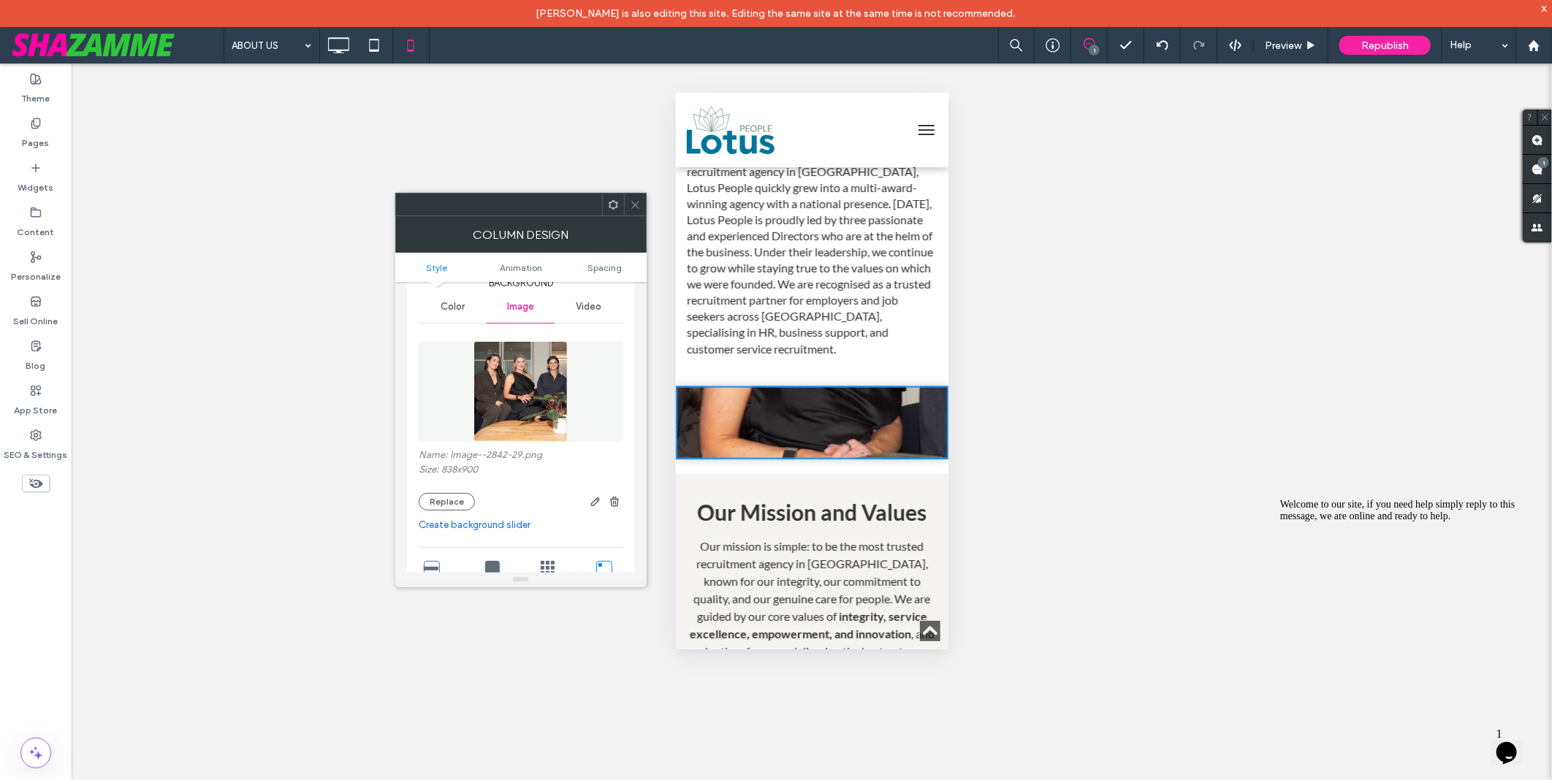
scroll to position [81, 0]
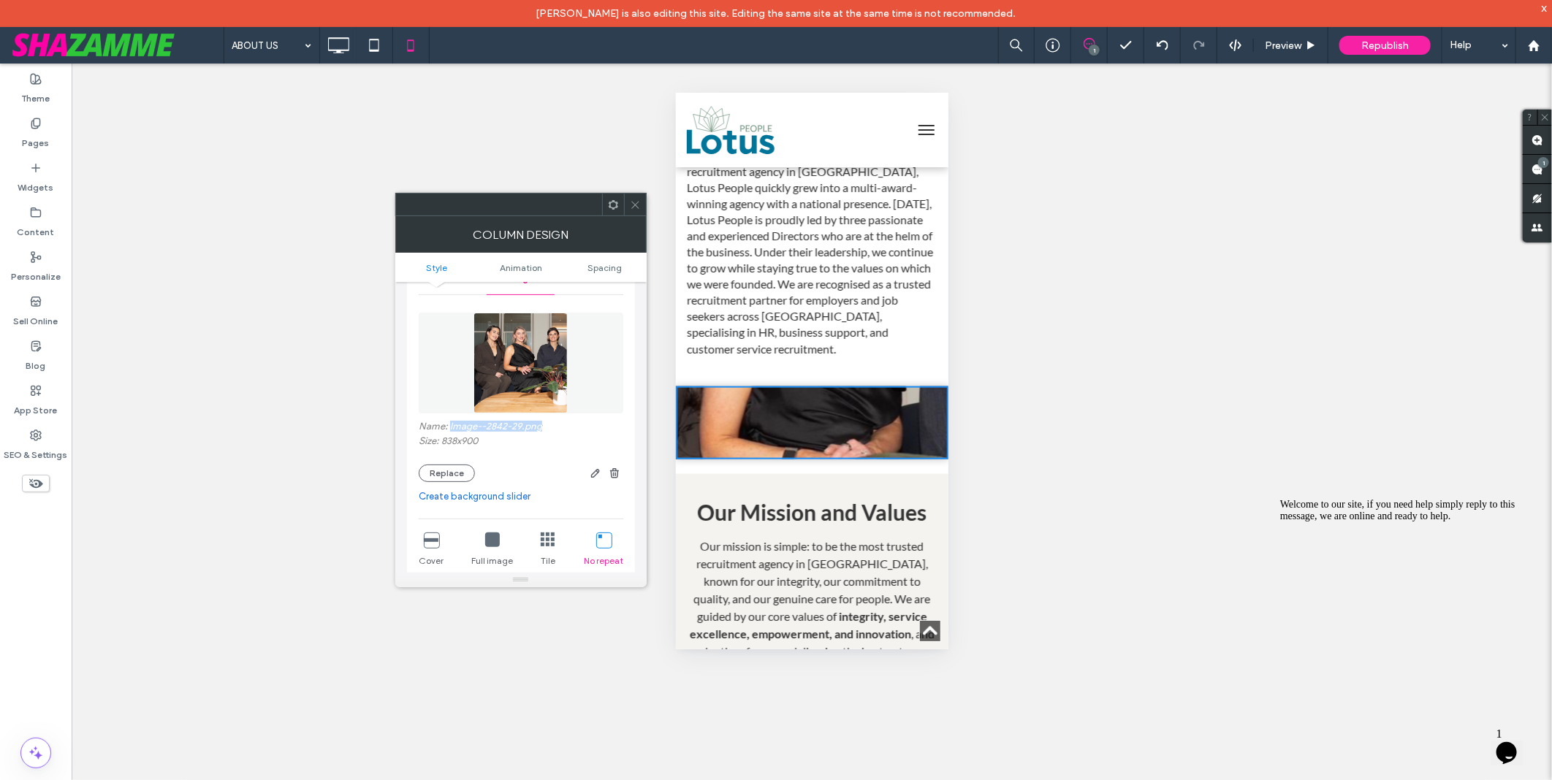
drag, startPoint x: 545, startPoint y: 428, endPoint x: 448, endPoint y: 421, distance: 97.4
click at [448, 421] on label "Name: Image--2842-29.png" at bounding box center [521, 428] width 205 height 15
copy label "Image--2842-29.png"
click at [433, 479] on button "Replace" at bounding box center [447, 474] width 56 height 18
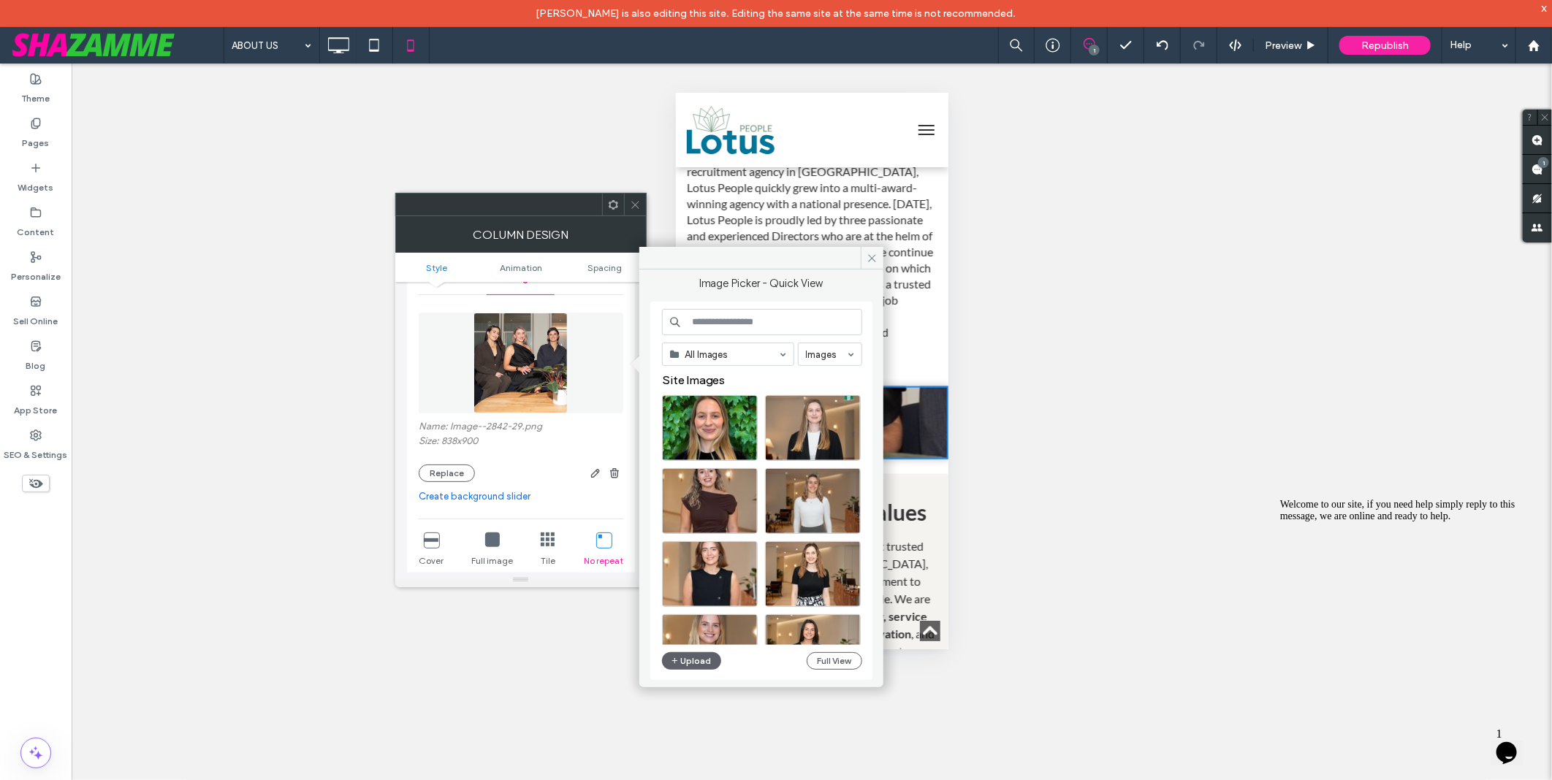
click at [758, 316] on input at bounding box center [762, 322] width 200 height 26
paste input "**********"
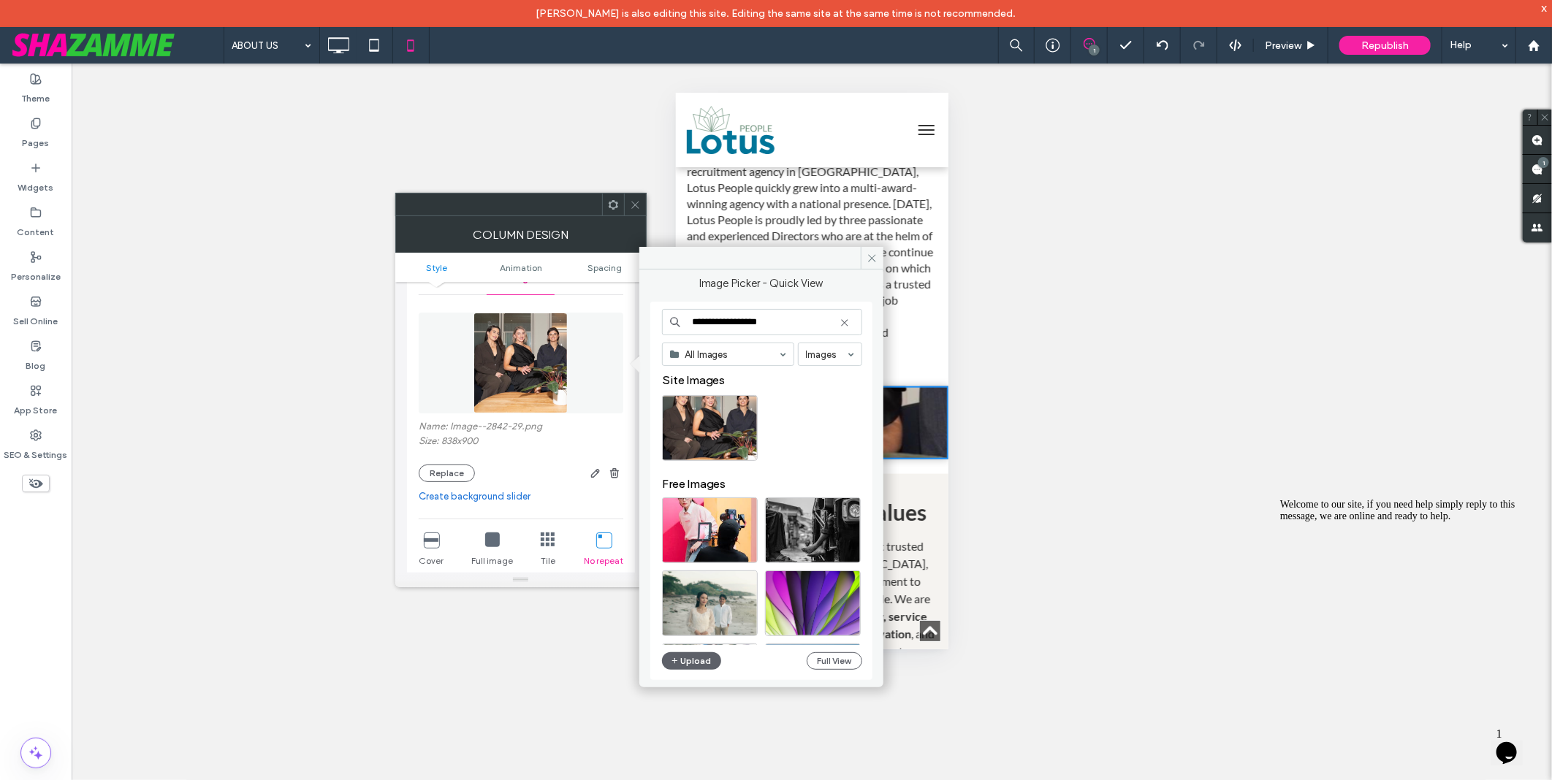
type input "**********"
click at [641, 205] on div at bounding box center [635, 205] width 22 height 22
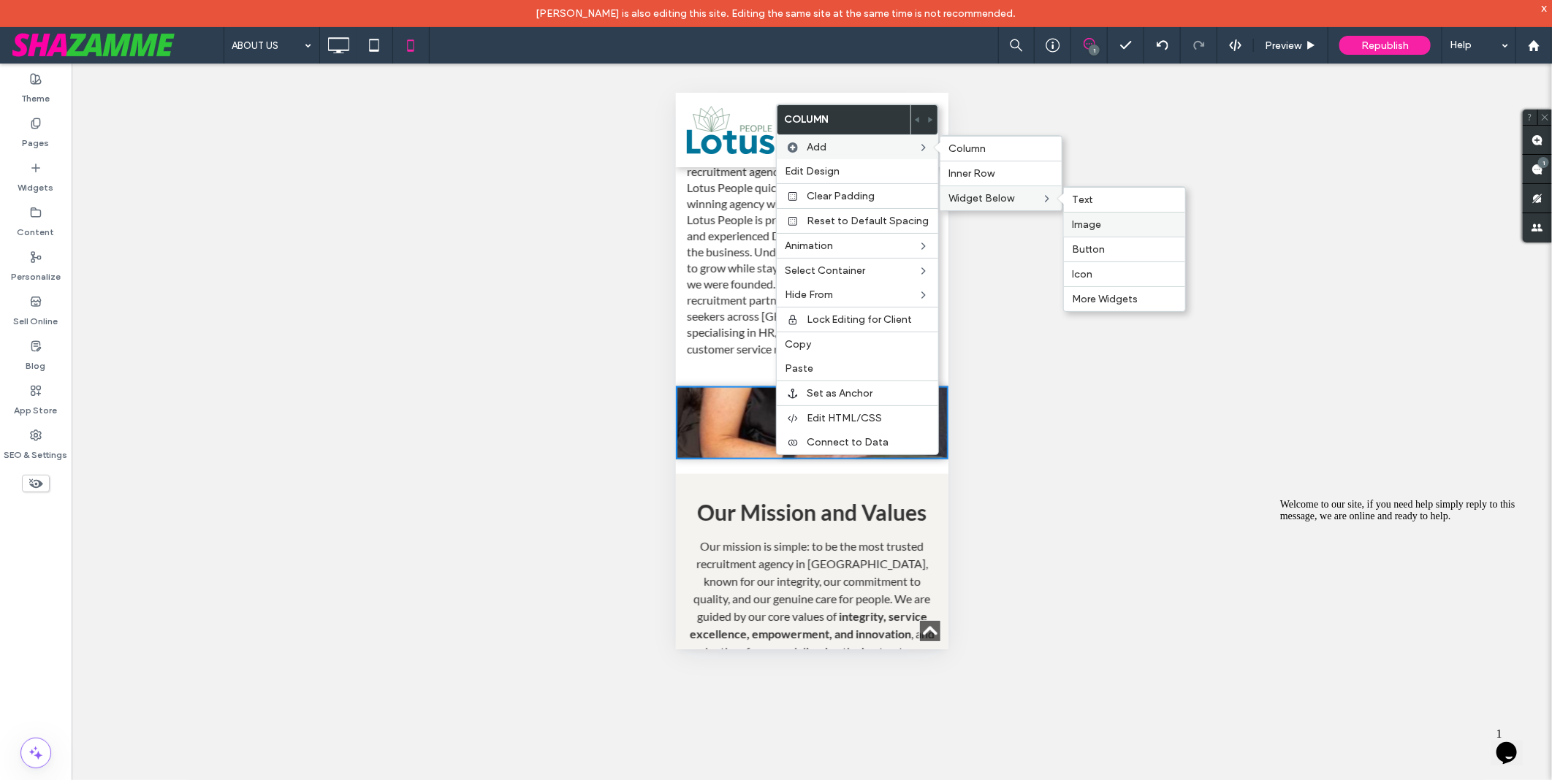
click at [1111, 227] on label "Image" at bounding box center [1125, 224] width 104 height 12
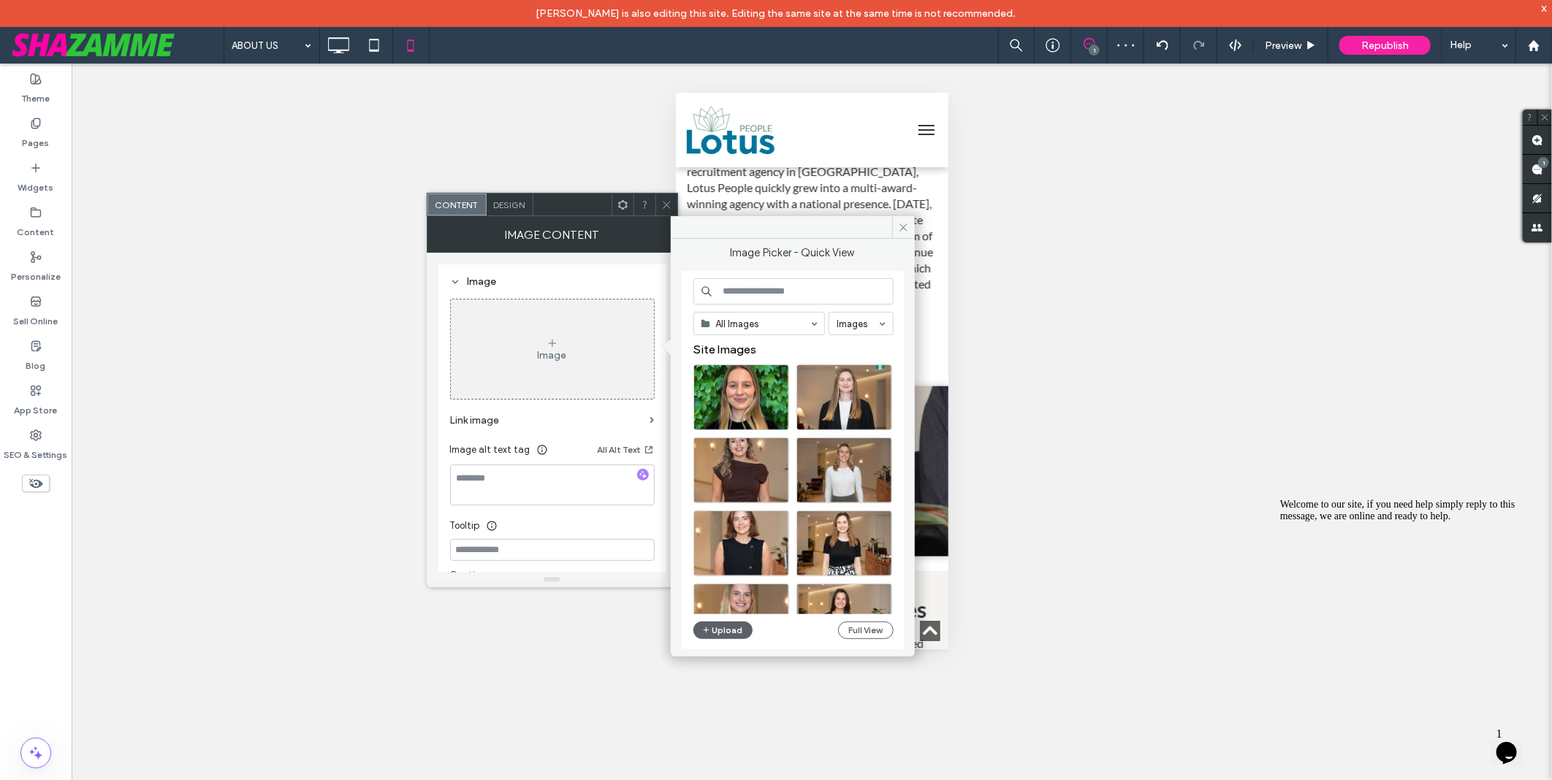
click at [786, 296] on input at bounding box center [793, 291] width 200 height 26
paste input "**********"
type input "**********"
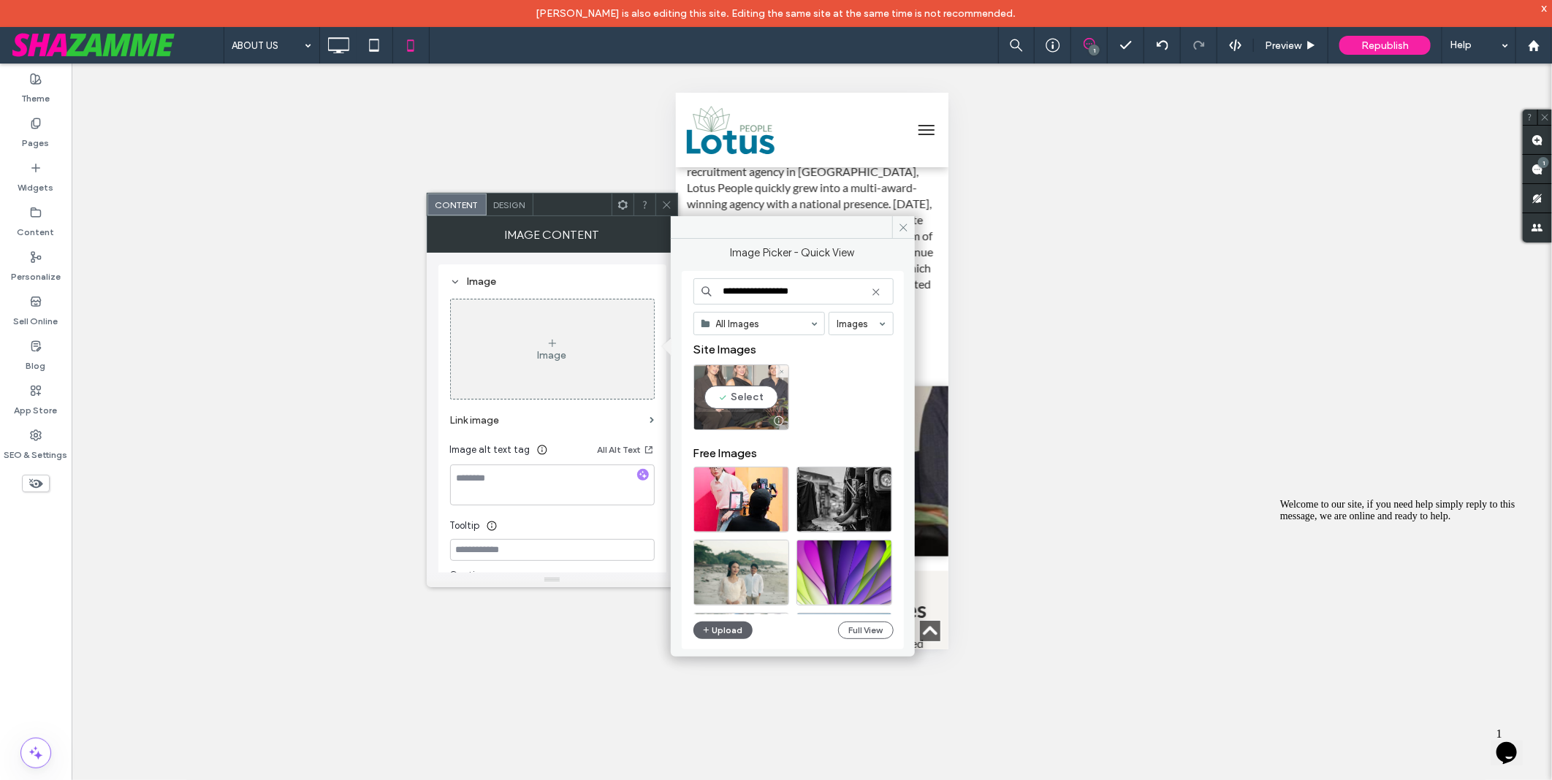
click at [735, 402] on div "Select" at bounding box center [741, 398] width 96 height 66
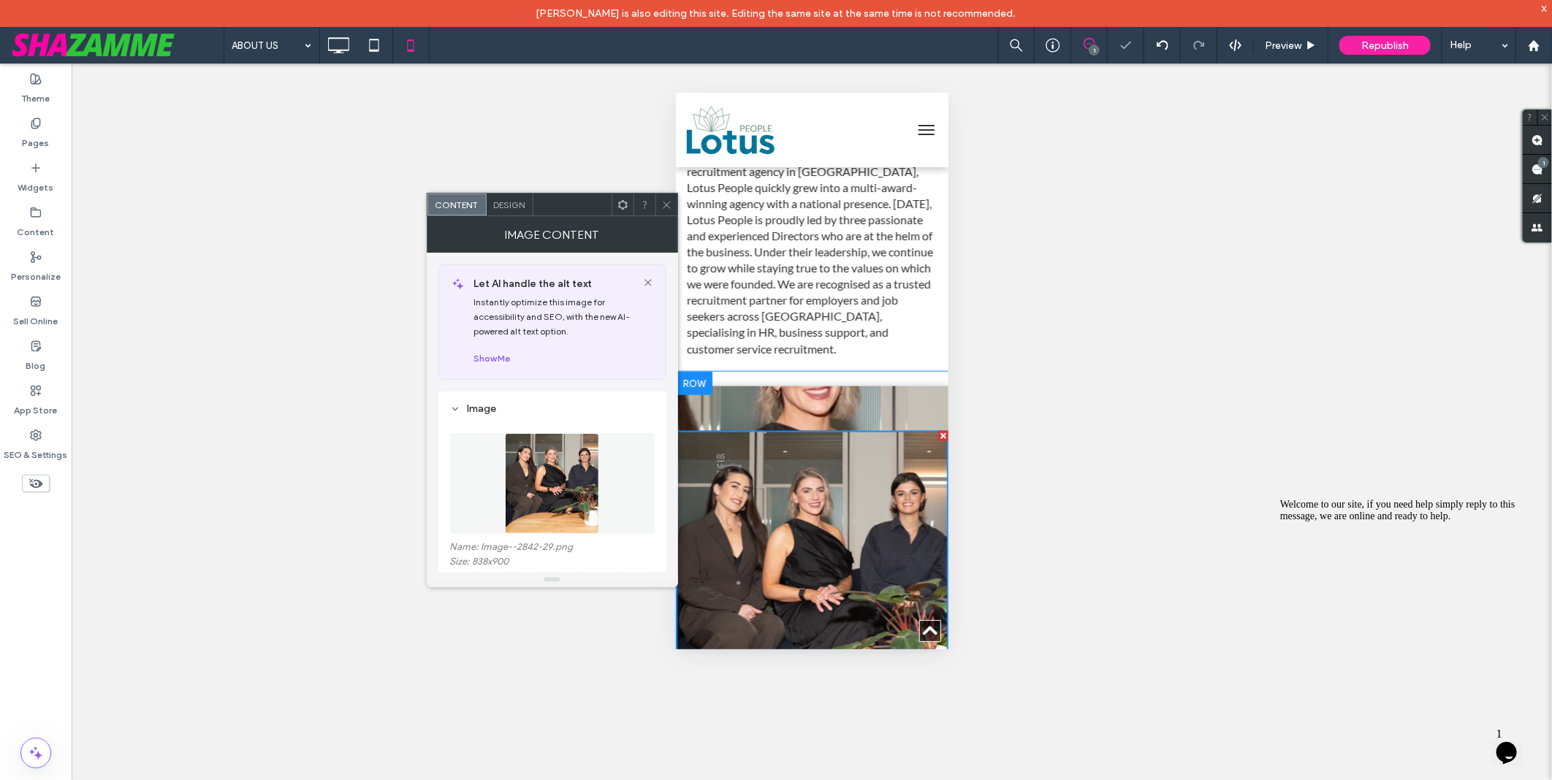
click at [702, 395] on div at bounding box center [693, 382] width 37 height 23
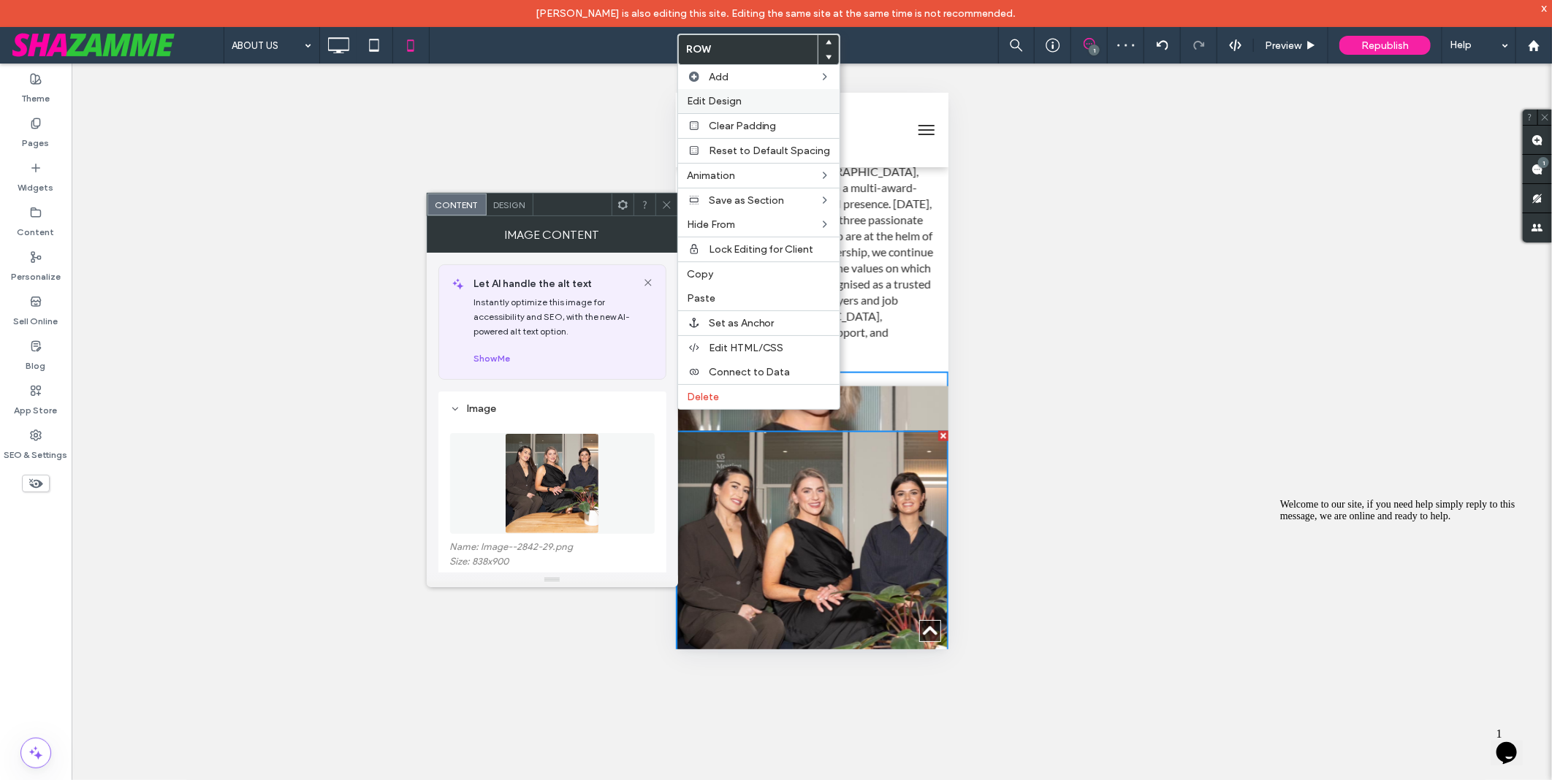
click at [749, 96] on label "Edit Design" at bounding box center [759, 101] width 144 height 12
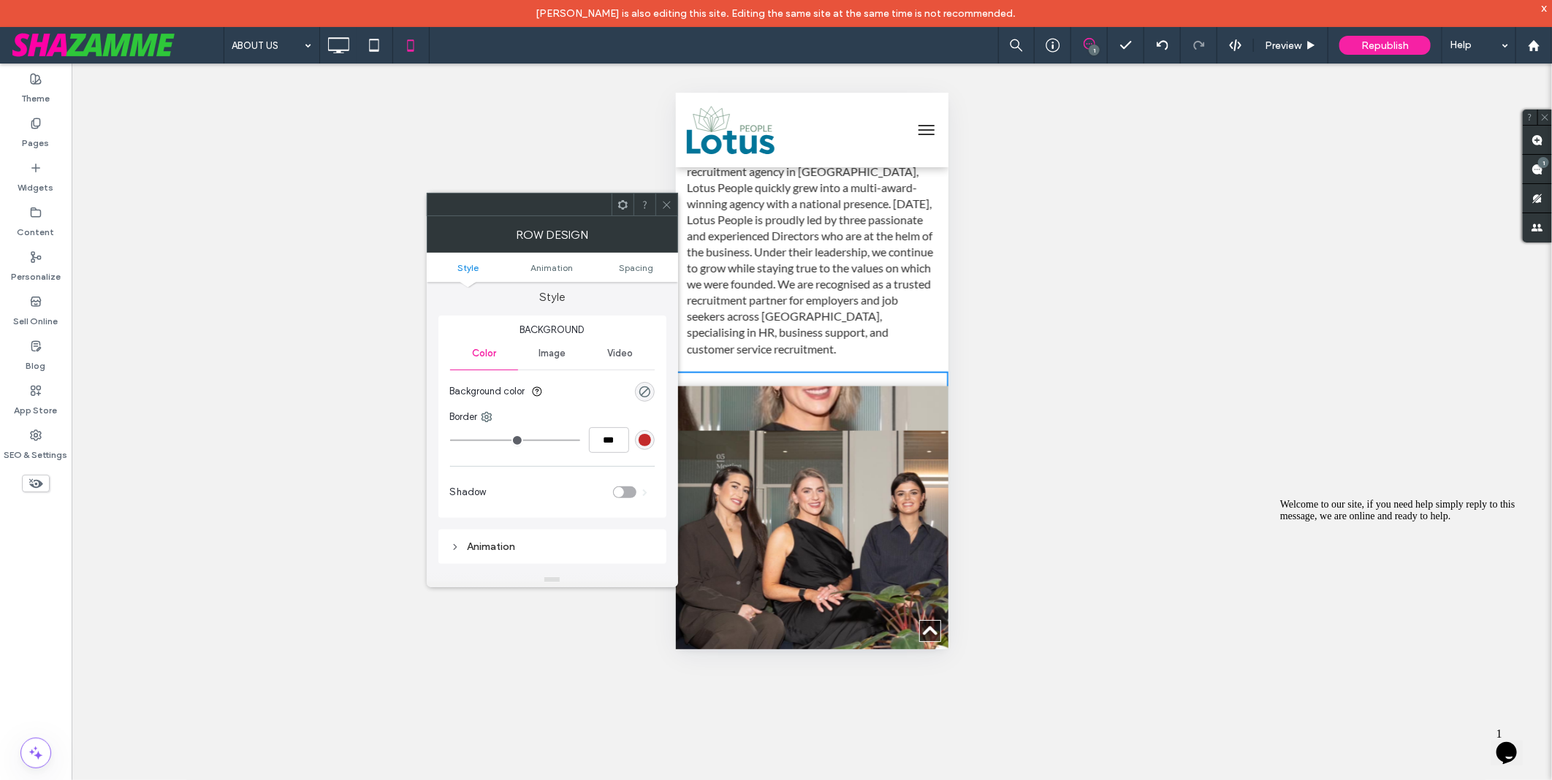
scroll to position [0, 0]
drag, startPoint x: 663, startPoint y: 205, endPoint x: 70, endPoint y: 226, distance: 592.9
click at [663, 205] on icon at bounding box center [666, 204] width 11 height 11
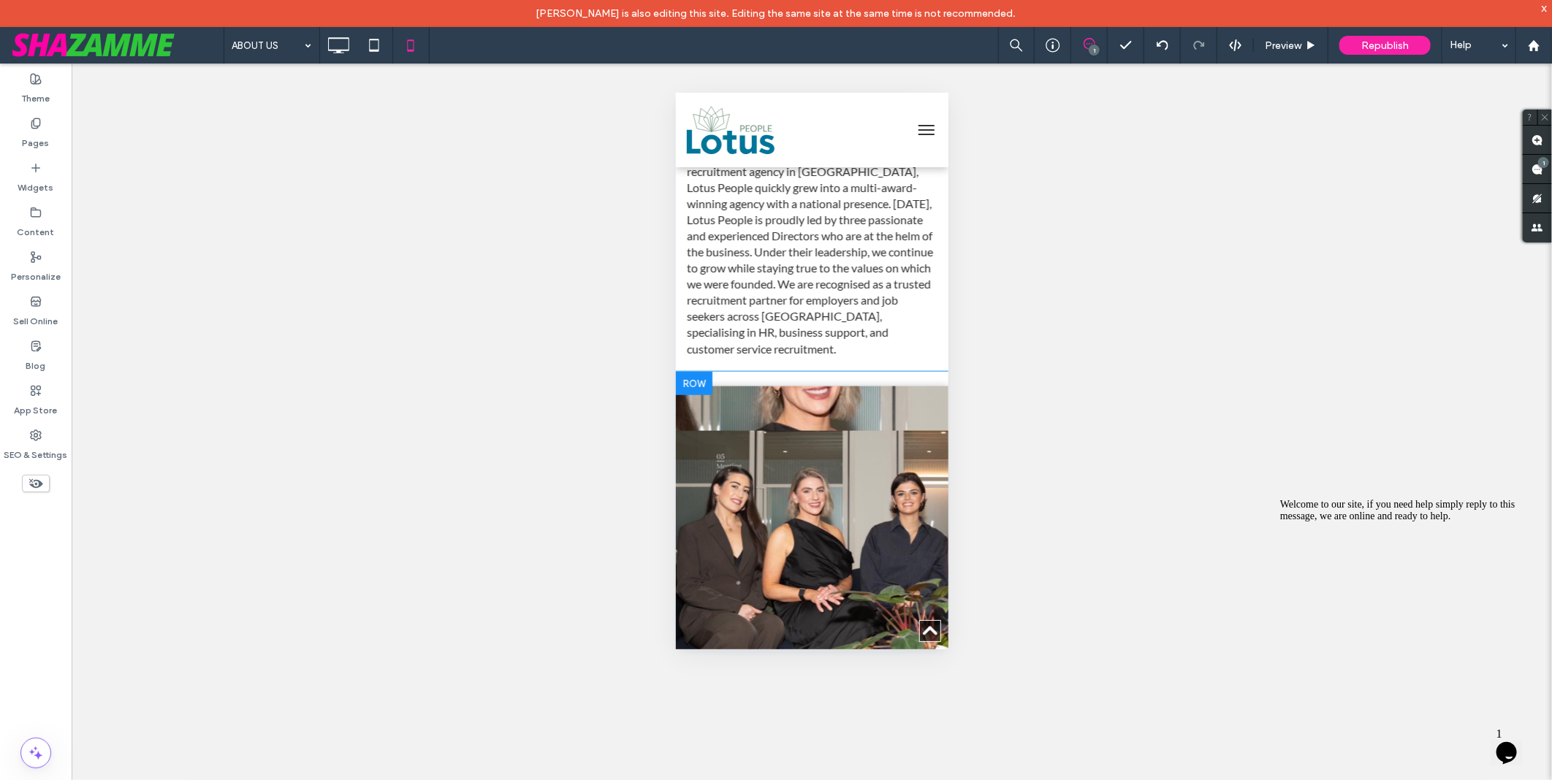
click at [688, 395] on div at bounding box center [693, 382] width 37 height 23
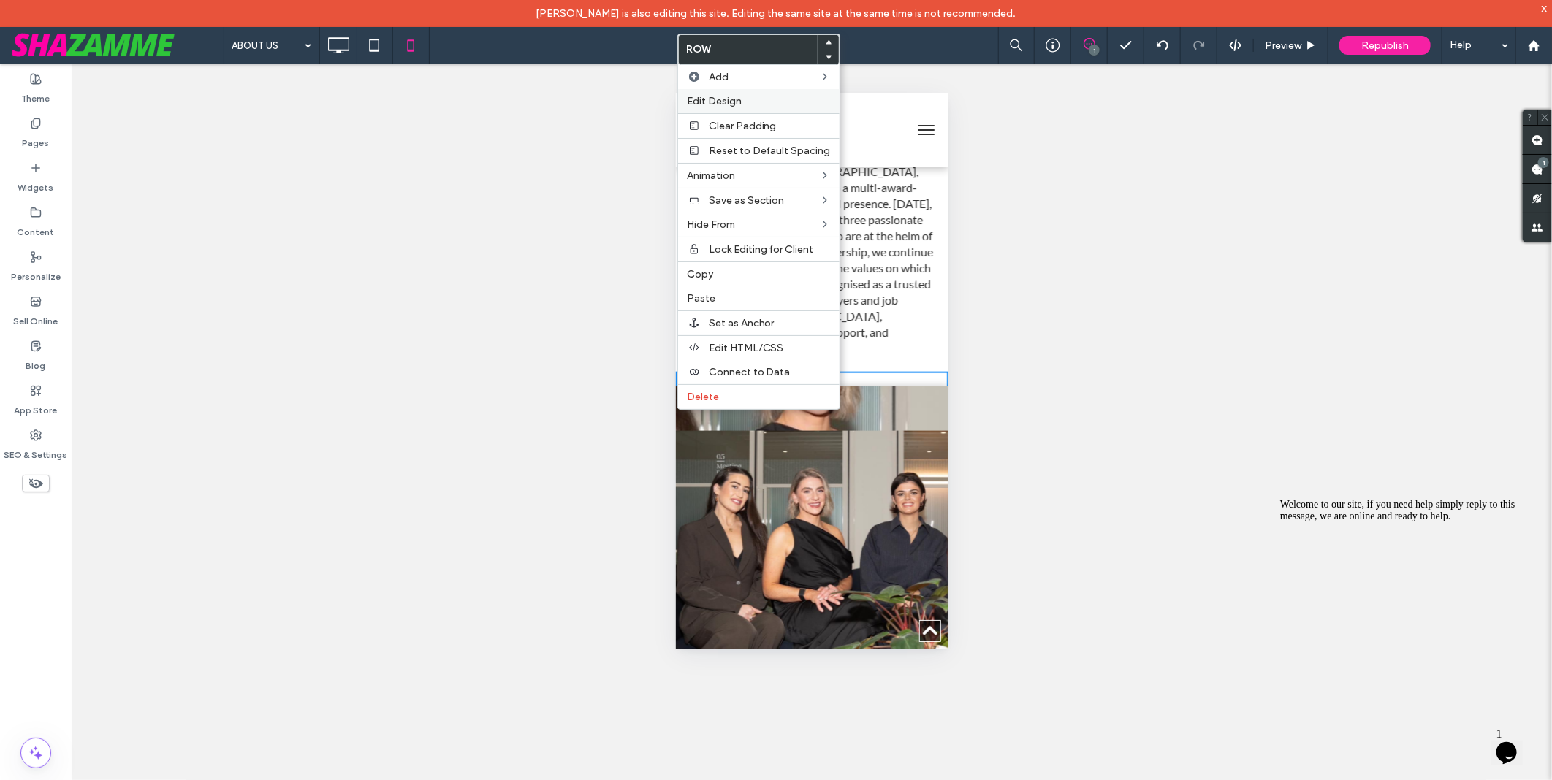
click at [751, 96] on label "Edit Design" at bounding box center [759, 101] width 144 height 12
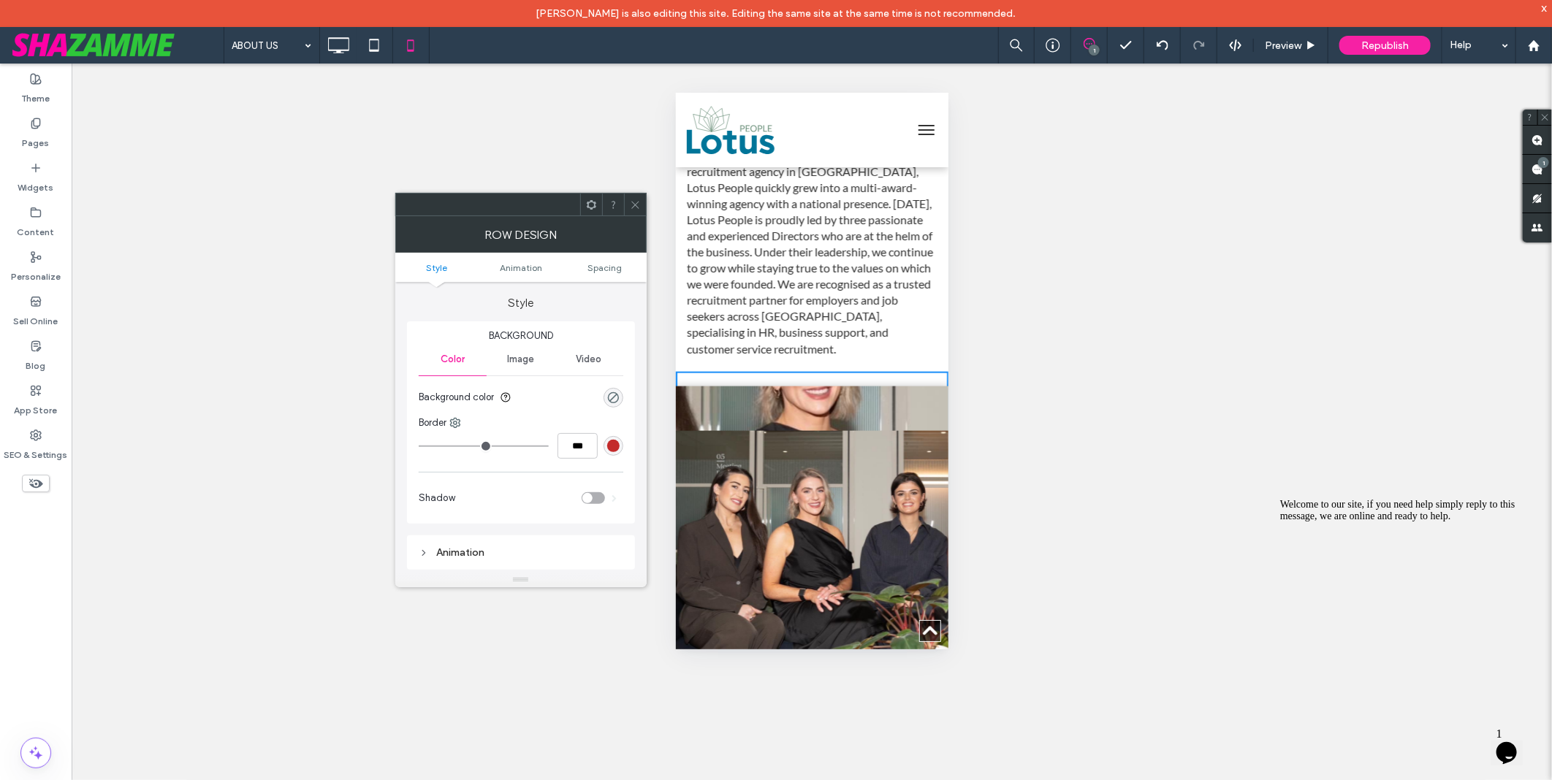
click at [633, 205] on use at bounding box center [634, 204] width 7 height 7
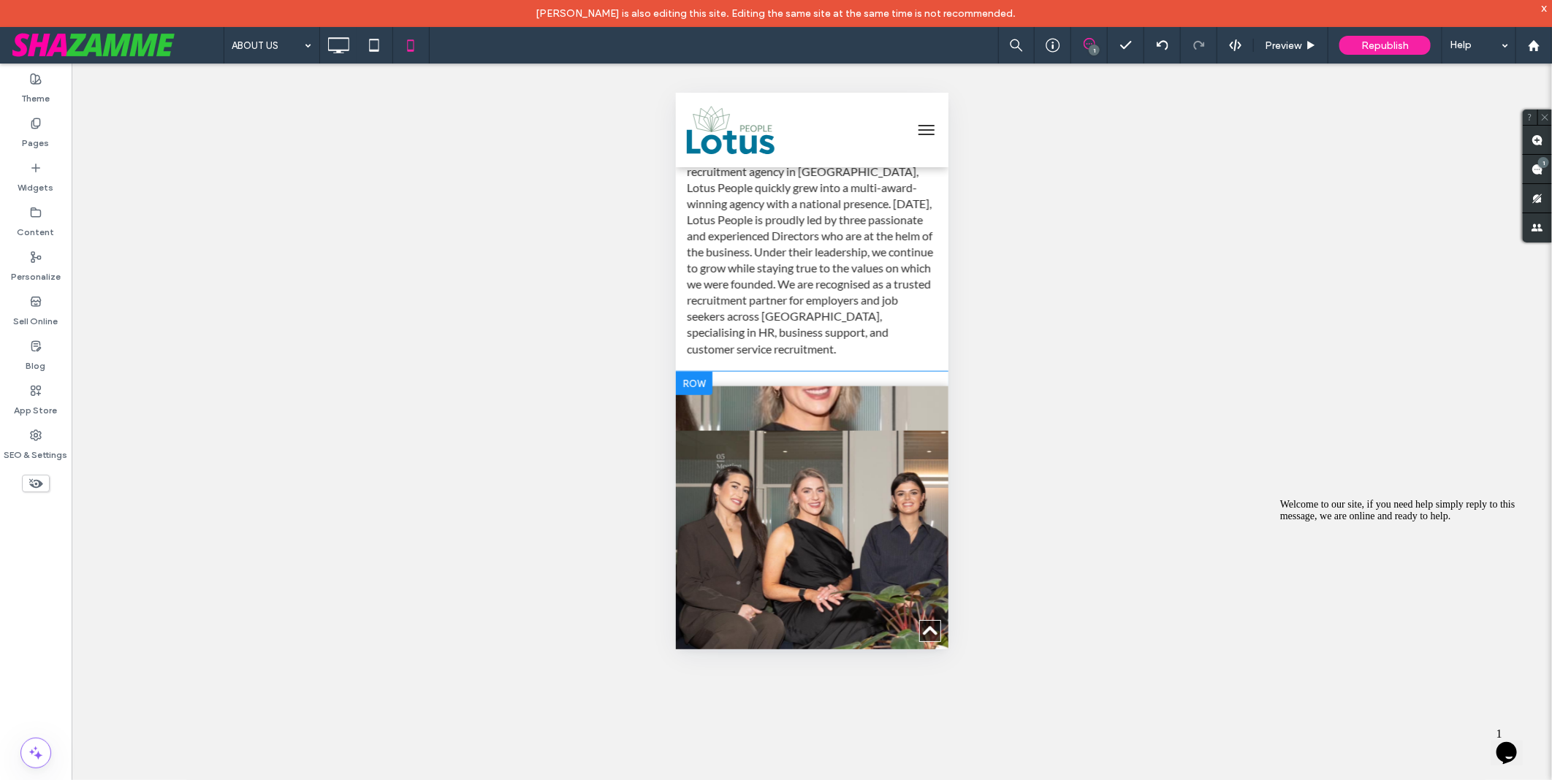
click at [791, 432] on div "Click To Paste Click To Paste" at bounding box center [811, 555] width 273 height 338
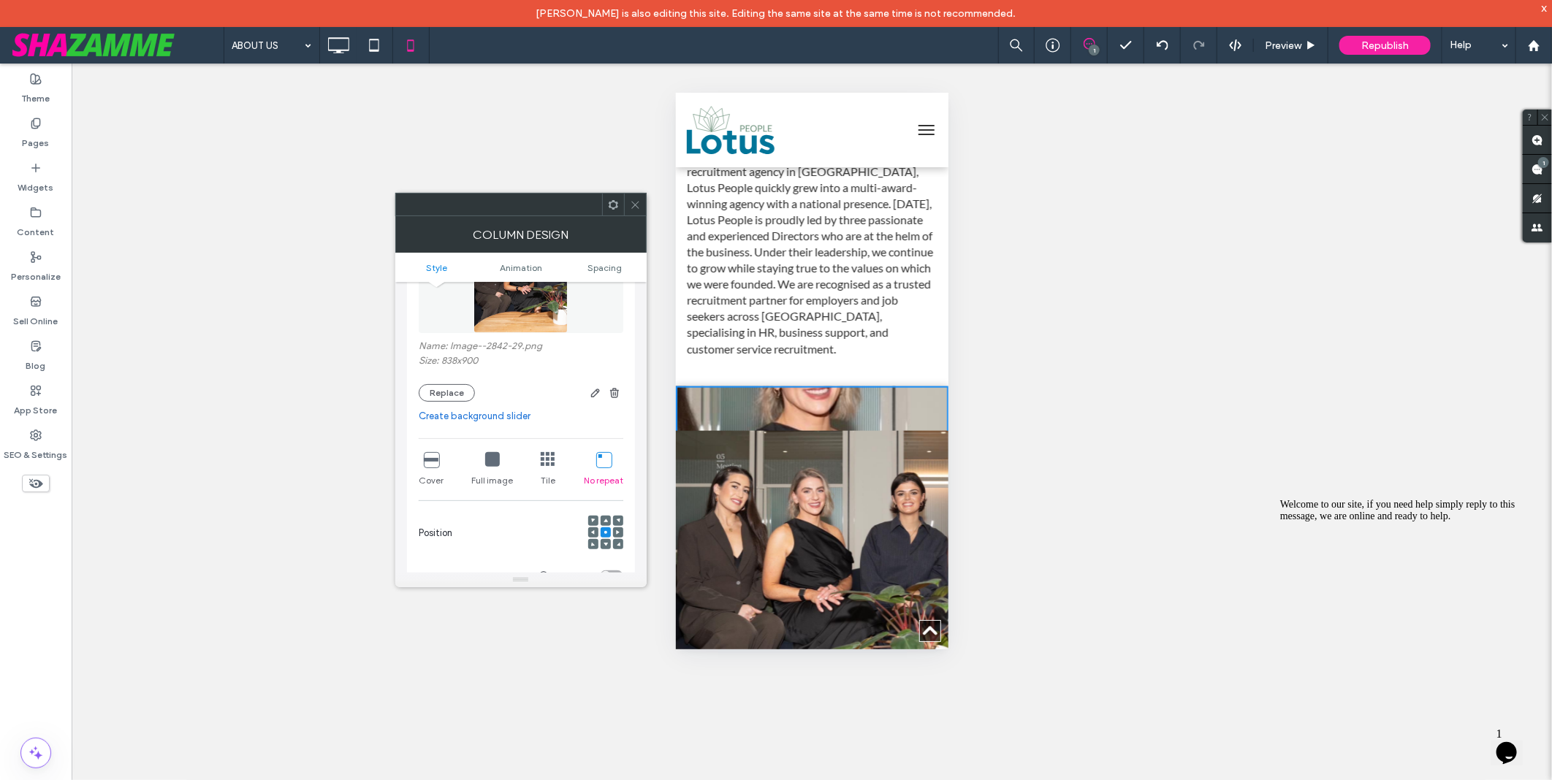
scroll to position [162, 0]
click at [621, 396] on span "button" at bounding box center [615, 393] width 18 height 18
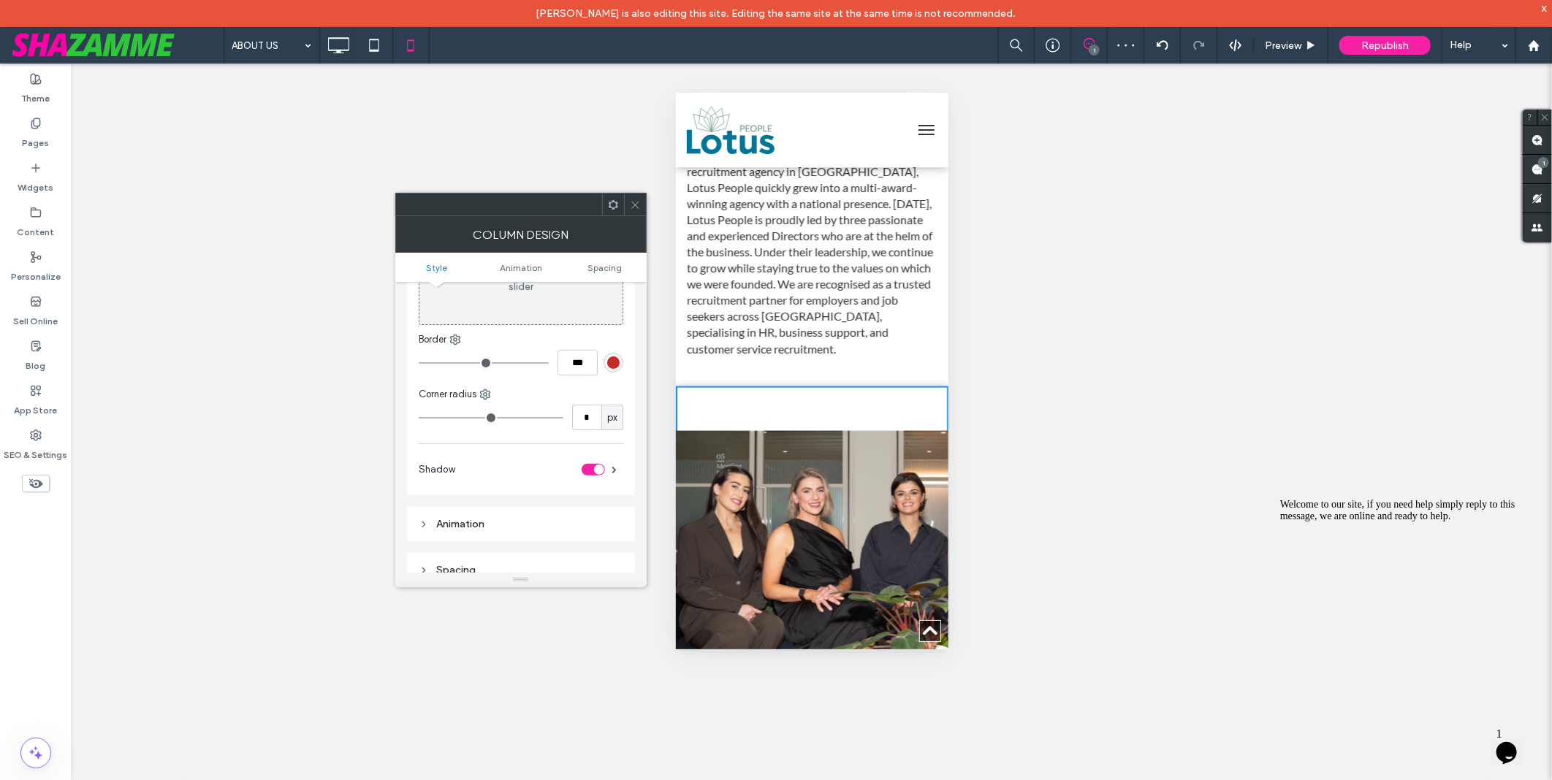
drag, startPoint x: 641, startPoint y: 205, endPoint x: 54, endPoint y: 311, distance: 596.0
click at [641, 205] on div at bounding box center [635, 205] width 22 height 22
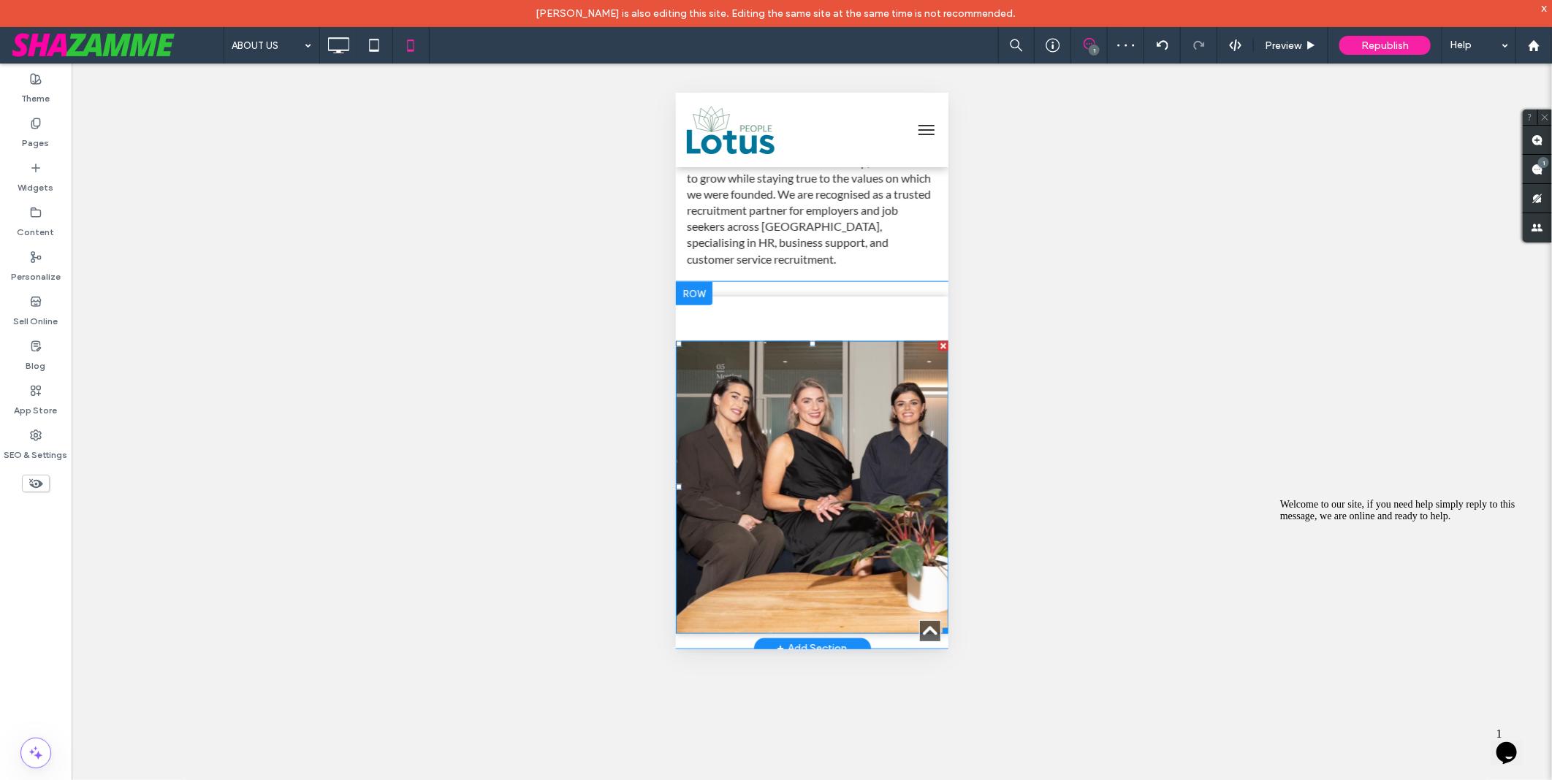
scroll to position [1055, 0]
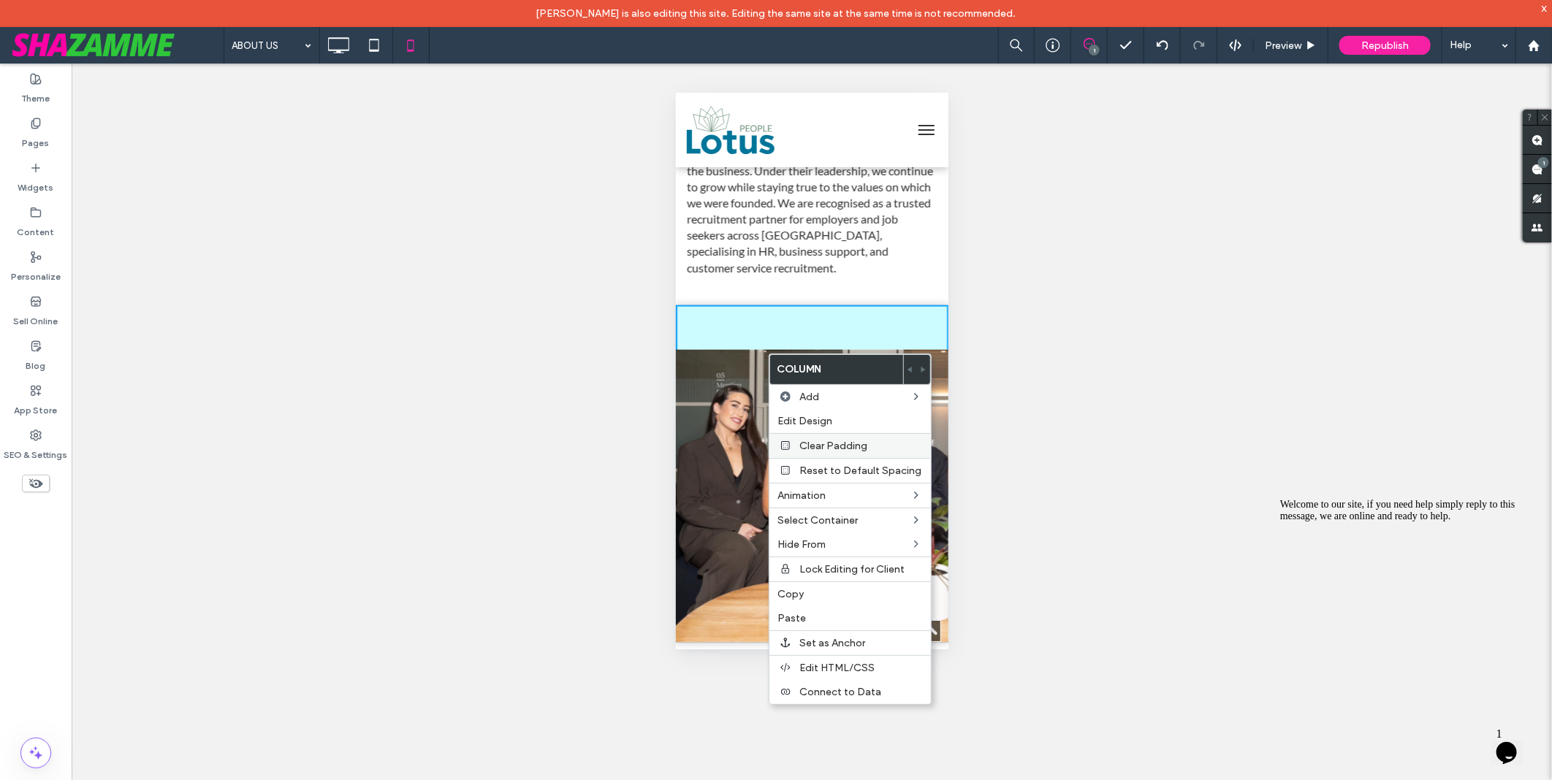
click at [855, 440] on span "Clear Padding" at bounding box center [834, 446] width 68 height 12
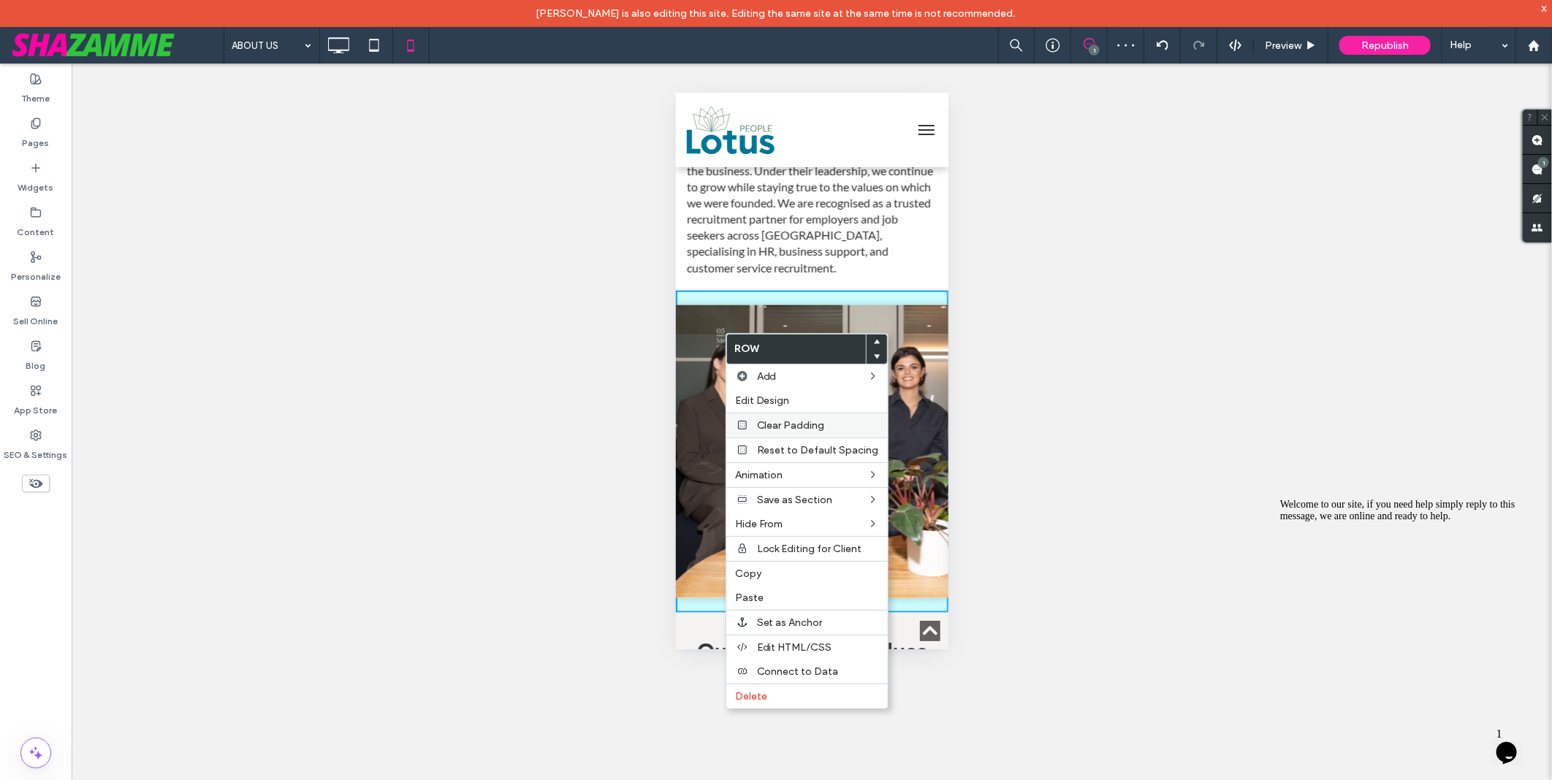
click at [807, 424] on span "Clear Padding" at bounding box center [791, 425] width 68 height 12
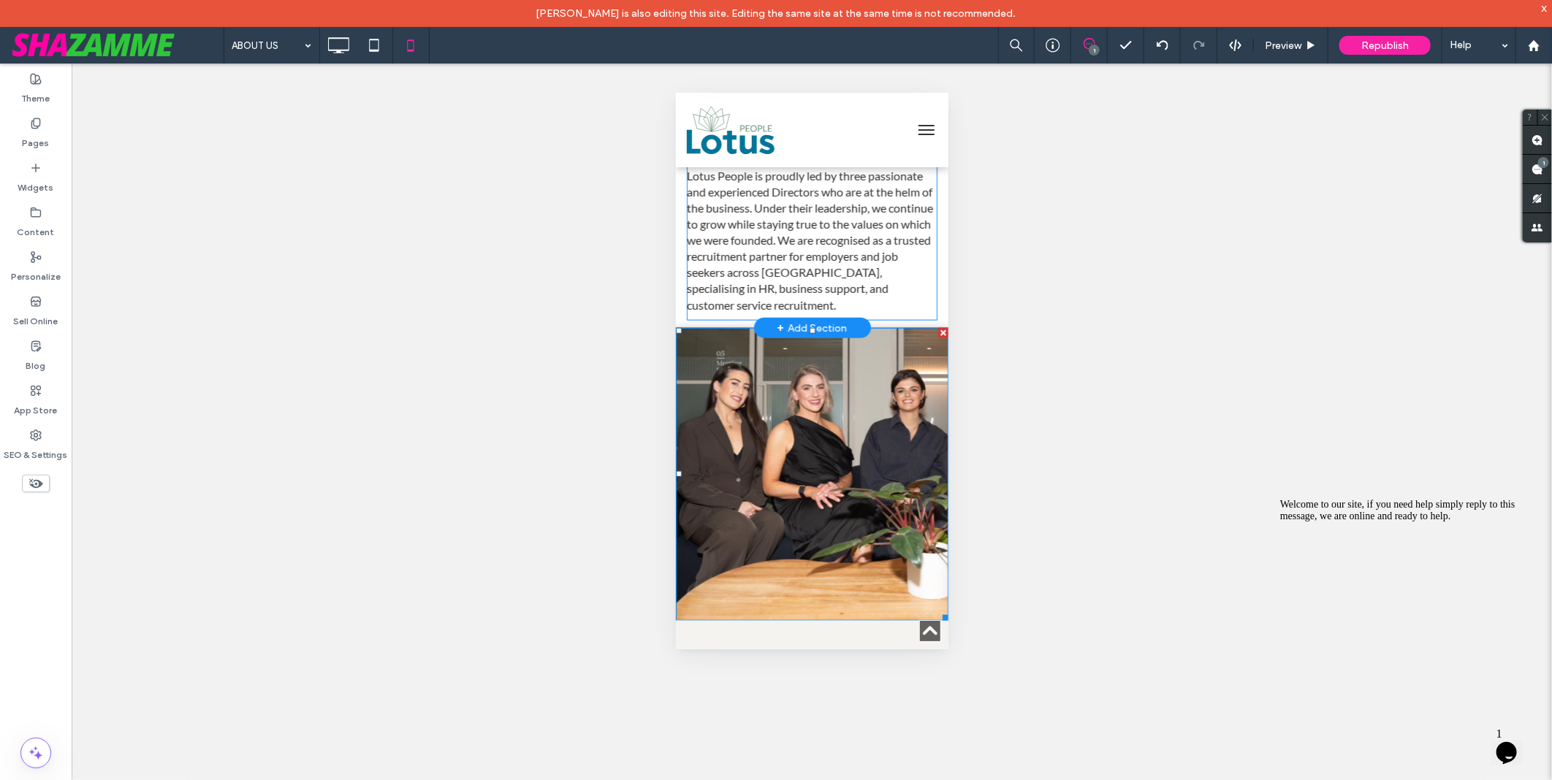
scroll to position [1136, 0]
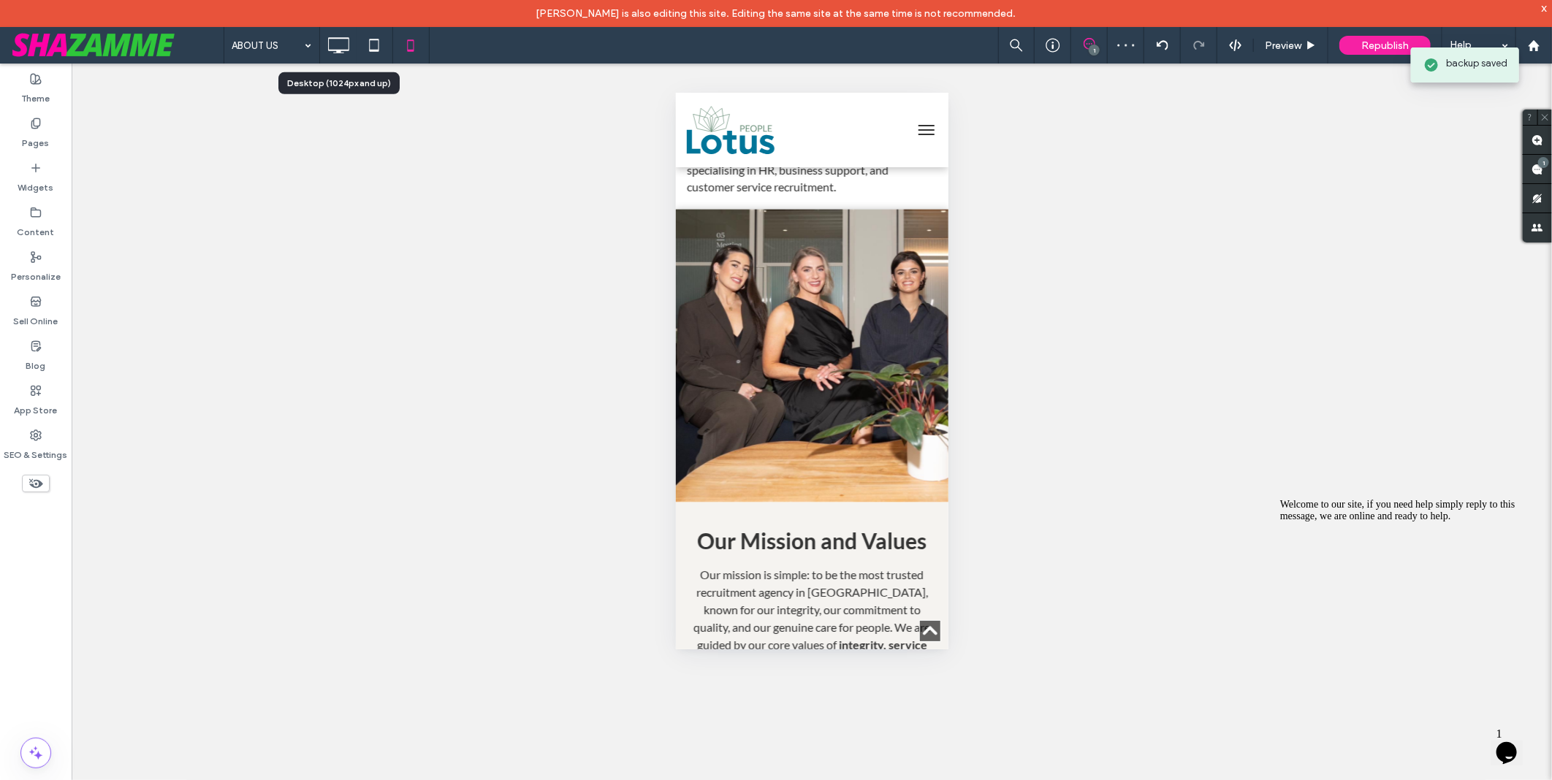
click at [335, 48] on icon at bounding box center [338, 45] width 29 height 29
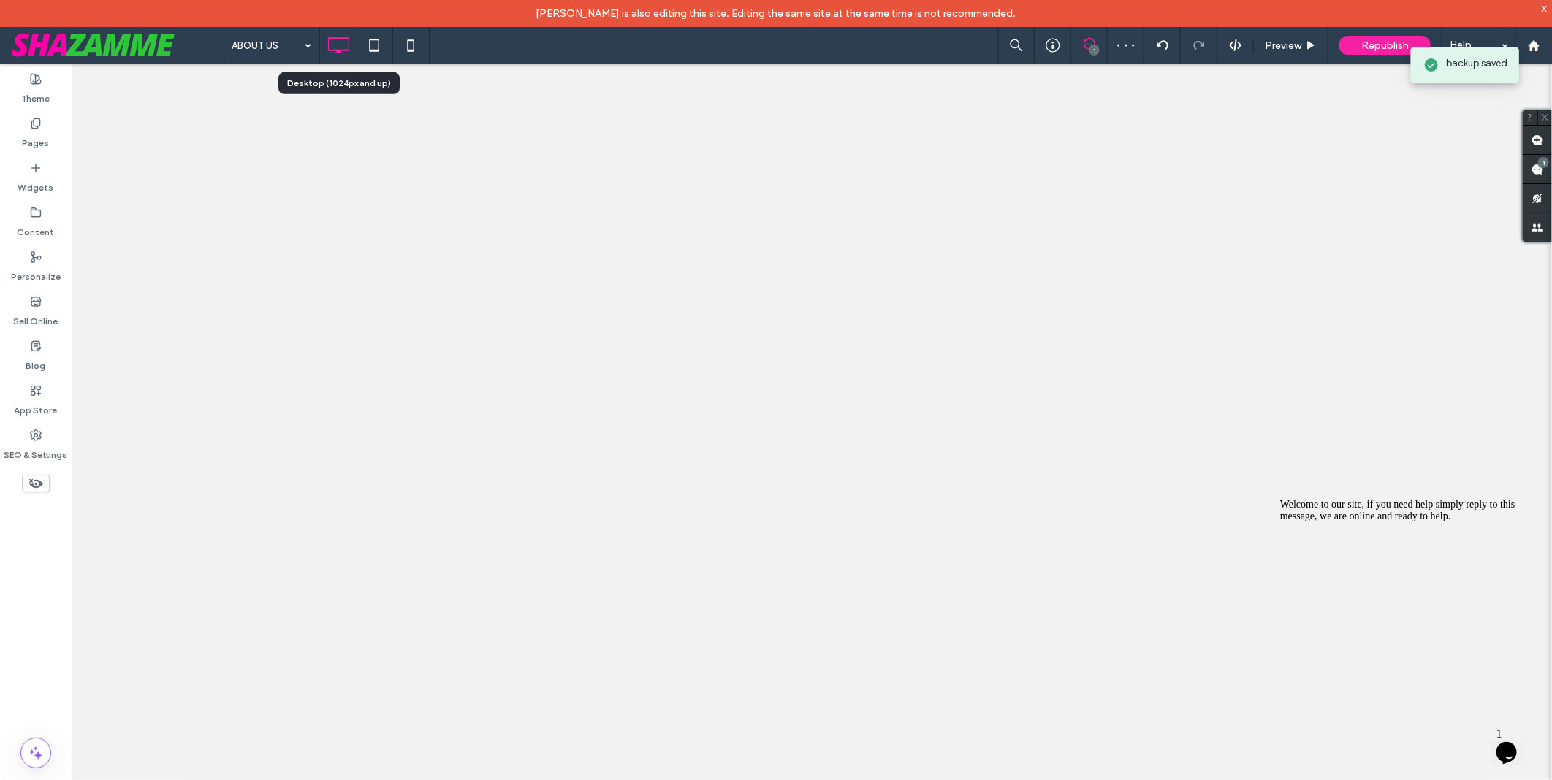
scroll to position [0, 0]
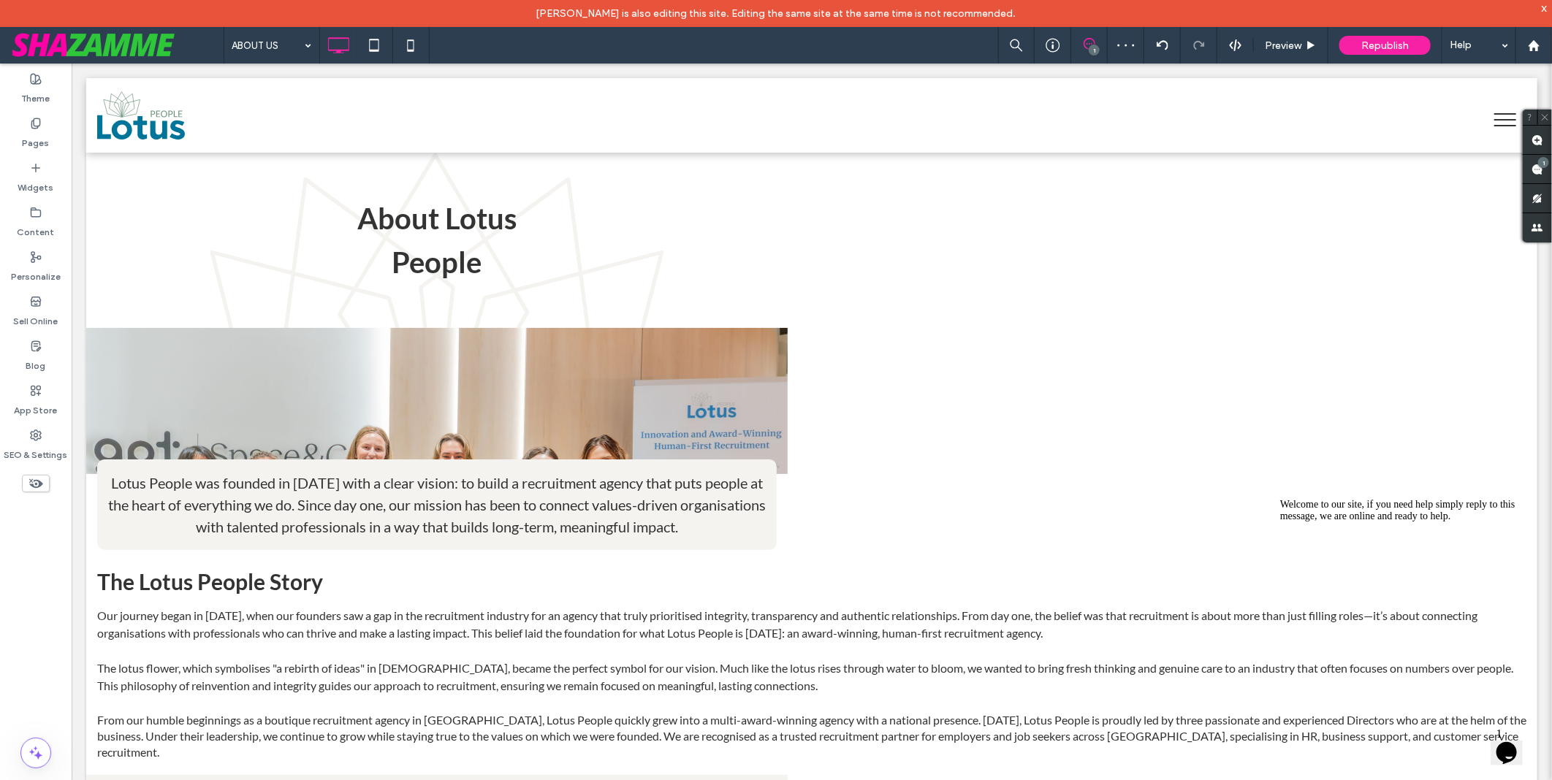
click at [39, 482] on use at bounding box center [36, 483] width 14 height 9
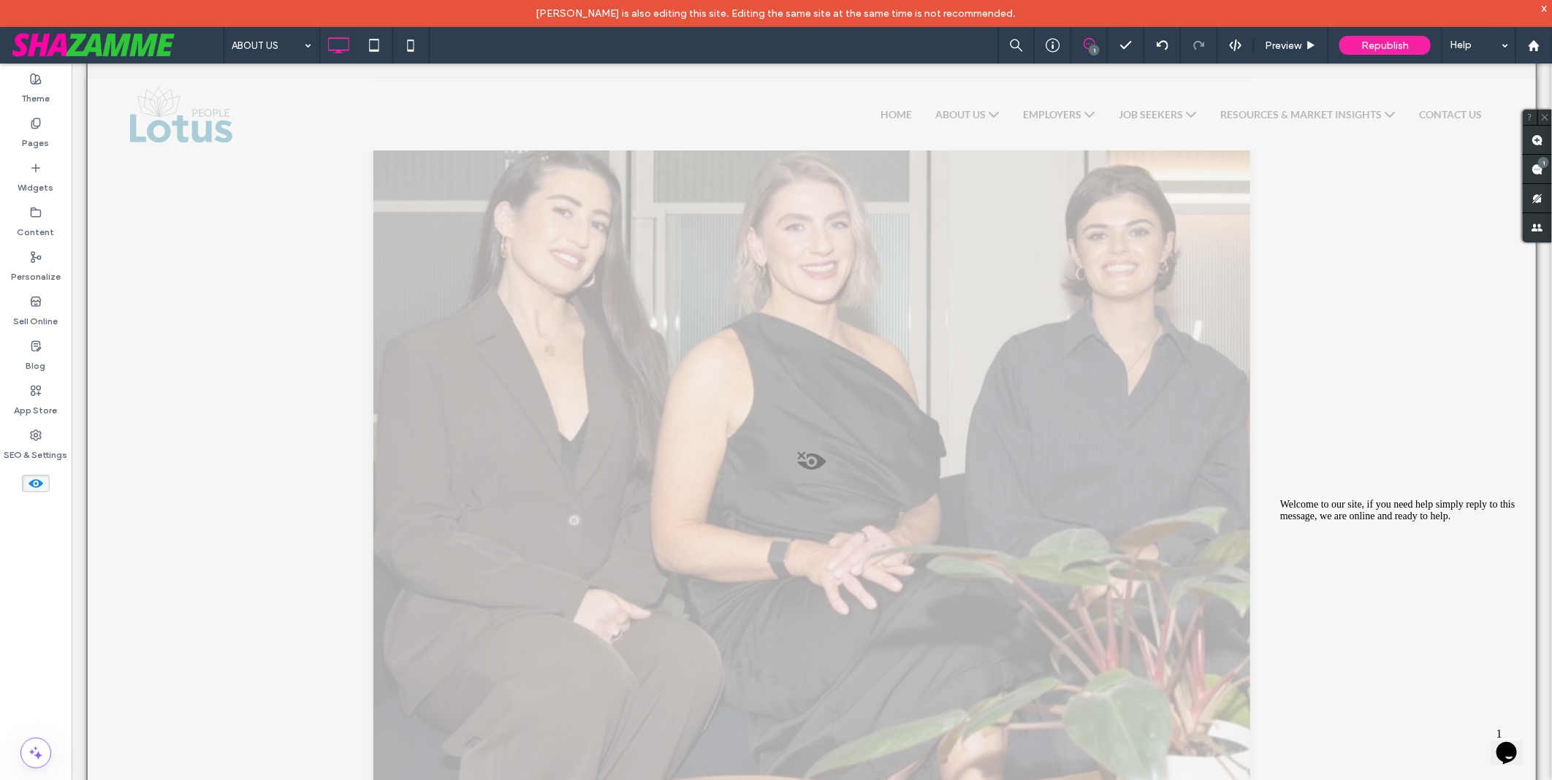
scroll to position [1298, 0]
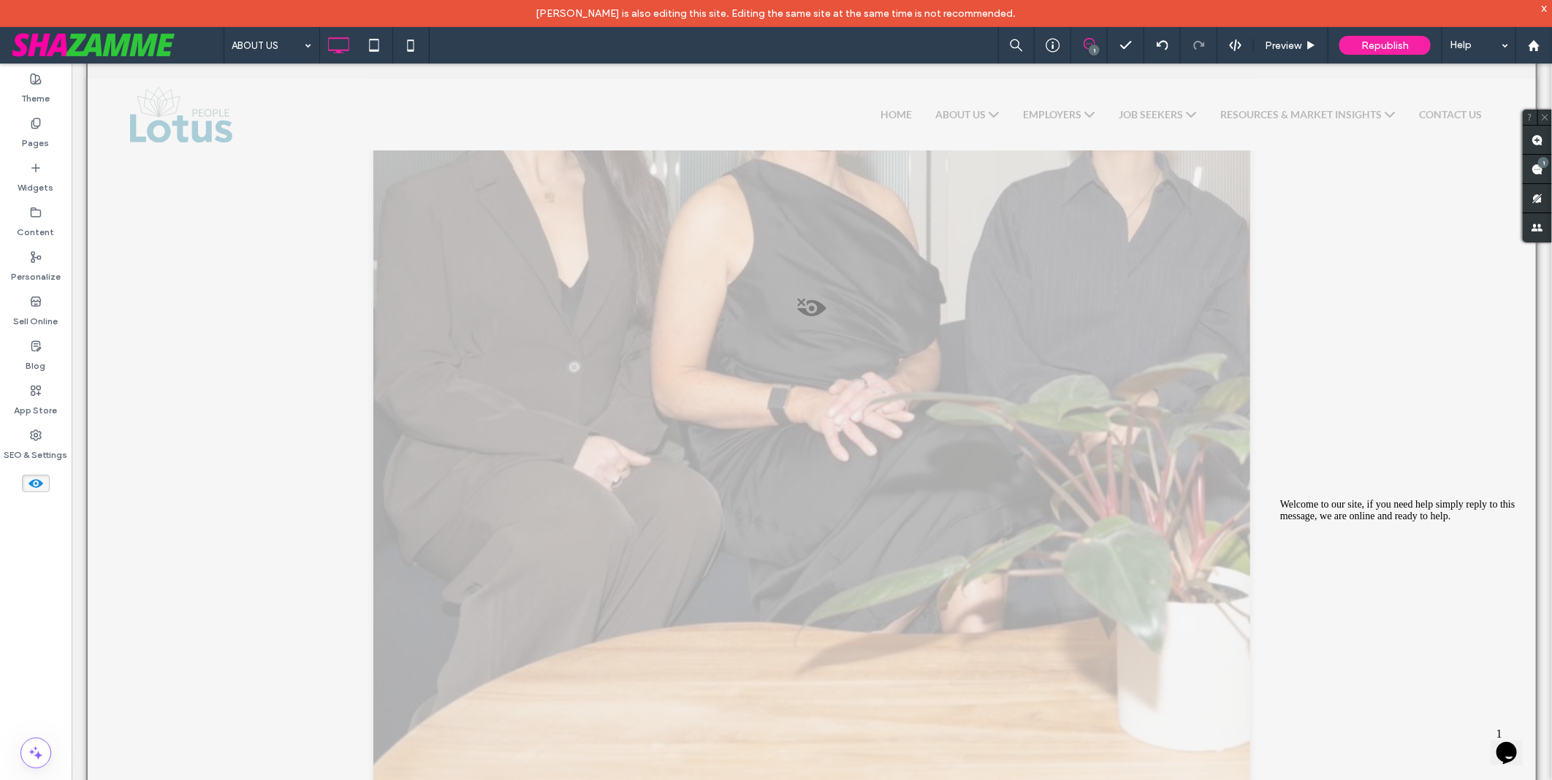
click at [37, 476] on icon at bounding box center [36, 484] width 16 height 16
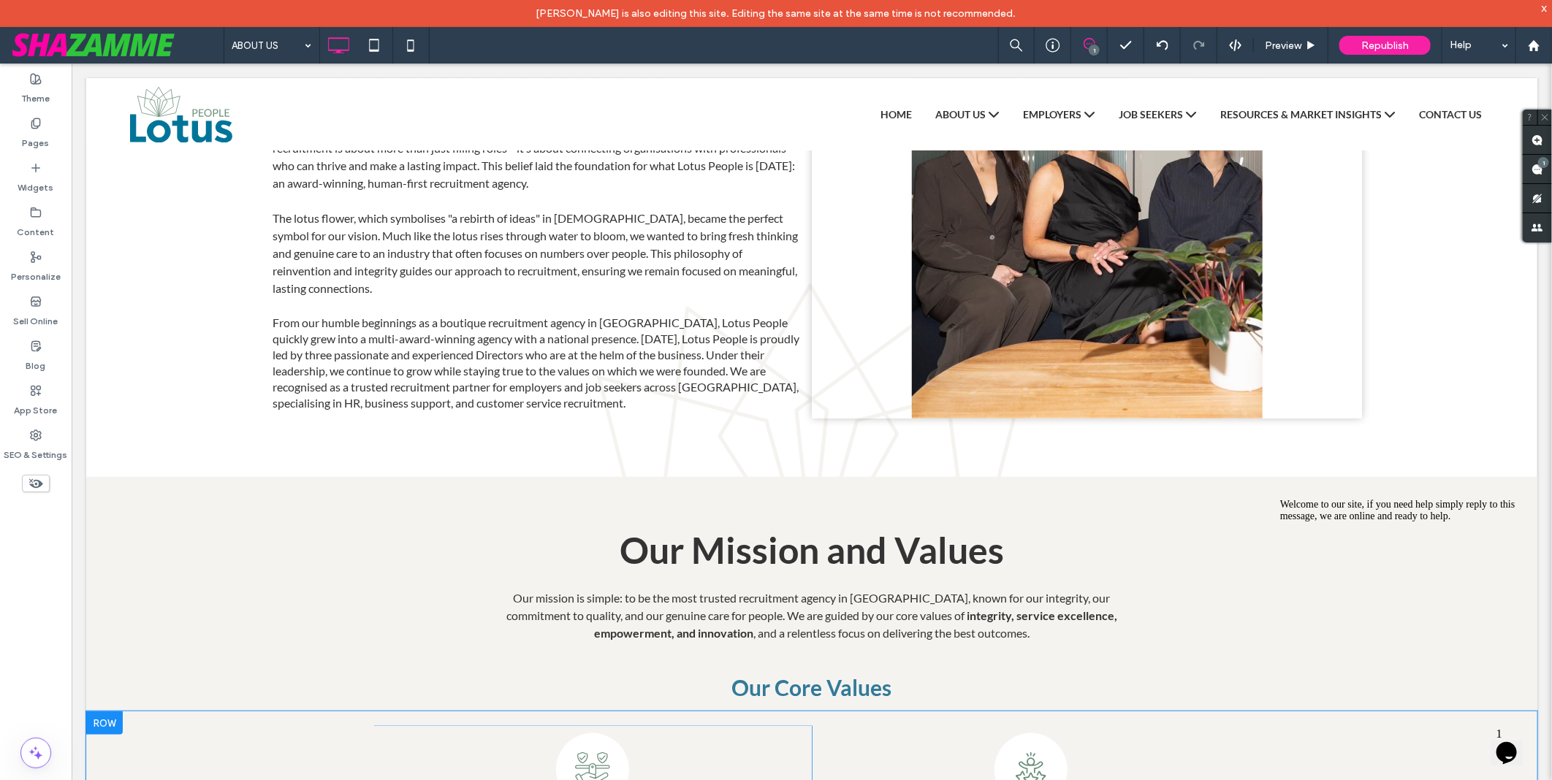
scroll to position [324, 0]
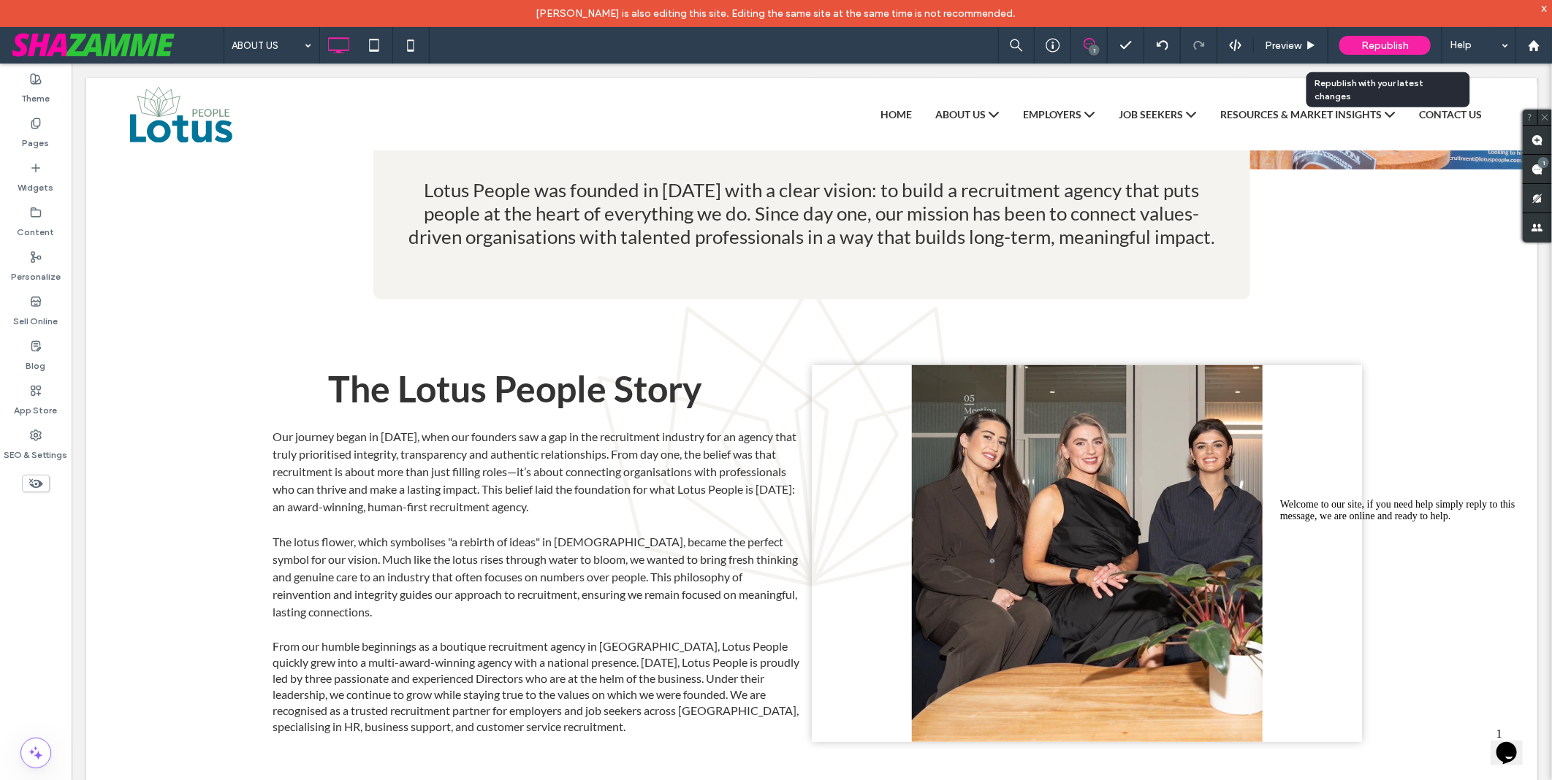
click at [1368, 39] on span "Republish" at bounding box center [1384, 45] width 47 height 12
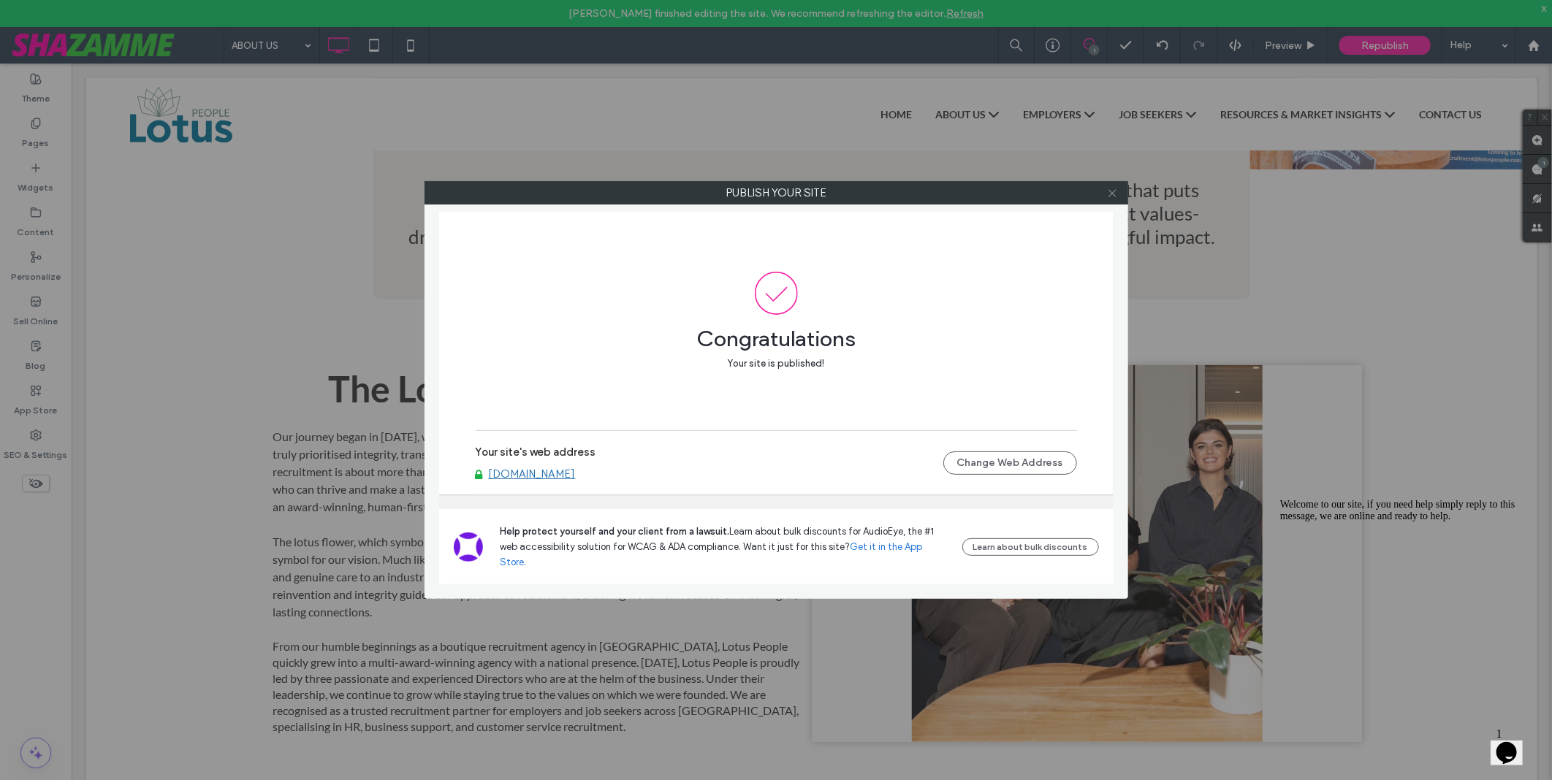
click at [1115, 190] on icon at bounding box center [1112, 193] width 11 height 11
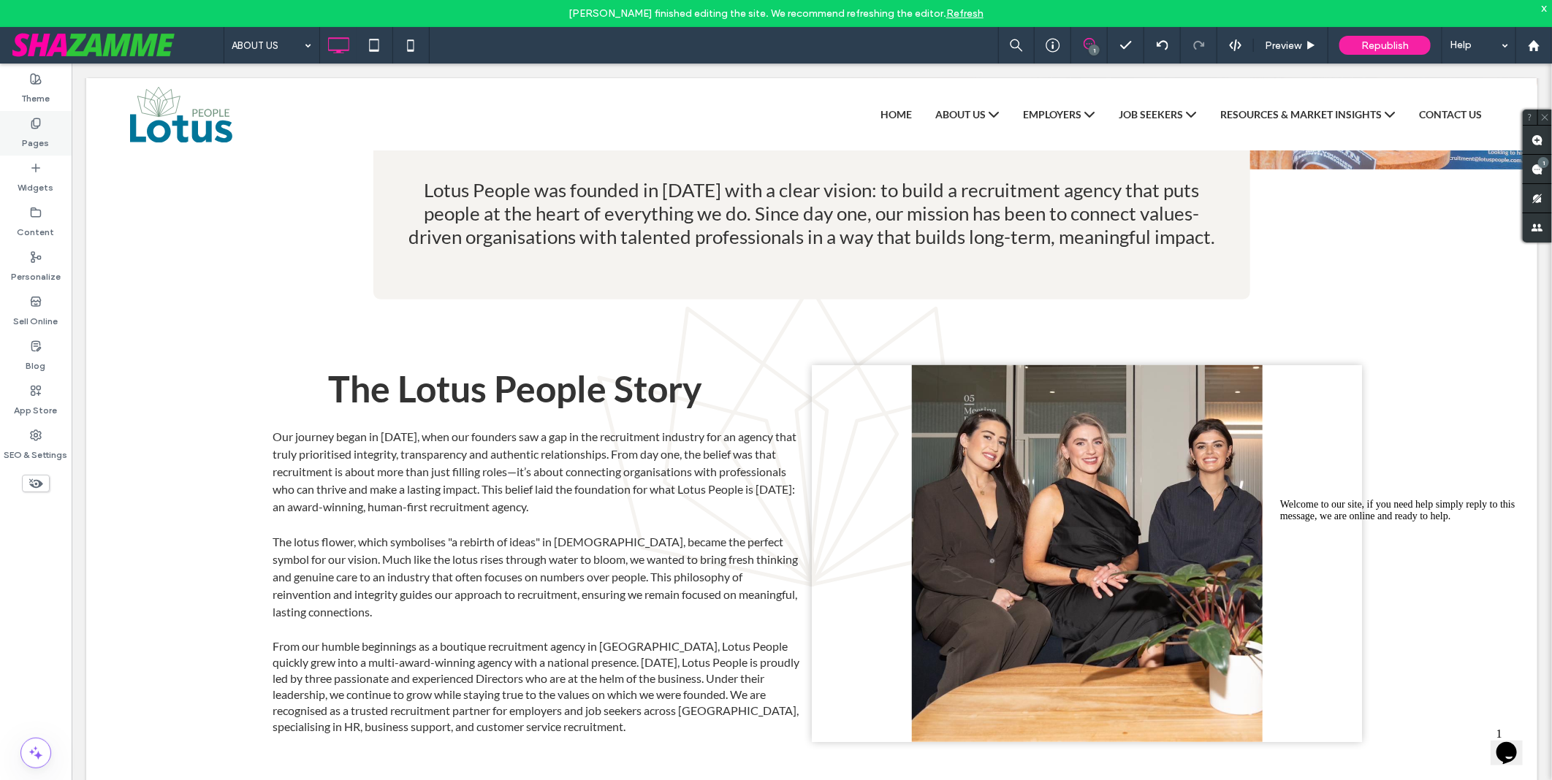
click at [27, 129] on label "Pages" at bounding box center [36, 139] width 27 height 20
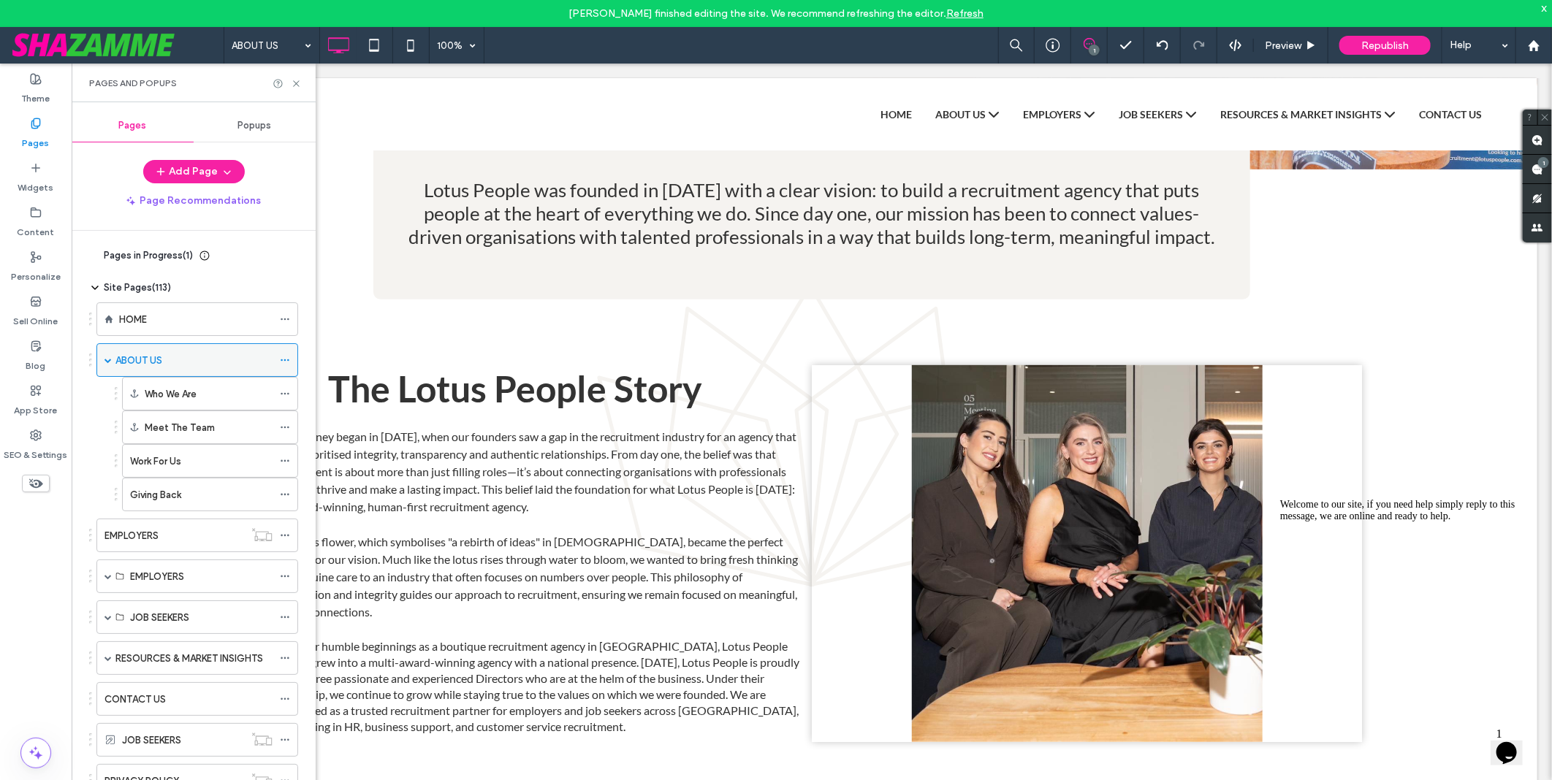
click at [289, 360] on use at bounding box center [285, 360] width 8 height 2
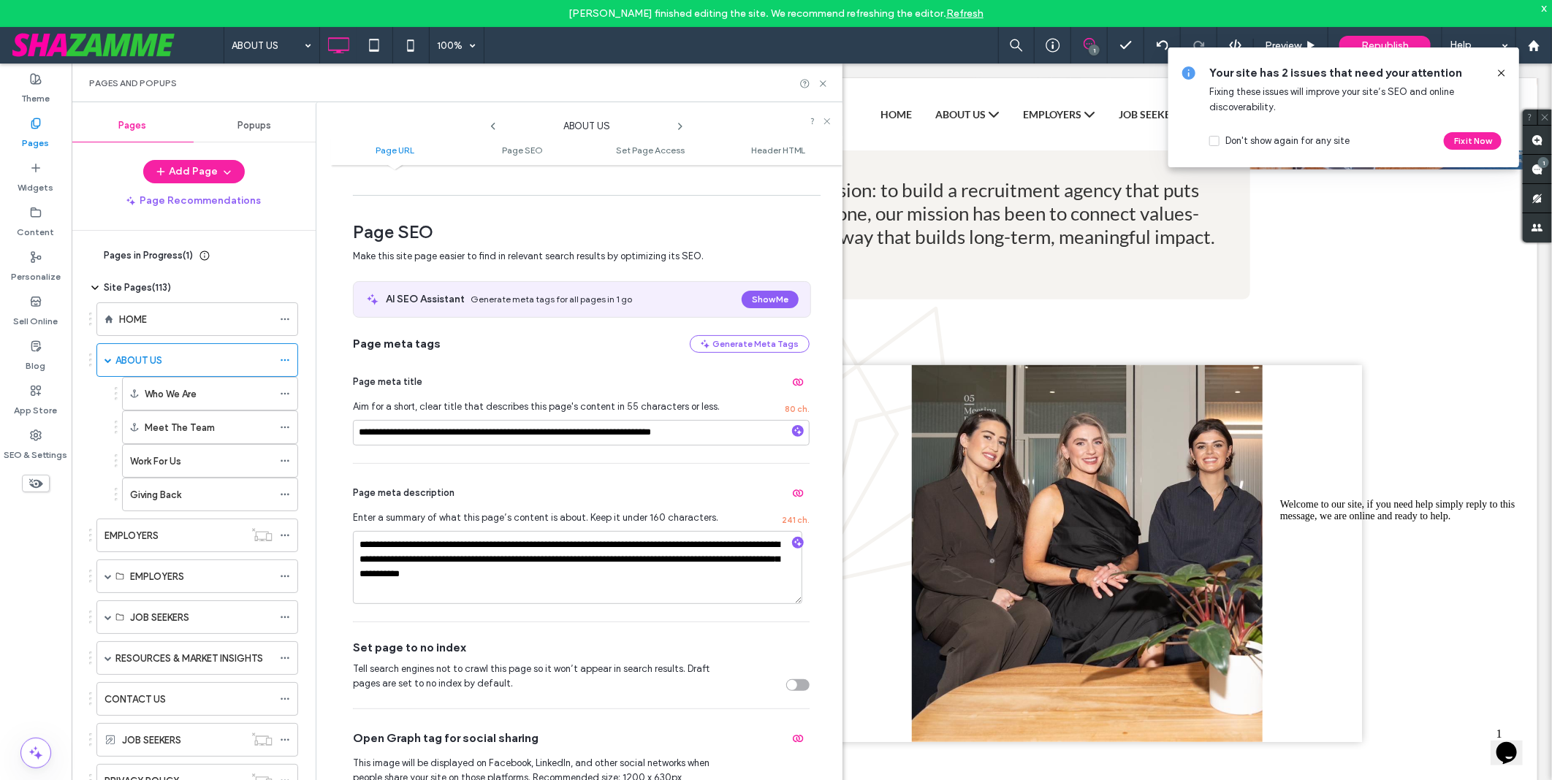
scroll to position [162, 0]
